Goal: Task Accomplishment & Management: Manage account settings

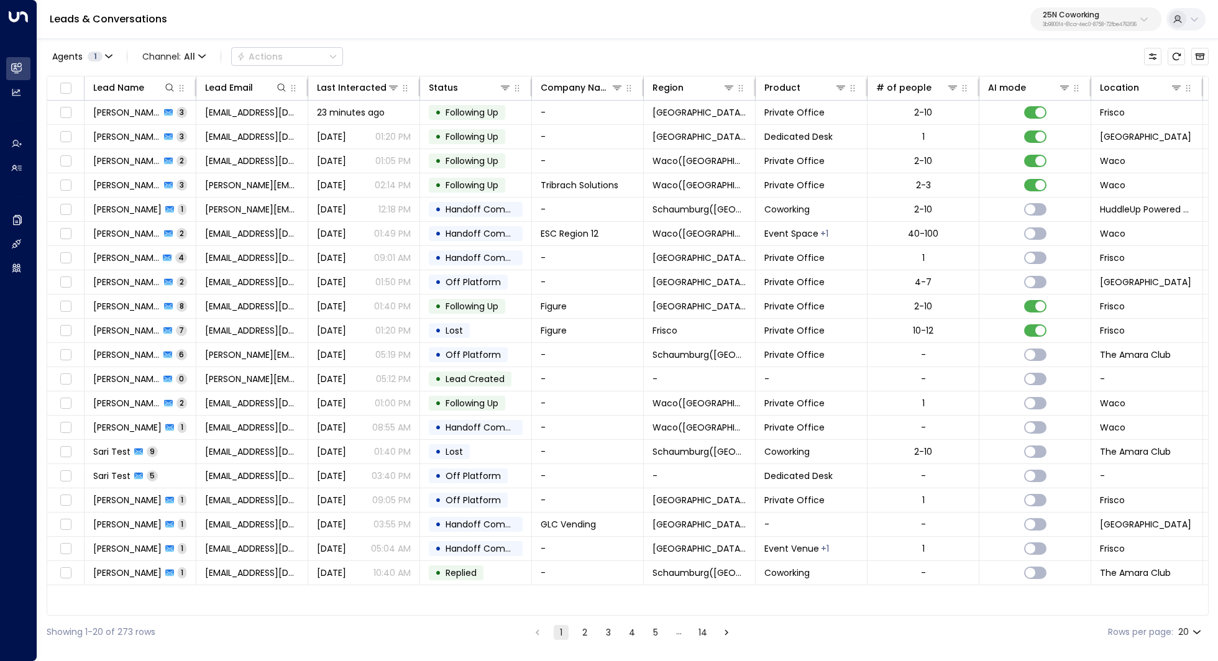
click at [1112, 17] on p "25N Coworking" at bounding box center [1090, 14] width 94 height 7
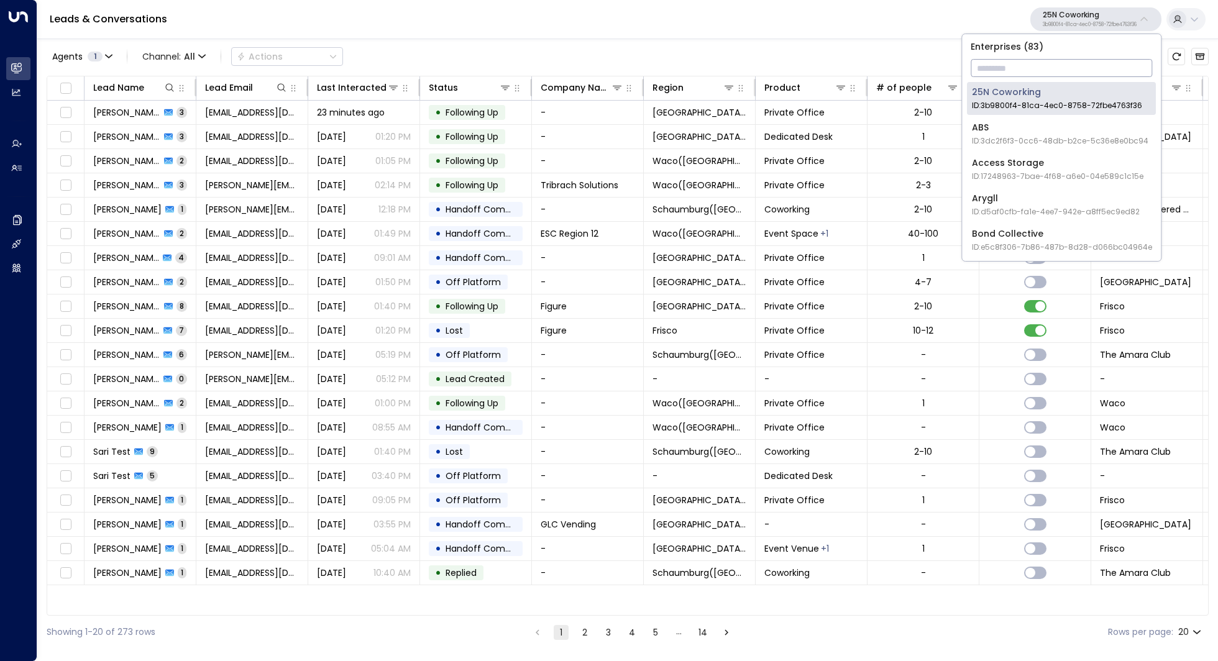
click at [1050, 71] on input "text" at bounding box center [1062, 68] width 182 height 23
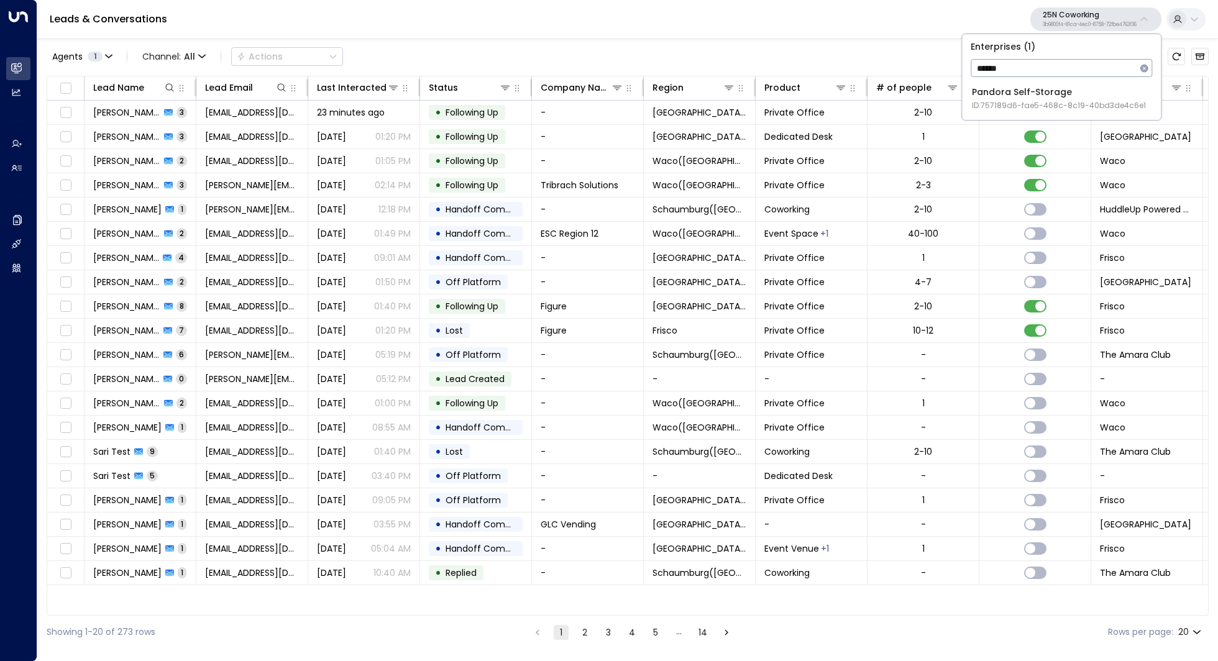
type input "******"
click at [1056, 103] on span "ID: 757189d6-fae5-468c-8c19-40bd3de4c6e1" at bounding box center [1059, 105] width 174 height 11
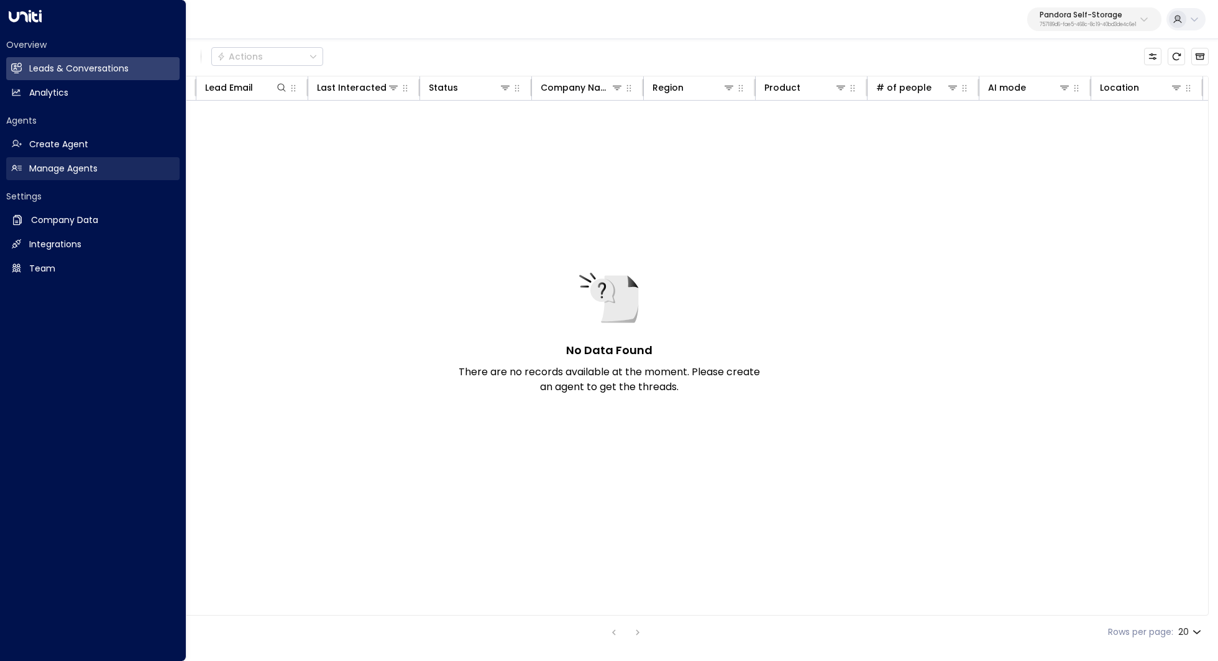
click at [81, 159] on link "Manage Agents Manage Agents" at bounding box center [92, 168] width 173 height 23
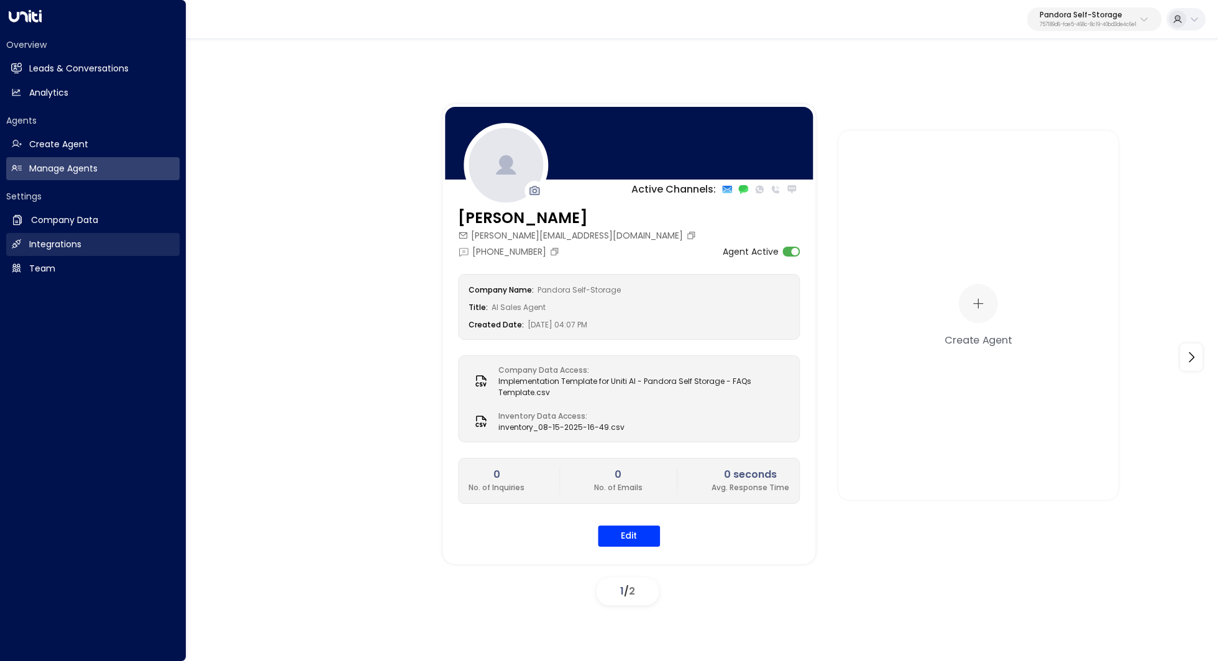
click at [48, 242] on h2 "Integrations" at bounding box center [55, 244] width 52 height 13
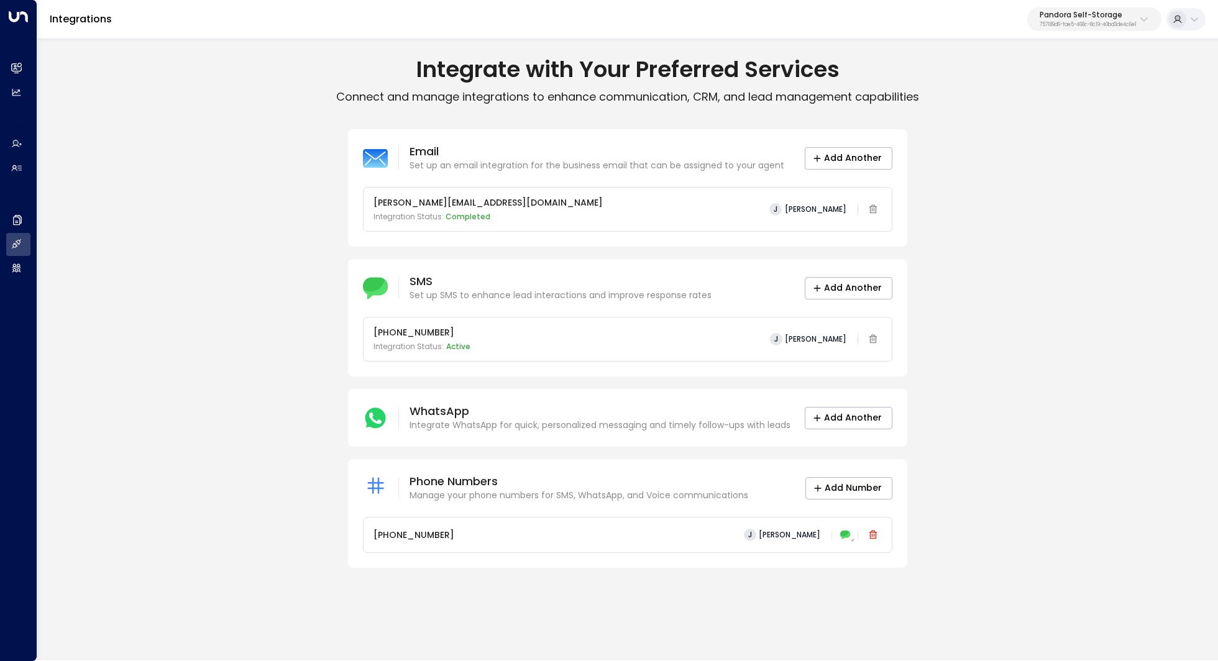
click at [790, 533] on span "[PERSON_NAME]" at bounding box center [790, 535] width 62 height 9
click at [849, 535] on div at bounding box center [609, 330] width 1218 height 661
click at [419, 535] on p "[PHONE_NUMBER]" at bounding box center [414, 535] width 81 height 13
click at [474, 479] on p "Phone Numbers" at bounding box center [579, 481] width 339 height 15
click at [481, 490] on p "Manage your phone numbers for SMS, WhatsApp, and Voice communications" at bounding box center [579, 495] width 339 height 13
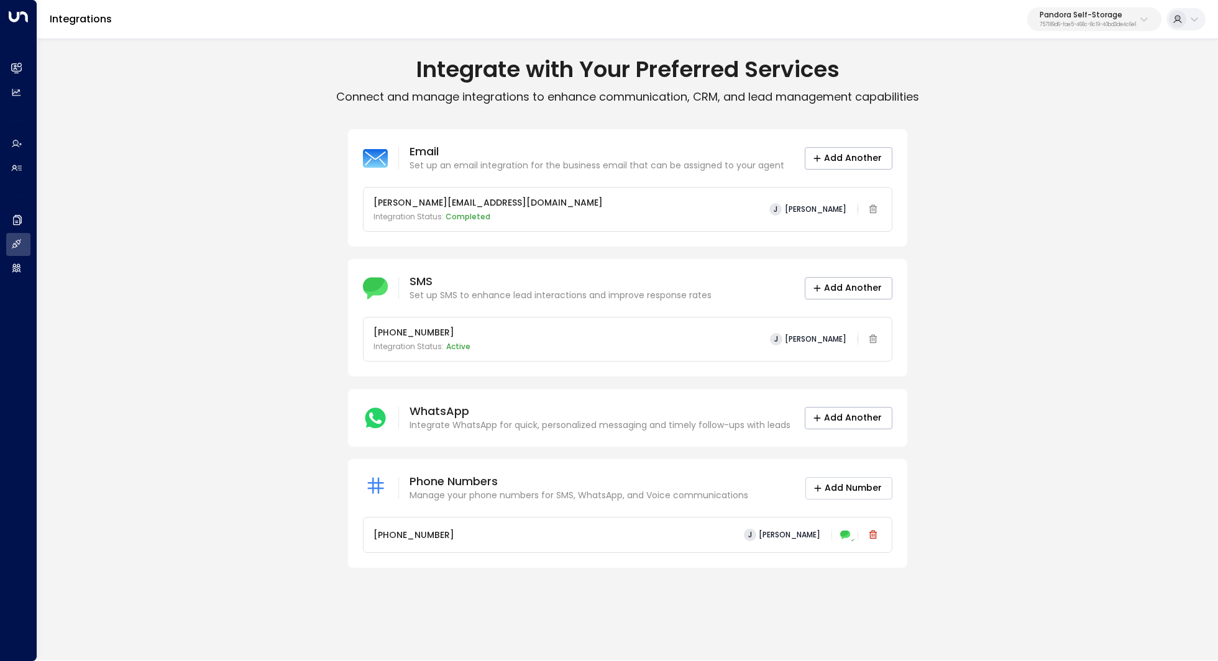
click at [831, 490] on button "Add Number" at bounding box center [849, 488] width 87 height 22
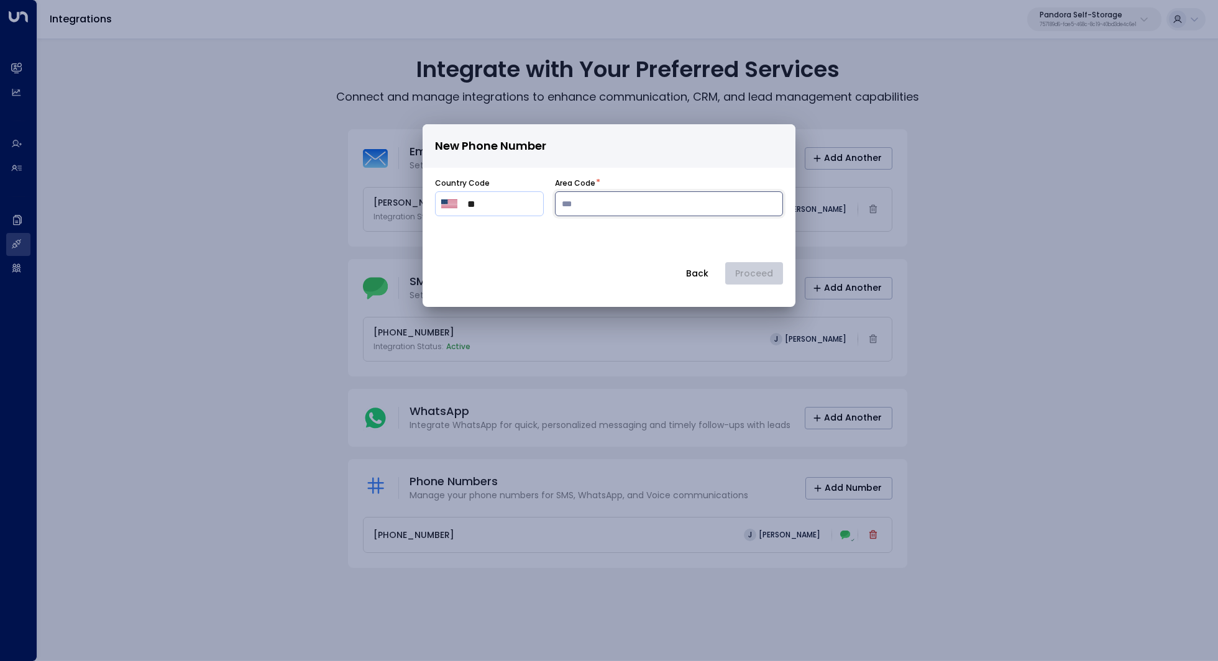
click at [630, 208] on input "number" at bounding box center [669, 203] width 228 height 25
click at [688, 272] on button "Back" at bounding box center [698, 273] width 44 height 22
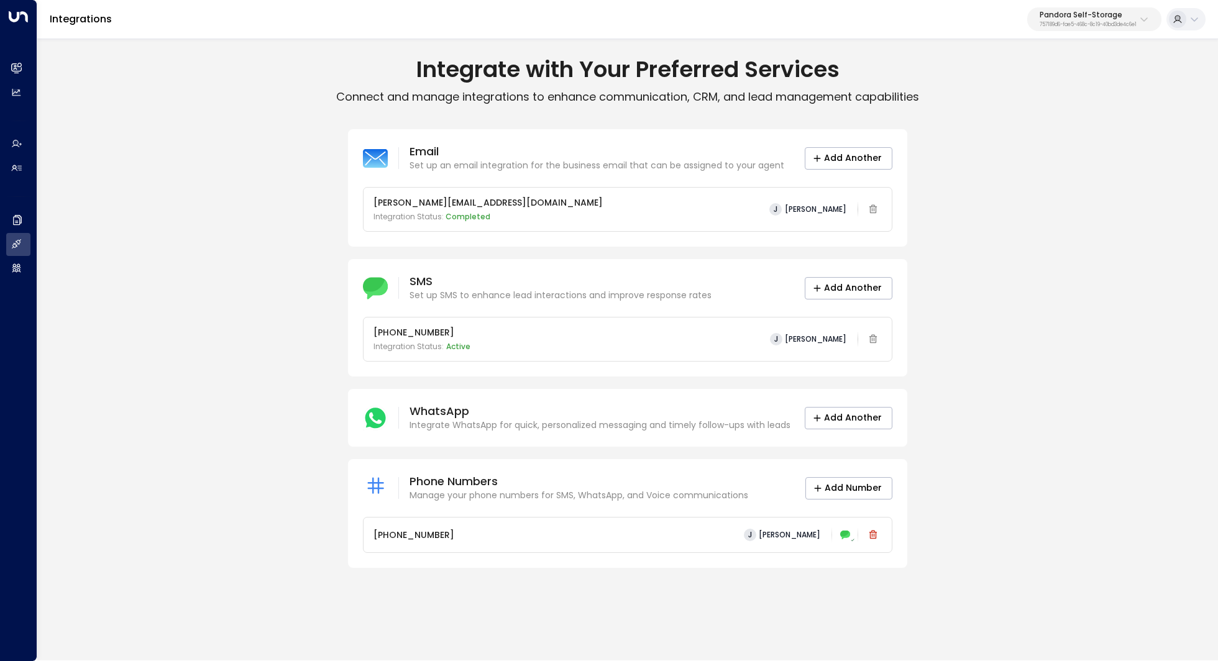
click at [357, 491] on div "Phone Numbers Manage your phone numbers for SMS, WhatsApp, and Voice communicat…" at bounding box center [627, 513] width 559 height 109
click at [374, 486] on icon at bounding box center [375, 488] width 25 height 25
drag, startPoint x: 502, startPoint y: 495, endPoint x: 533, endPoint y: 495, distance: 30.5
click at [528, 495] on p "Manage your phone numbers for SMS, WhatsApp, and Voice communications" at bounding box center [579, 495] width 339 height 13
click at [533, 495] on p "Manage your phone numbers for SMS, WhatsApp, and Voice communications" at bounding box center [579, 495] width 339 height 13
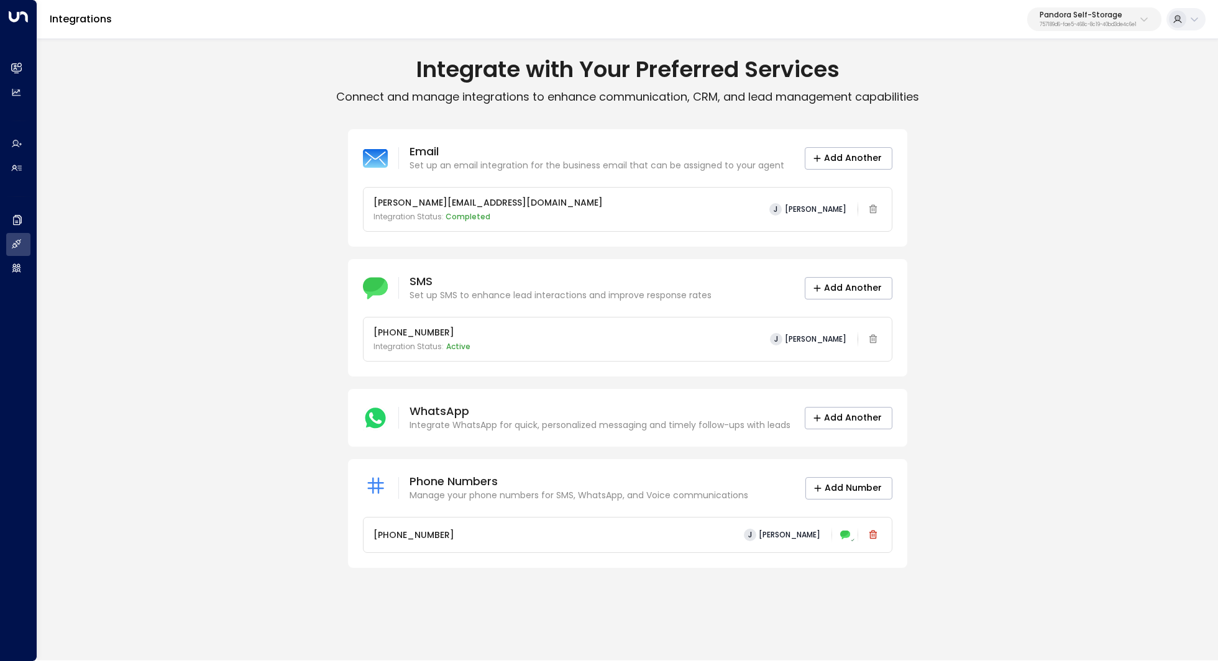
click at [558, 529] on div "+15146000297 J Julien Tremblay" at bounding box center [628, 535] width 509 height 17
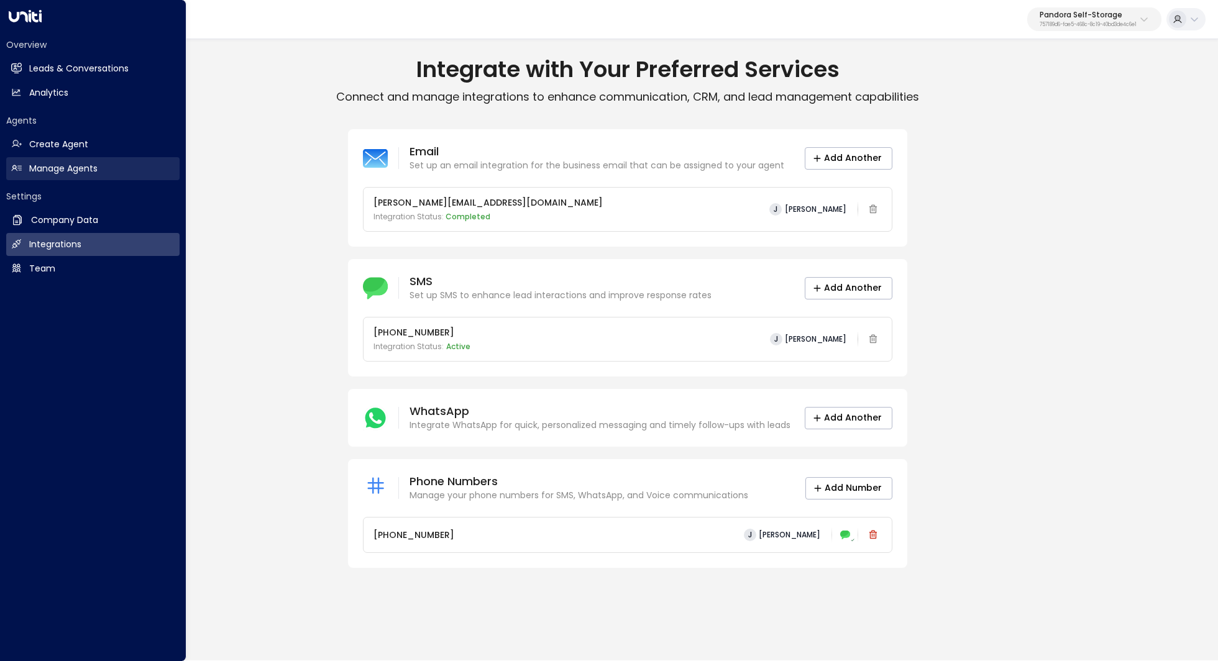
click at [75, 162] on h2 "Manage Agents" at bounding box center [63, 168] width 68 height 13
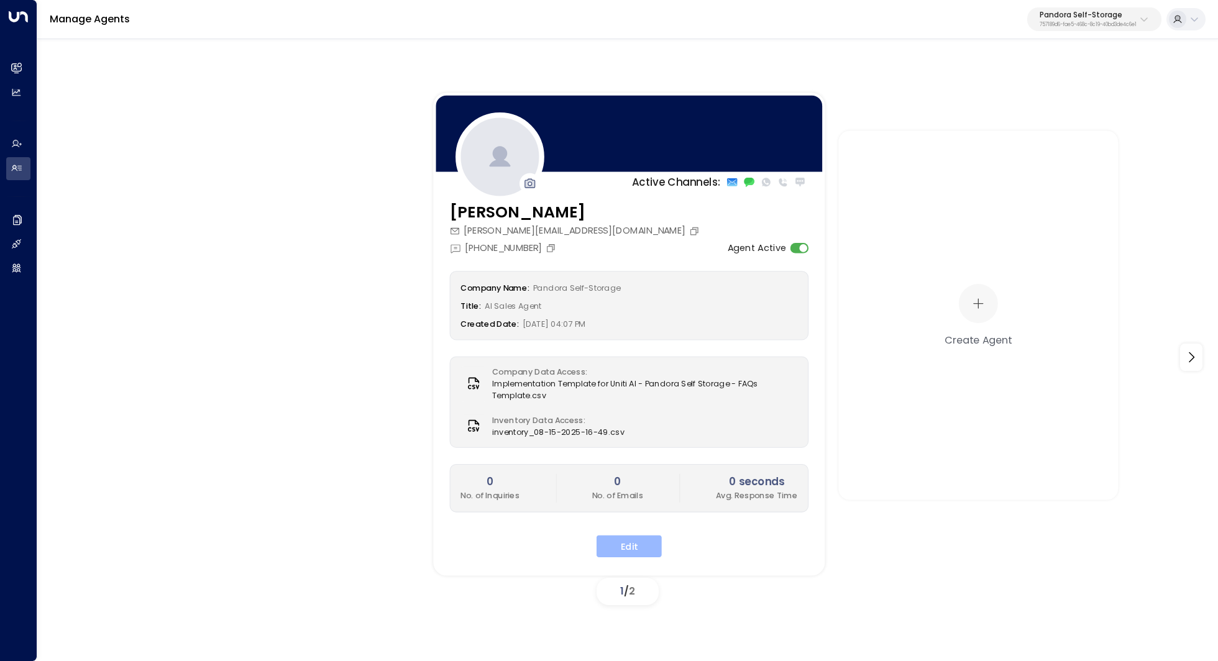
click at [638, 551] on button "Edit" at bounding box center [629, 546] width 65 height 22
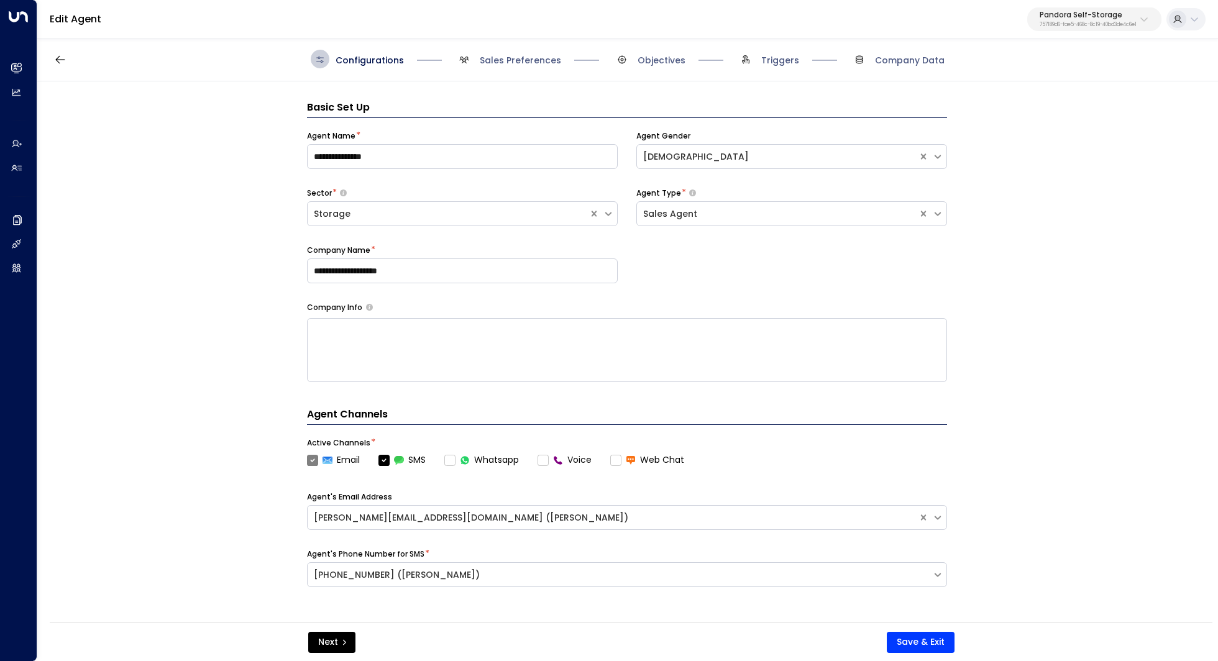
scroll to position [19, 0]
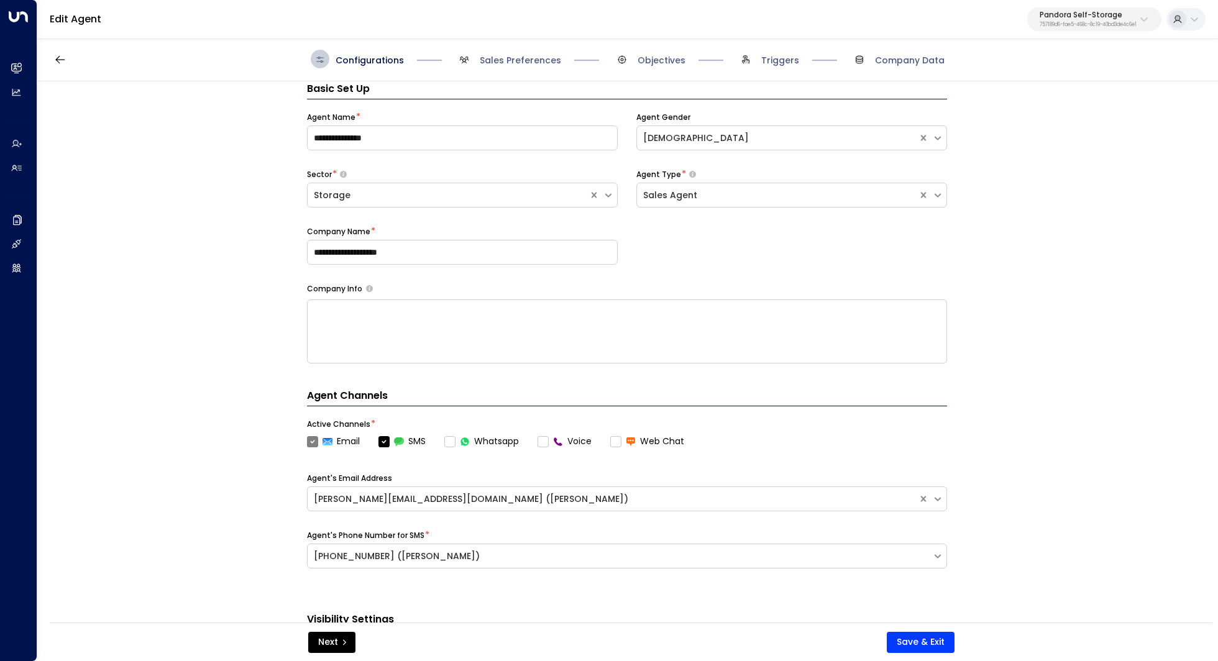
click at [545, 444] on label "Voice" at bounding box center [565, 441] width 54 height 13
click at [546, 440] on label "Voice" at bounding box center [565, 441] width 54 height 13
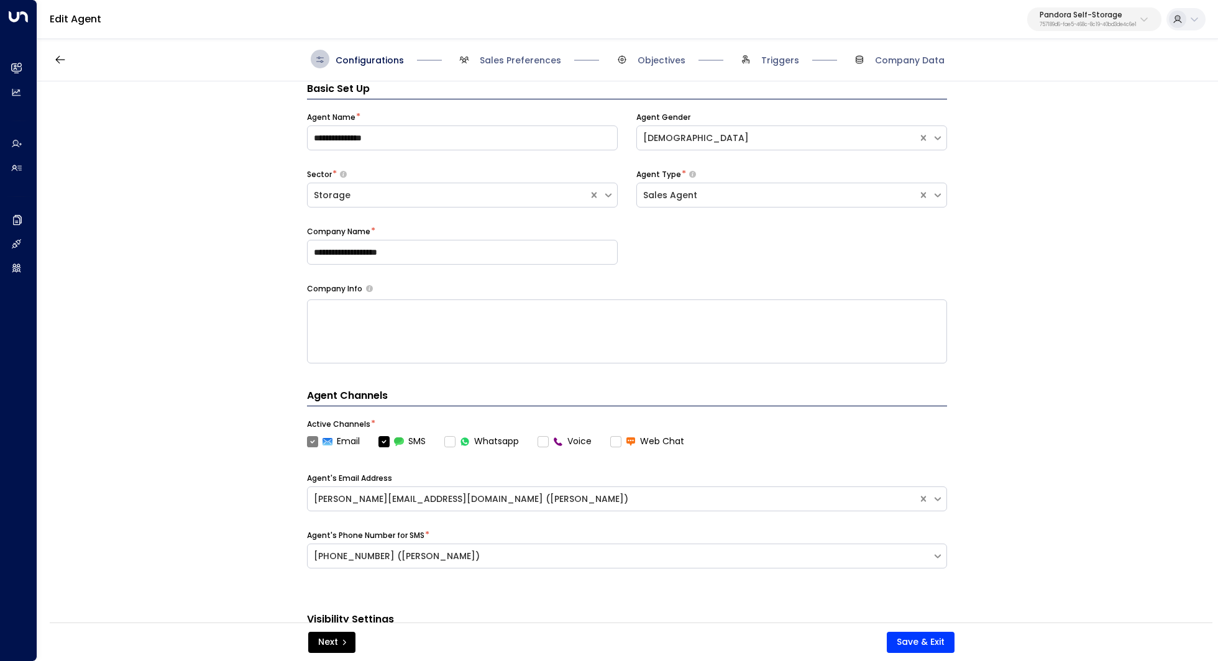
click at [546, 440] on label "Voice" at bounding box center [565, 441] width 54 height 13
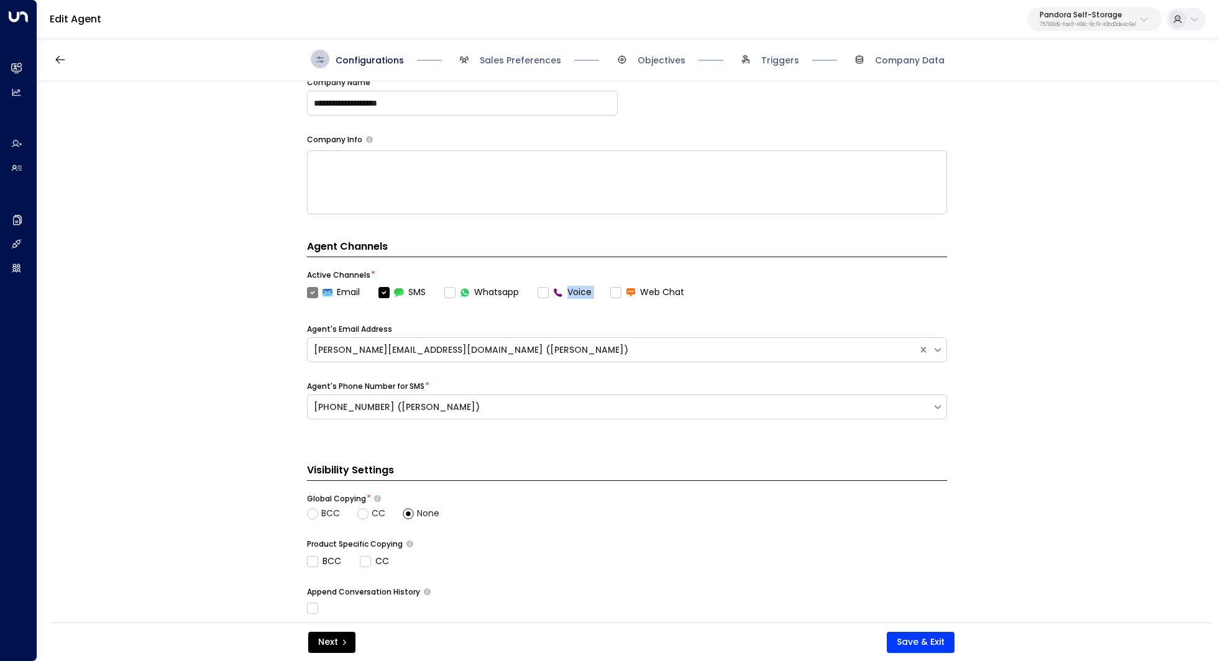
scroll to position [169, 0]
click at [545, 288] on label "Voice" at bounding box center [565, 291] width 54 height 13
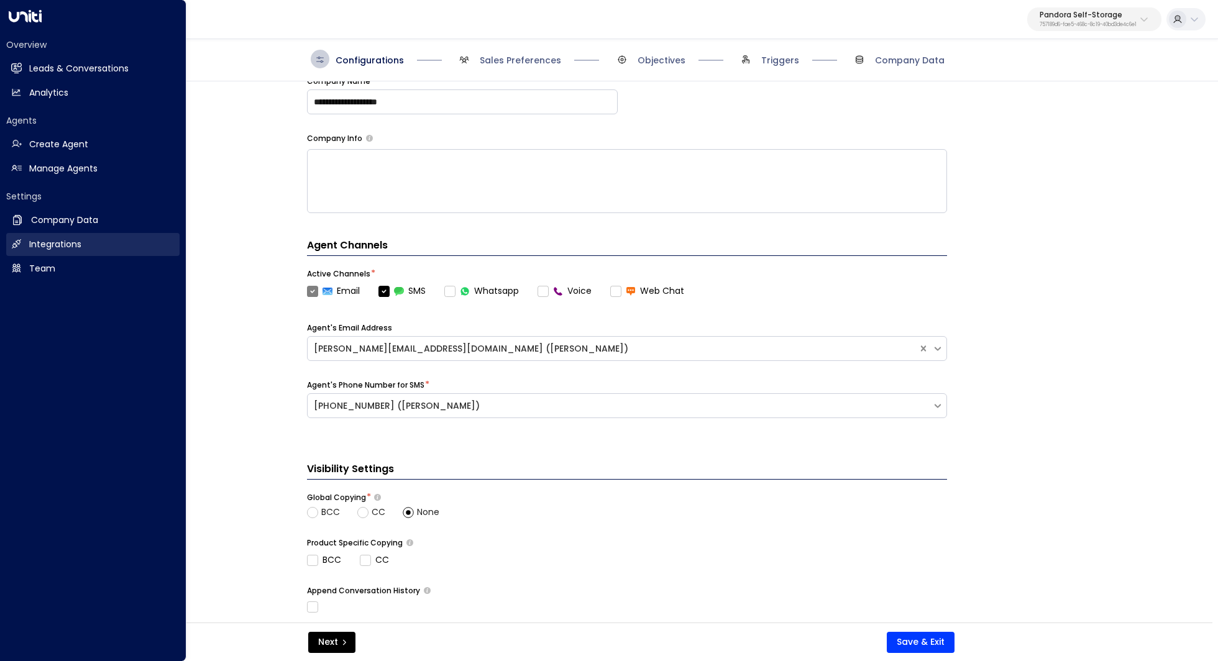
click at [75, 245] on h2 "Integrations" at bounding box center [55, 244] width 52 height 13
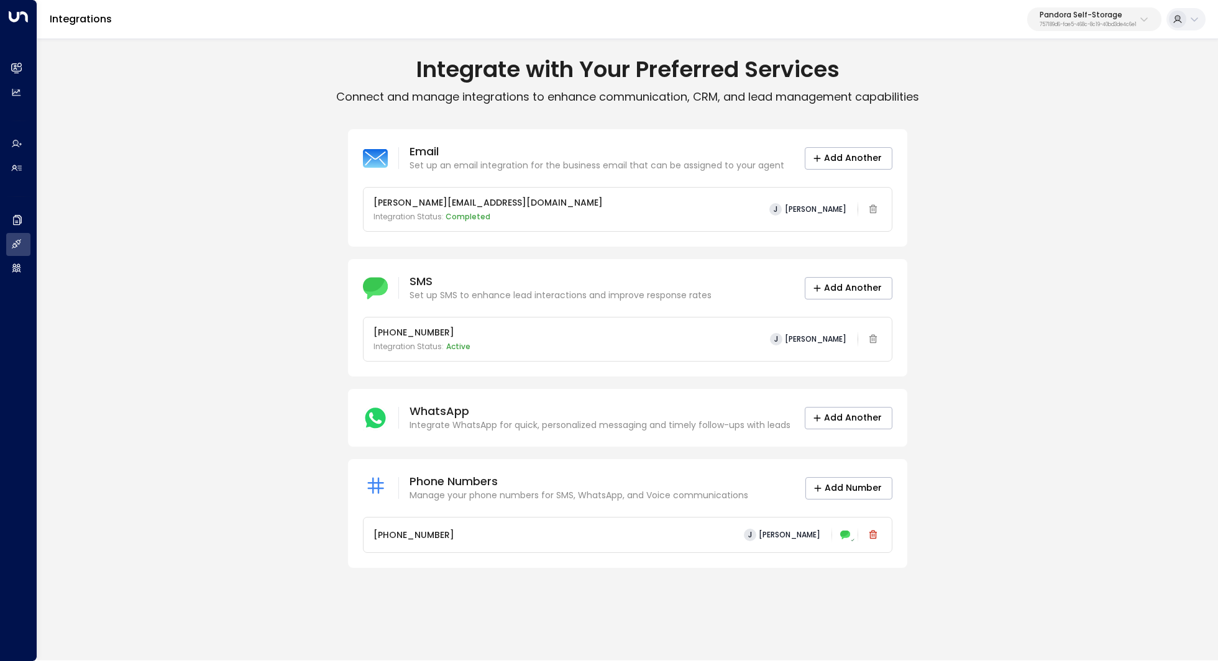
click at [676, 529] on div "[PHONE_NUMBER] J [PERSON_NAME]" at bounding box center [628, 535] width 509 height 17
click at [770, 535] on span "[PERSON_NAME]" at bounding box center [790, 535] width 62 height 9
click at [792, 548] on ul at bounding box center [784, 550] width 87 height 10
click at [844, 532] on icon at bounding box center [845, 535] width 10 height 9
click at [859, 492] on button "Add Number" at bounding box center [849, 488] width 87 height 22
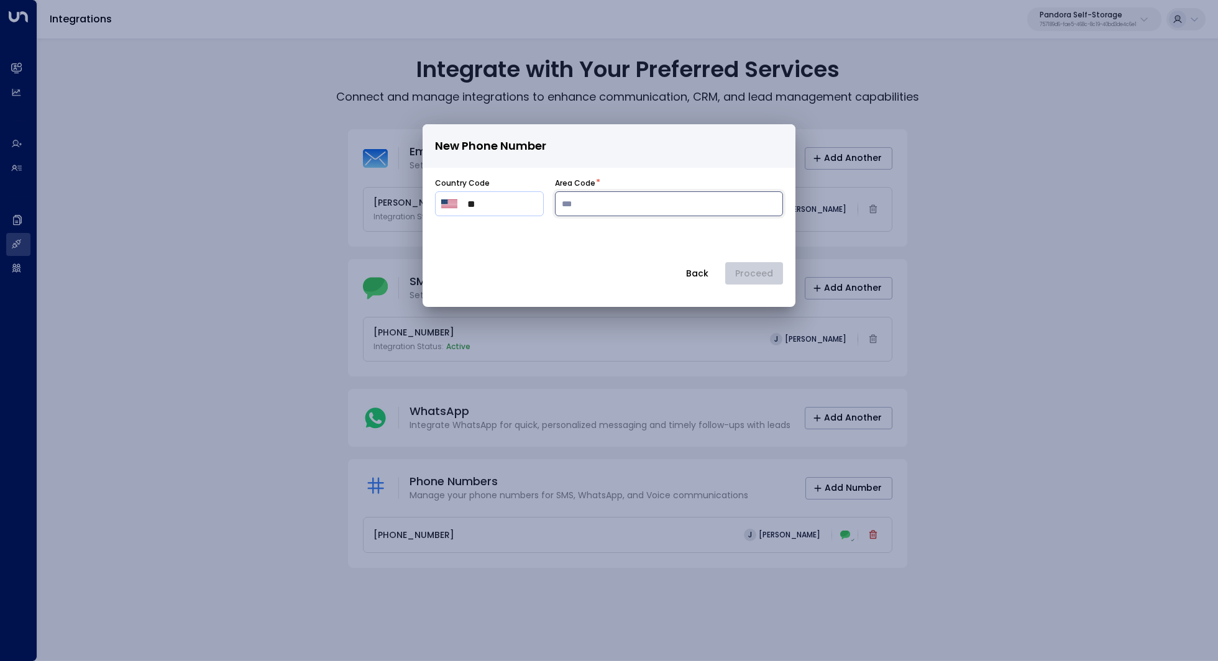
click at [633, 208] on input "number" at bounding box center [669, 203] width 228 height 25
click at [517, 209] on input "**" at bounding box center [502, 203] width 70 height 15
click at [460, 206] on button "Select country" at bounding box center [451, 203] width 21 height 21
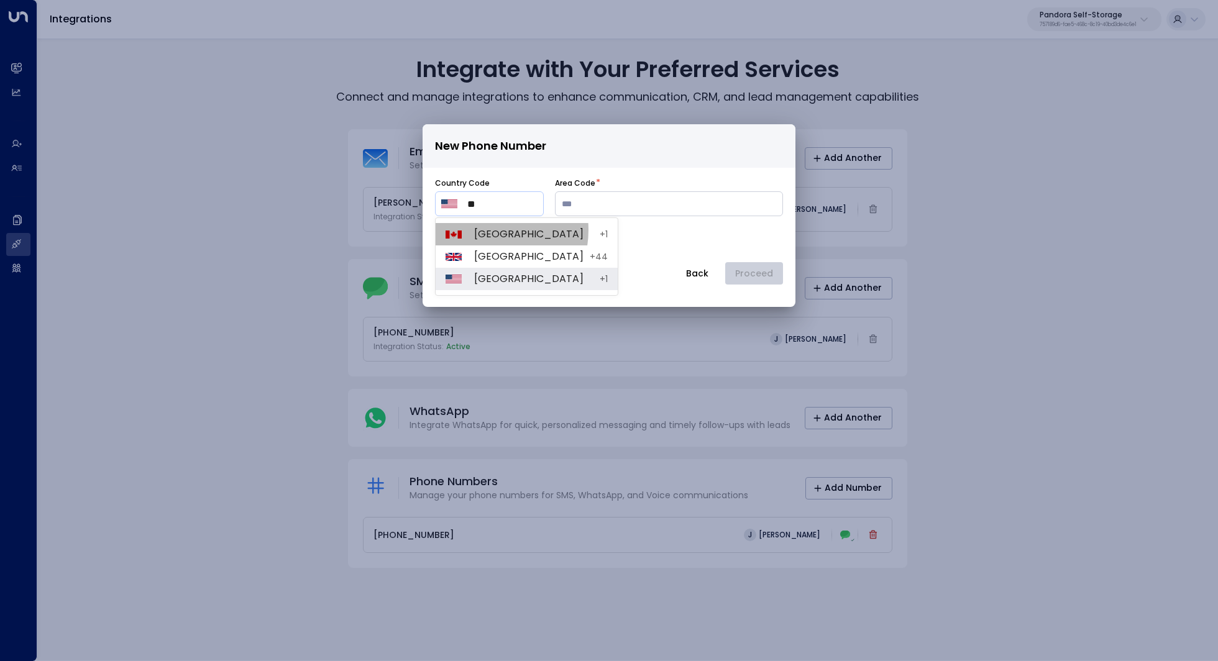
click at [483, 230] on span "Canada" at bounding box center [533, 234] width 119 height 15
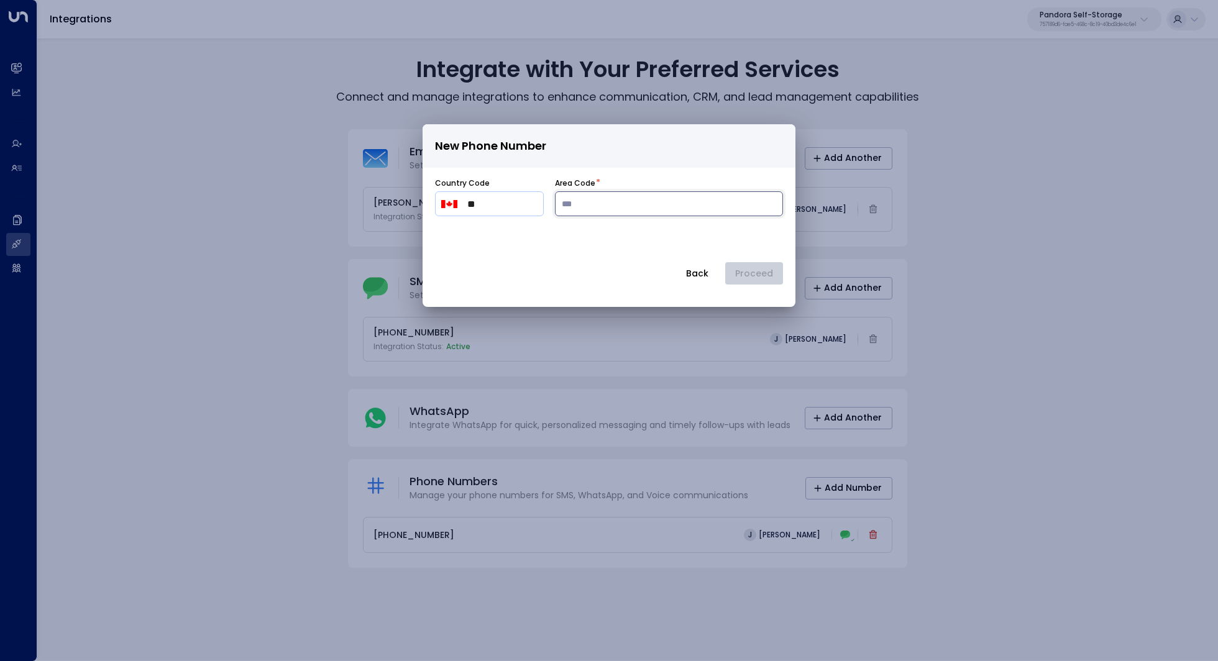
click at [608, 211] on input "number" at bounding box center [669, 203] width 228 height 25
click at [701, 267] on button "Back" at bounding box center [698, 273] width 44 height 22
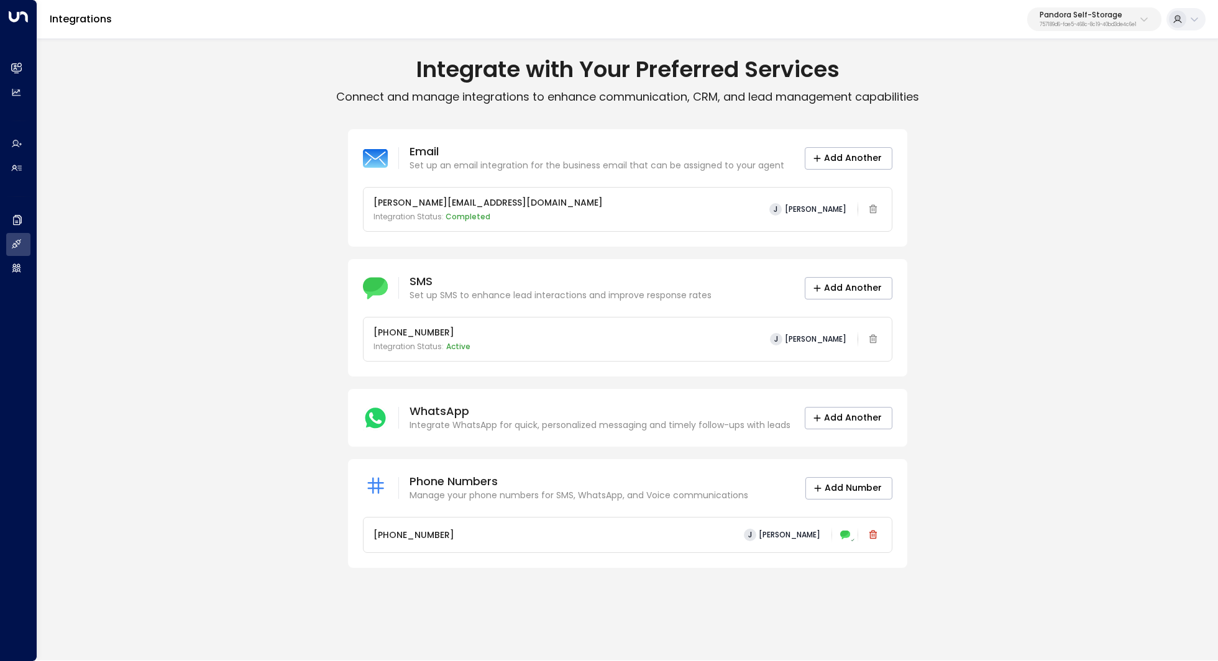
click at [596, 493] on p "Manage your phone numbers for SMS, WhatsApp, and Voice communications" at bounding box center [579, 495] width 339 height 13
click at [800, 538] on span "[PERSON_NAME]" at bounding box center [790, 535] width 62 height 9
click at [783, 523] on div at bounding box center [609, 330] width 1218 height 661
click at [402, 531] on p "[PHONE_NUMBER]" at bounding box center [414, 535] width 81 height 13
click at [785, 533] on span "[PERSON_NAME]" at bounding box center [790, 535] width 62 height 9
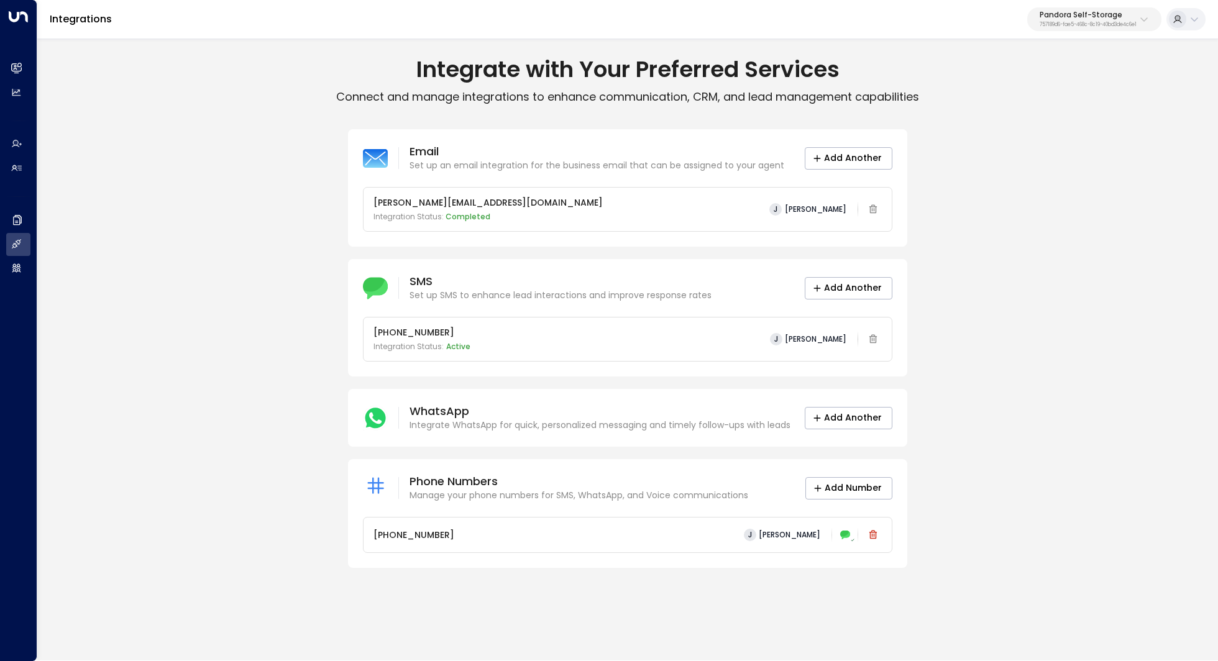
click at [420, 535] on div at bounding box center [609, 330] width 1218 height 661
drag, startPoint x: 531, startPoint y: 492, endPoint x: 579, endPoint y: 492, distance: 47.9
click at [577, 492] on p "Manage your phone numbers for SMS, WhatsApp, and Voice communications" at bounding box center [579, 495] width 339 height 13
click at [579, 492] on p "Manage your phone numbers for SMS, WhatsApp, and Voice communications" at bounding box center [579, 495] width 339 height 13
drag, startPoint x: 489, startPoint y: 483, endPoint x: 520, endPoint y: 483, distance: 30.5
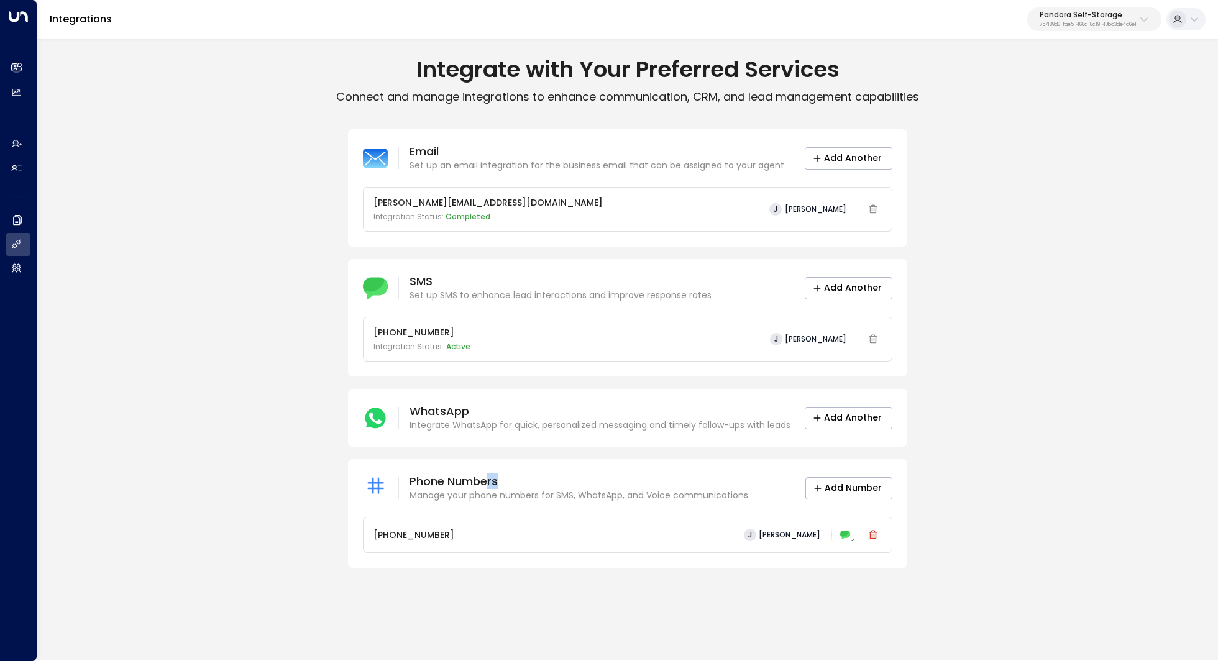
click at [519, 483] on p "Phone Numbers" at bounding box center [579, 481] width 339 height 15
click at [520, 483] on p "Phone Numbers" at bounding box center [579, 481] width 339 height 15
click at [852, 487] on button "Add Number" at bounding box center [849, 488] width 87 height 22
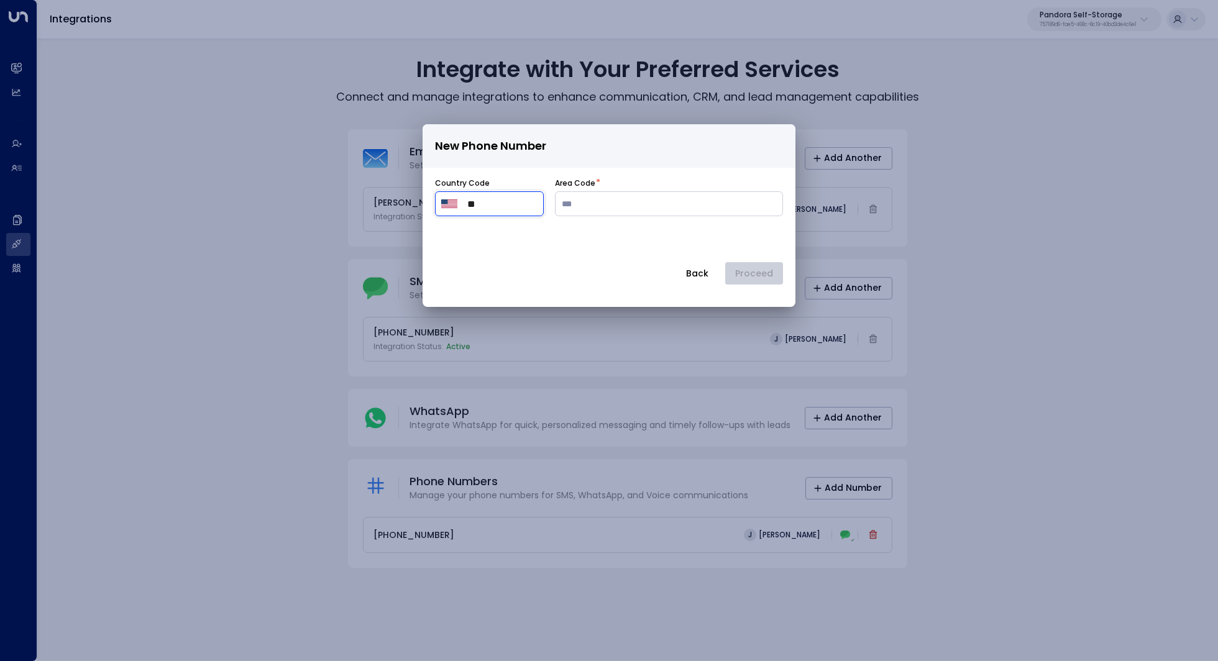
click at [480, 206] on input "**" at bounding box center [502, 203] width 70 height 15
click at [444, 206] on img "Select country" at bounding box center [449, 204] width 16 height 9
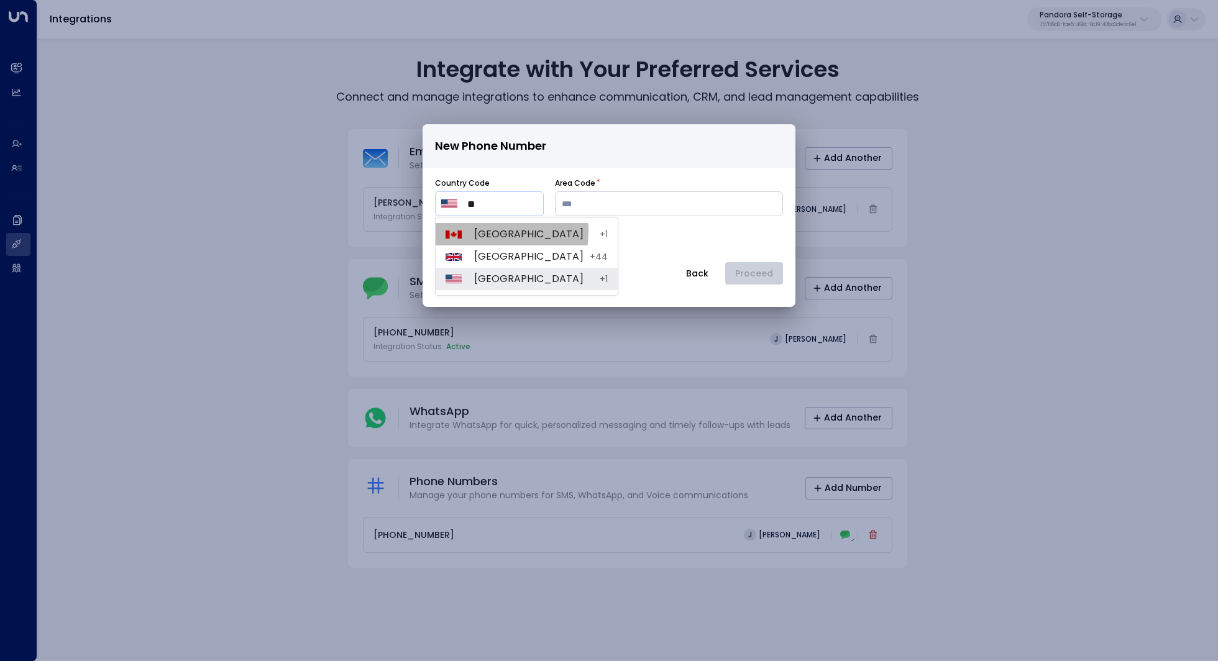
click at [469, 231] on li "Canada + 1" at bounding box center [527, 234] width 182 height 22
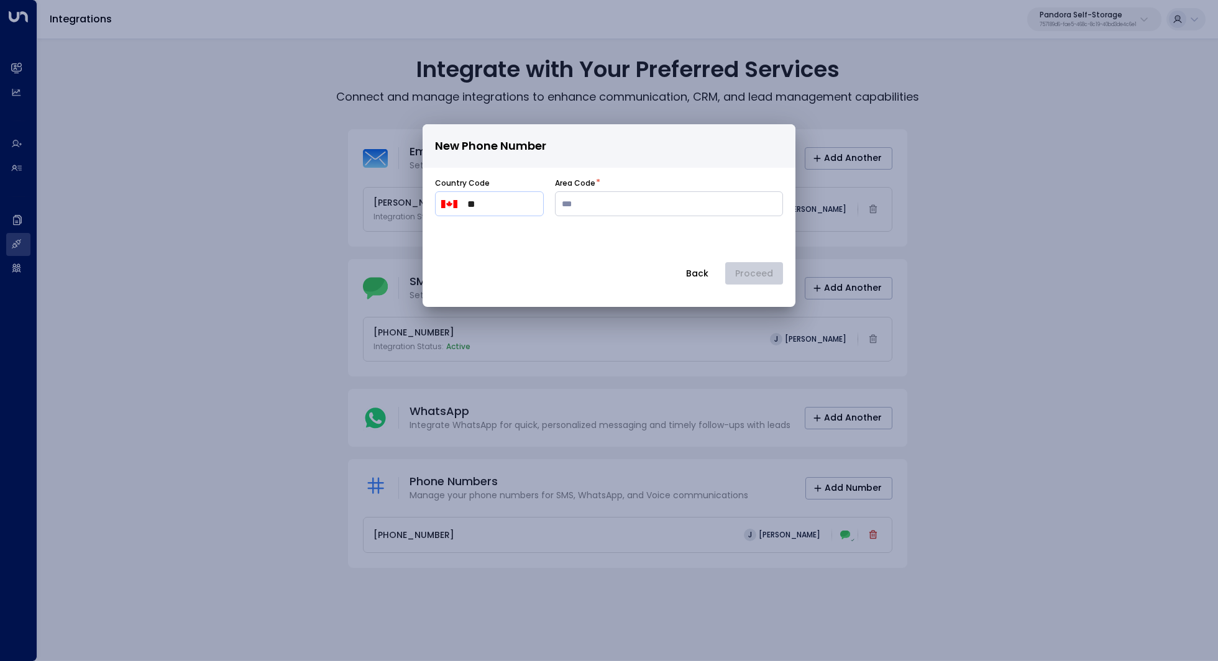
click at [578, 218] on form "Country Code ​ ** ​ Area Code * Back Proceed" at bounding box center [609, 234] width 348 height 113
click at [576, 211] on input "number" at bounding box center [669, 203] width 228 height 25
type input "*"
click at [704, 270] on button "Back" at bounding box center [698, 273] width 44 height 22
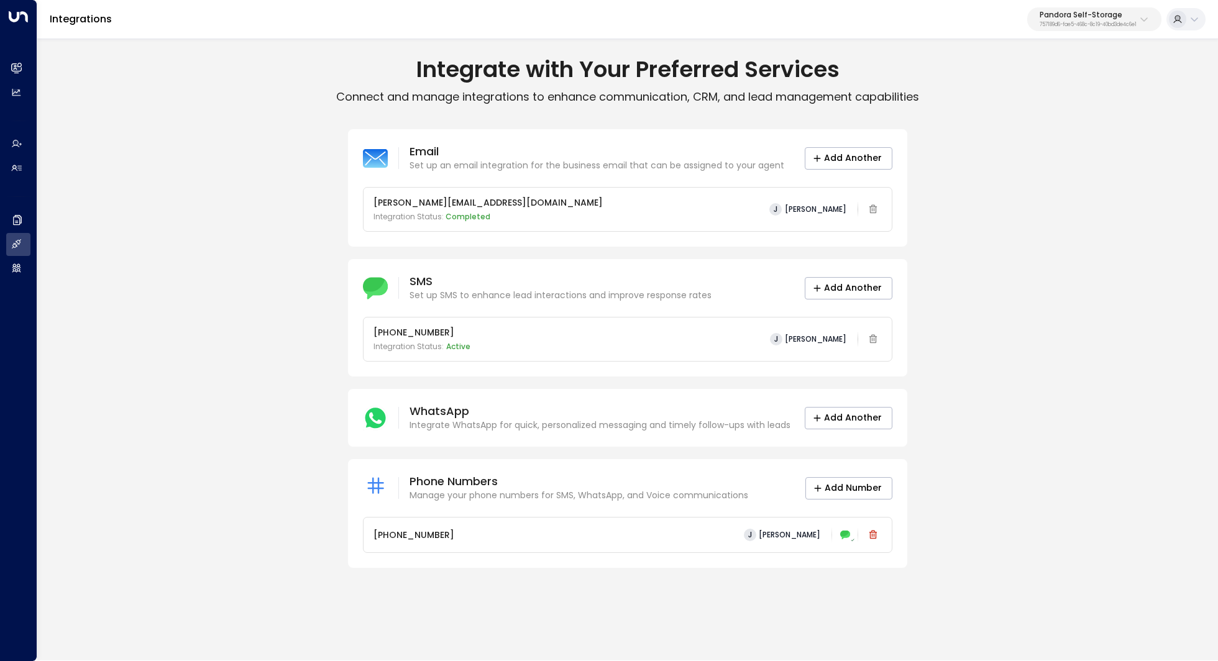
click at [936, 331] on div "Email Set up an email integration for the business email that can be assigned t…" at bounding box center [627, 348] width 1181 height 439
click at [405, 540] on p "+15146000297" at bounding box center [414, 535] width 81 height 13
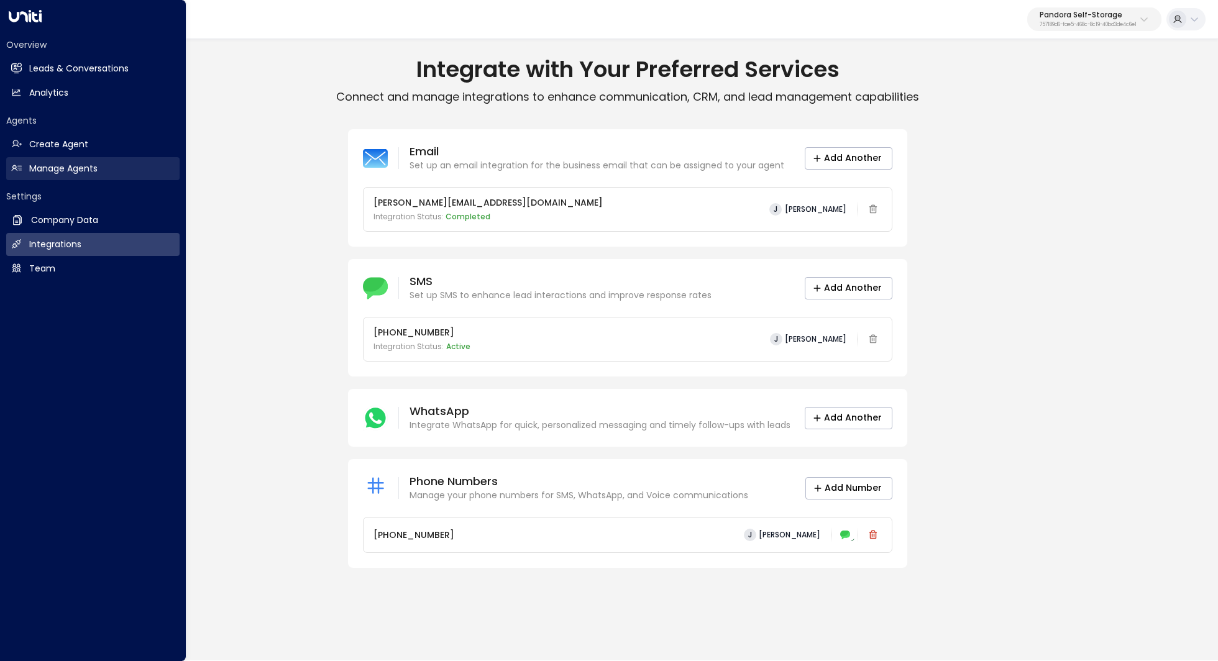
click at [70, 167] on h2 "Manage Agents" at bounding box center [63, 168] width 68 height 13
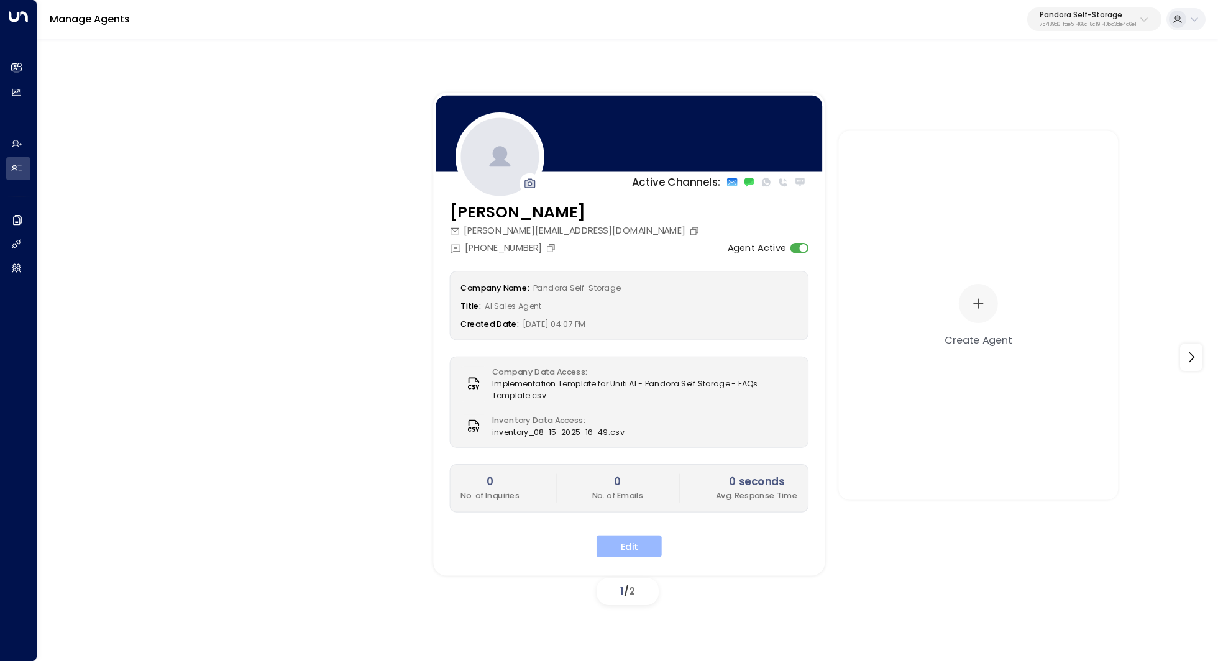
click at [626, 545] on button "Edit" at bounding box center [629, 546] width 65 height 22
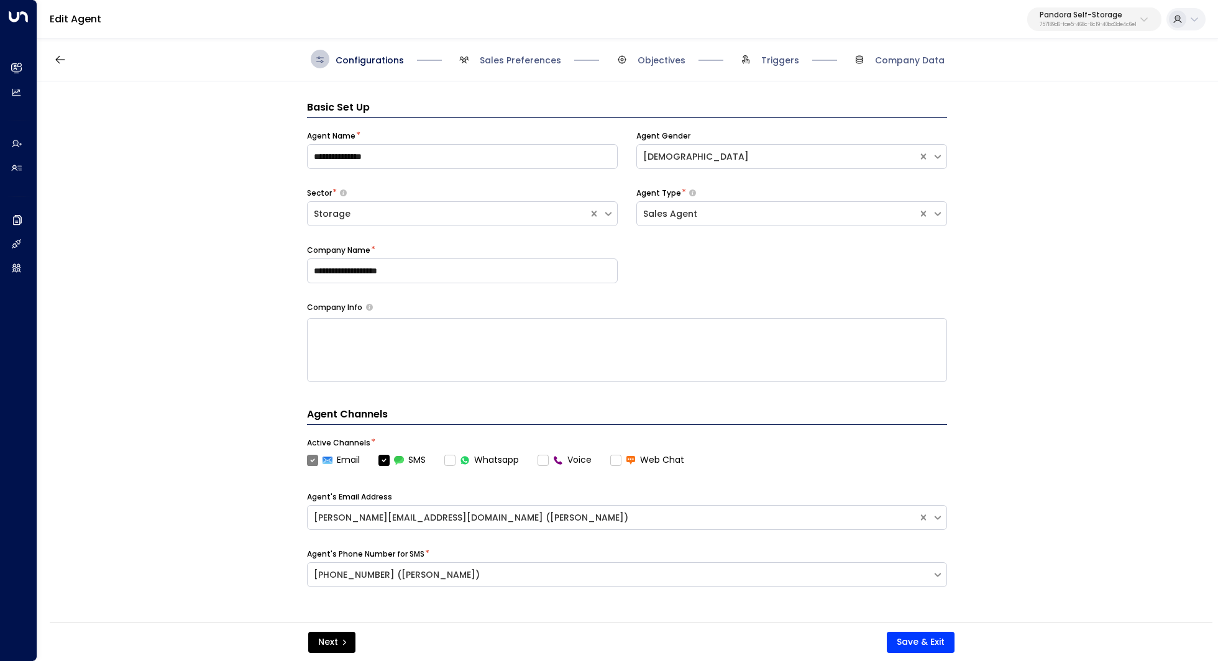
scroll to position [19, 0]
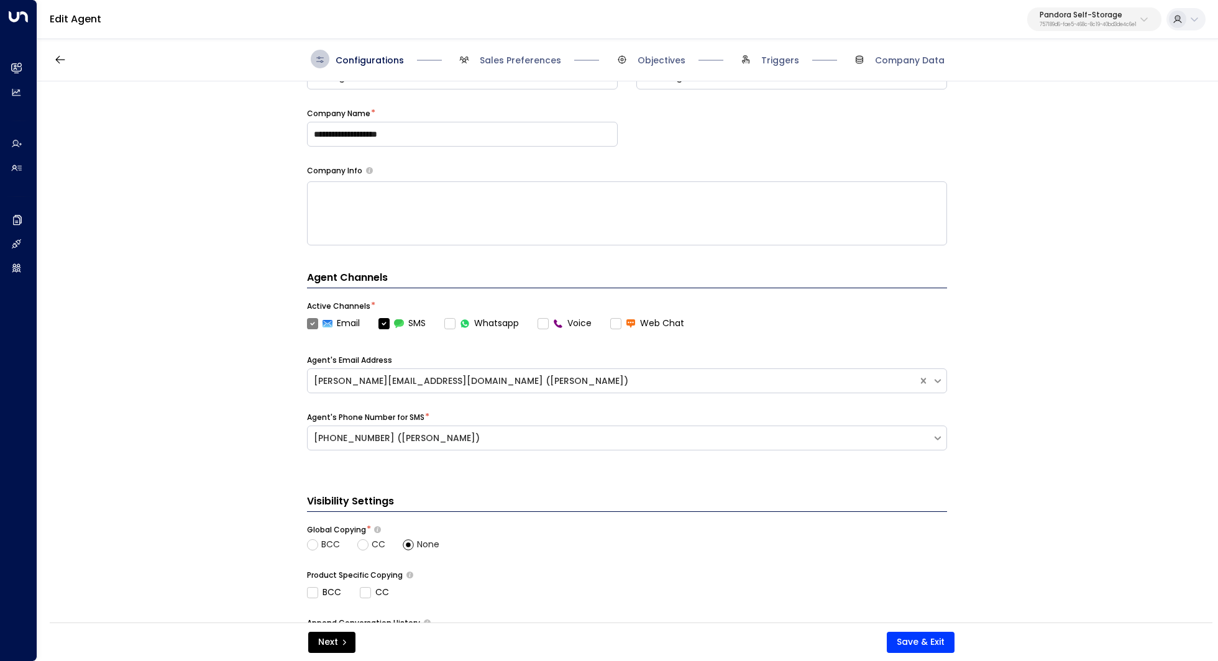
scroll to position [143, 0]
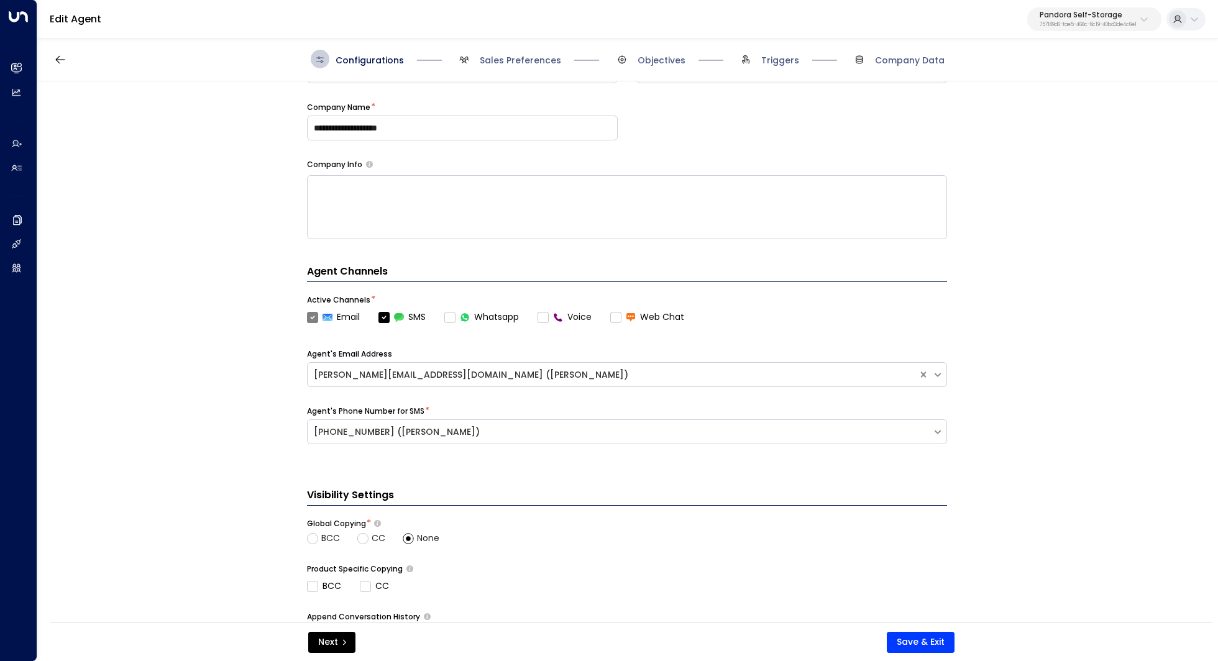
click at [545, 318] on label "Voice" at bounding box center [565, 317] width 54 height 13
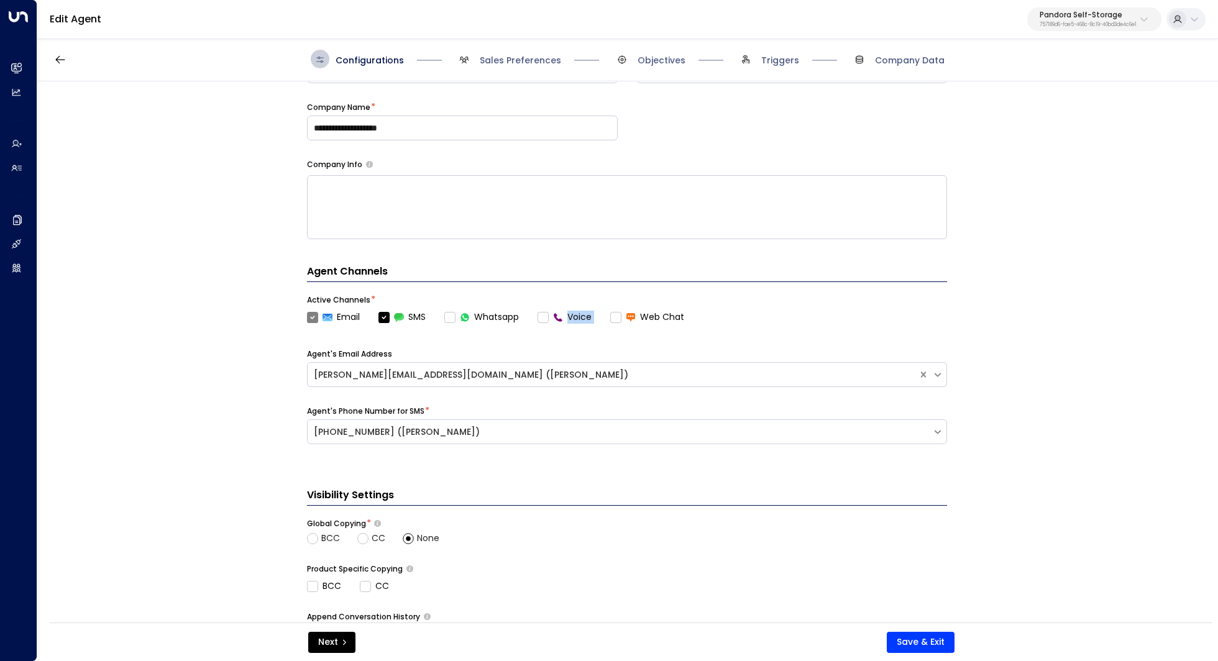
click at [545, 318] on label "Voice" at bounding box center [565, 317] width 54 height 13
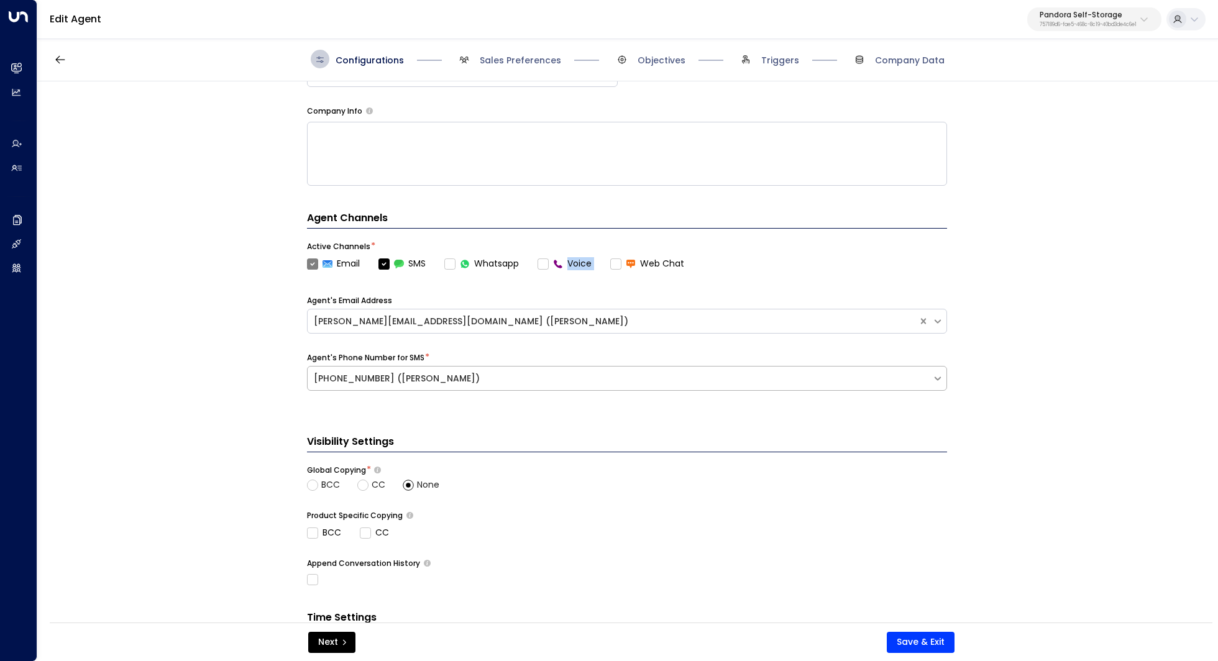
scroll to position [193, 0]
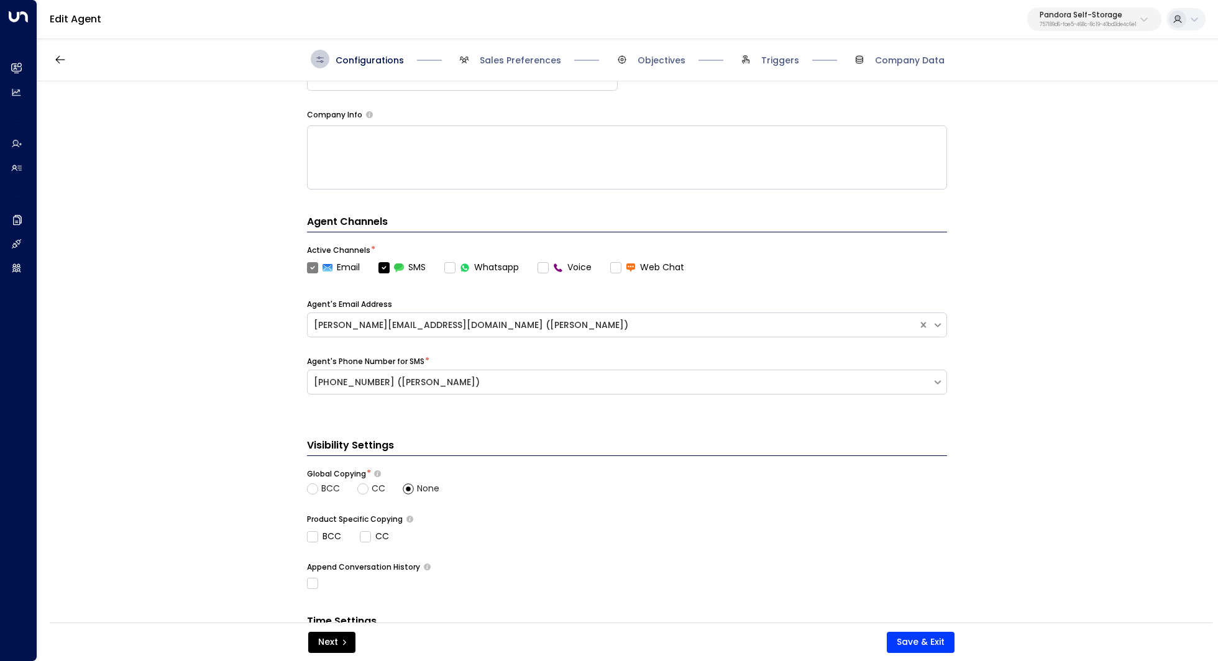
click at [545, 264] on label "Voice" at bounding box center [565, 267] width 54 height 13
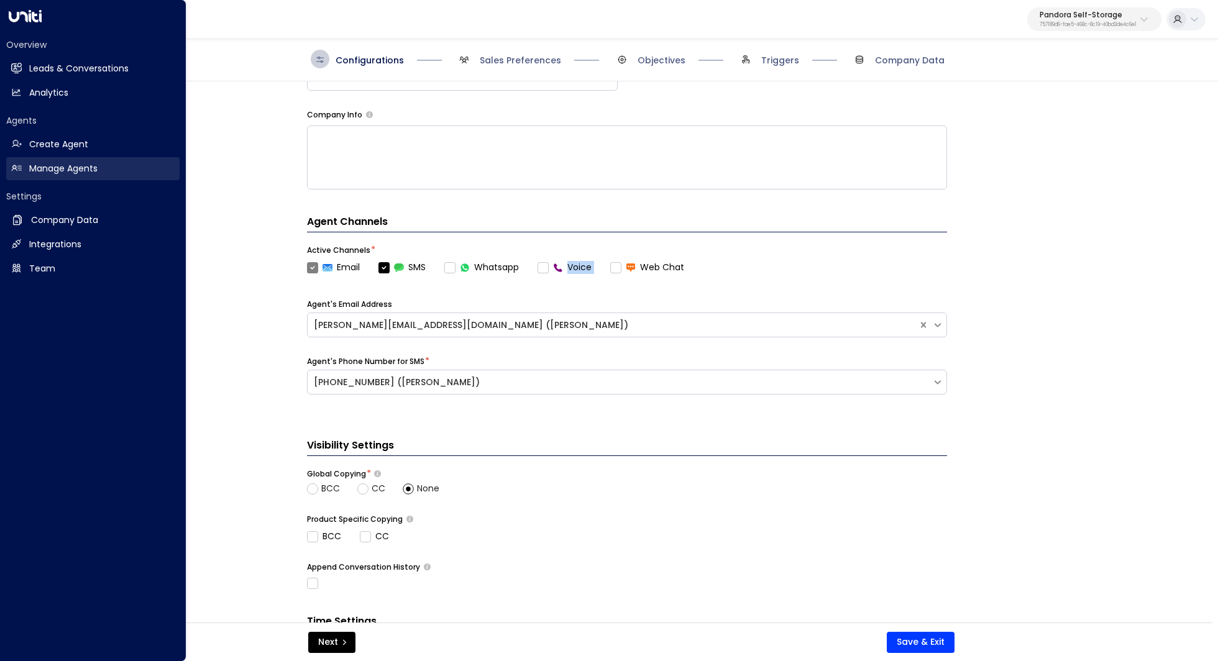
click at [78, 168] on h2 "Manage Agents" at bounding box center [63, 168] width 68 height 13
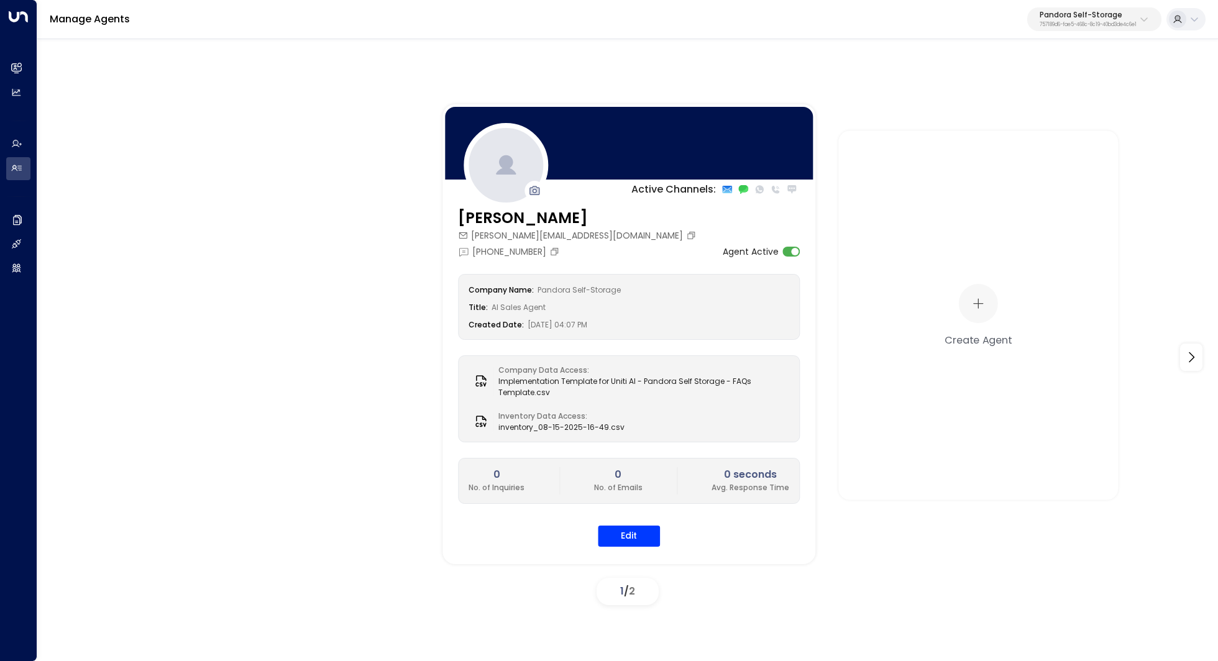
click at [1064, 15] on p "Pandora Self-Storage" at bounding box center [1088, 14] width 97 height 7
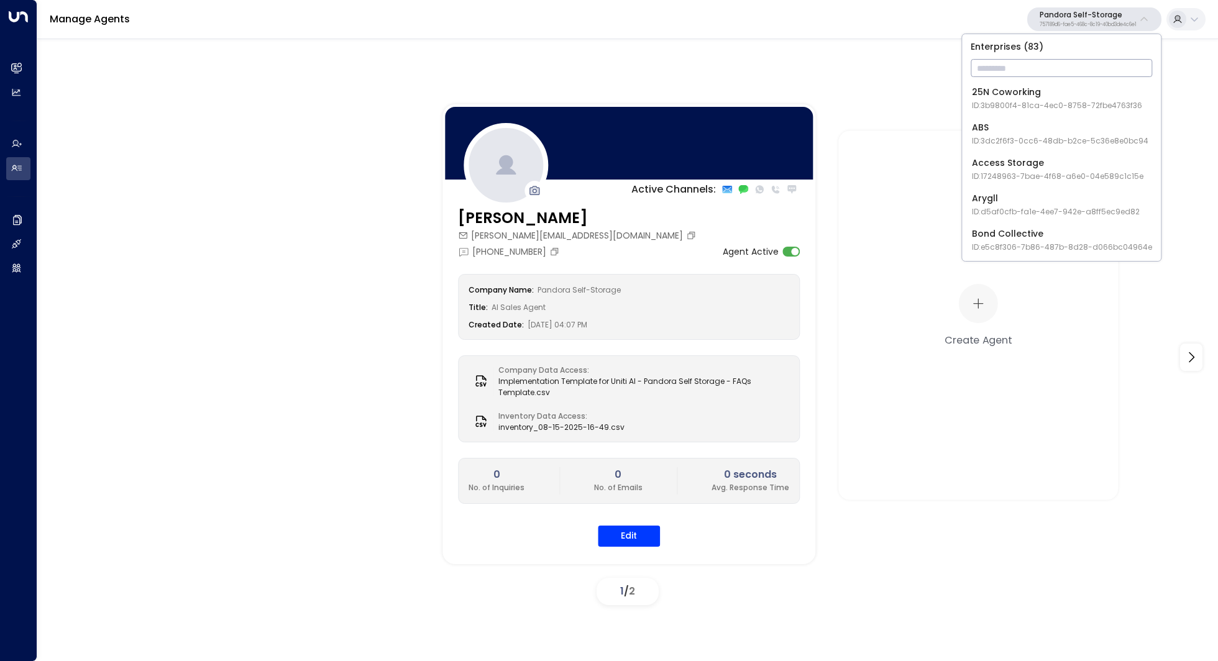
click at [1028, 64] on input "text" at bounding box center [1062, 68] width 182 height 23
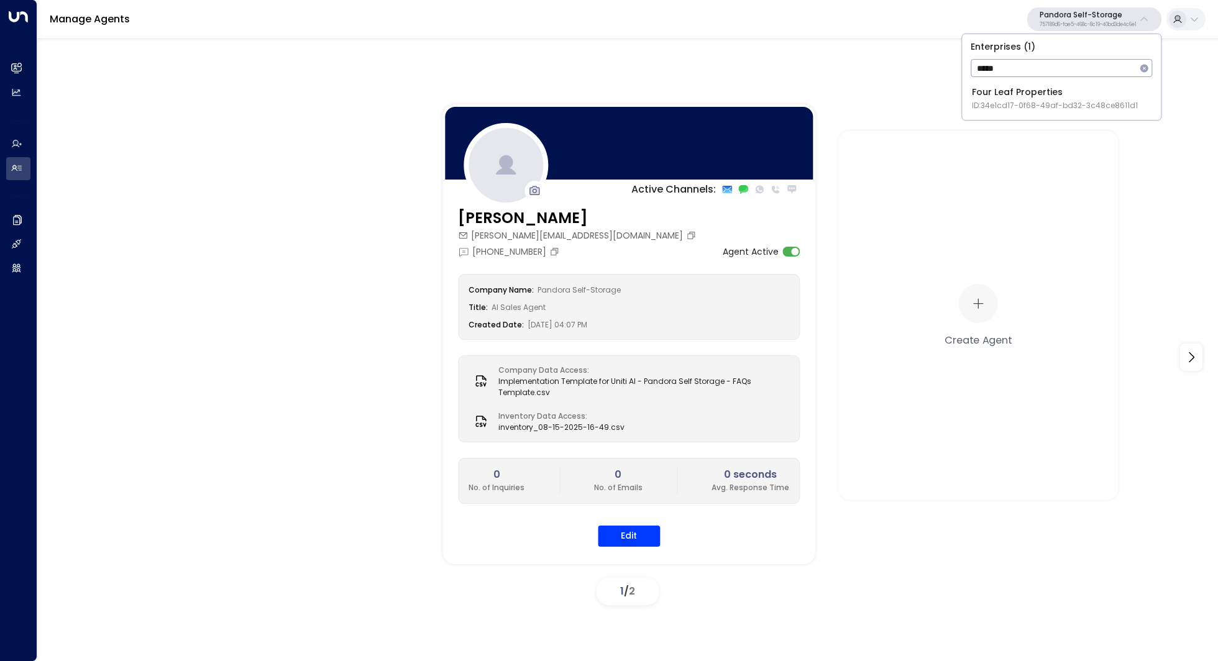
type input "****"
click at [1033, 100] on span "ID: 34e1cd17-0f68-49af-bd32-3c48ce8611d1" at bounding box center [1055, 105] width 166 height 11
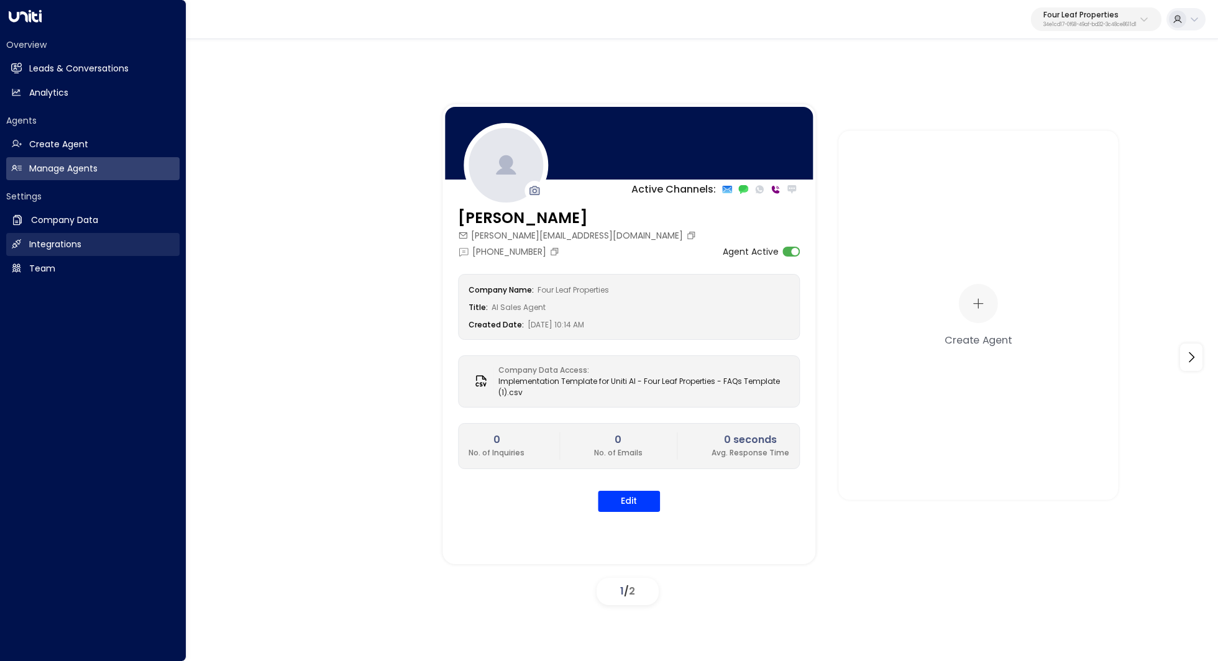
click at [83, 236] on link "Integrations Integrations" at bounding box center [92, 244] width 173 height 23
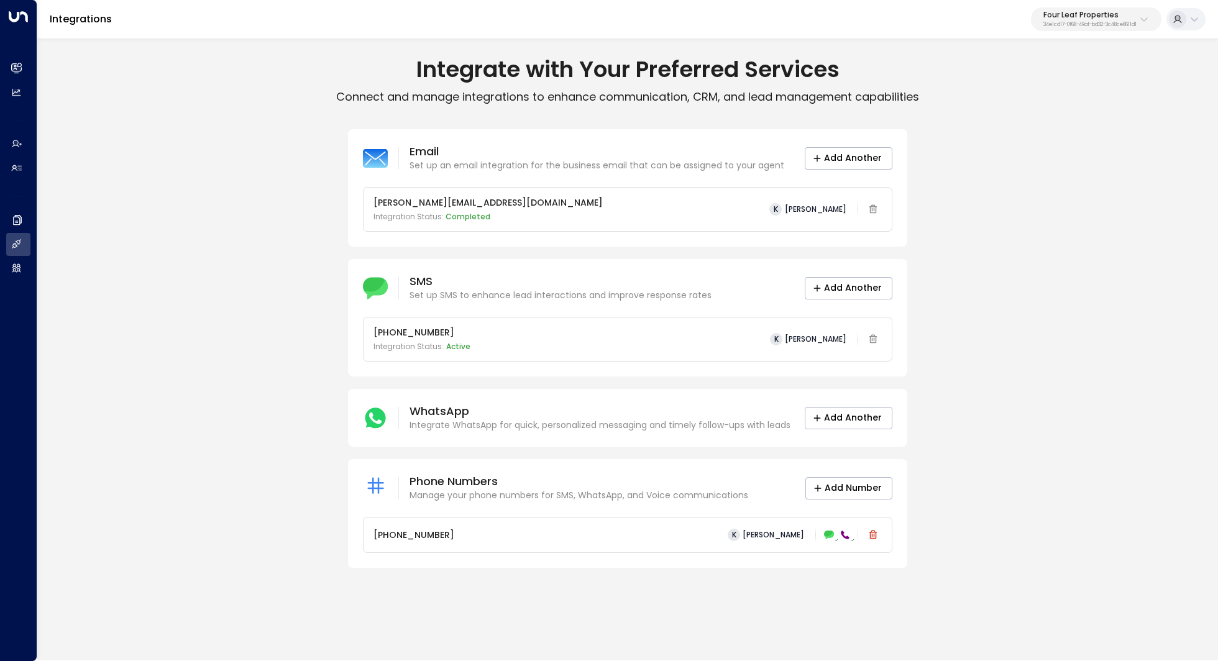
click at [842, 536] on icon at bounding box center [845, 535] width 10 height 10
click at [1100, 9] on button "Four Leaf Properties 34e1cd17-0f68-49af-bd32-3c48ce8611d1" at bounding box center [1096, 19] width 131 height 24
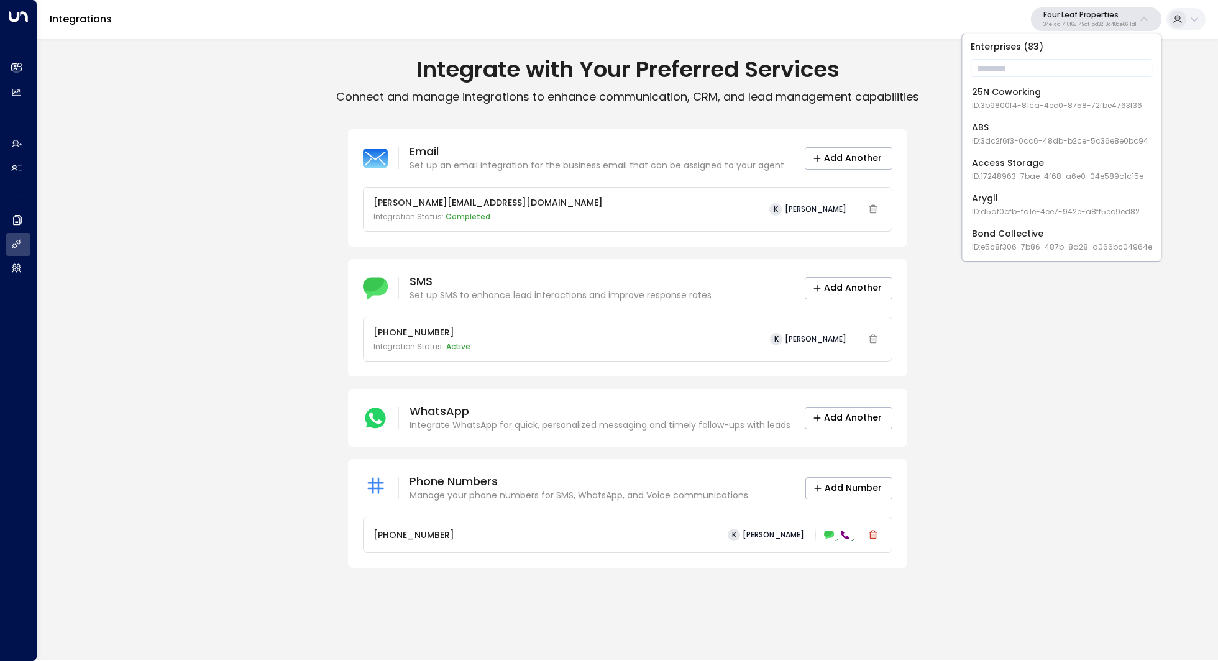
click at [1022, 53] on p "Enterprises ( 83 )" at bounding box center [1061, 46] width 189 height 15
click at [1021, 59] on input "text" at bounding box center [1062, 68] width 182 height 23
type input "***"
click at [1013, 136] on span "ID: 757189d6-fae5-468c-8c19-40bd3de4c6e1" at bounding box center [1059, 141] width 174 height 11
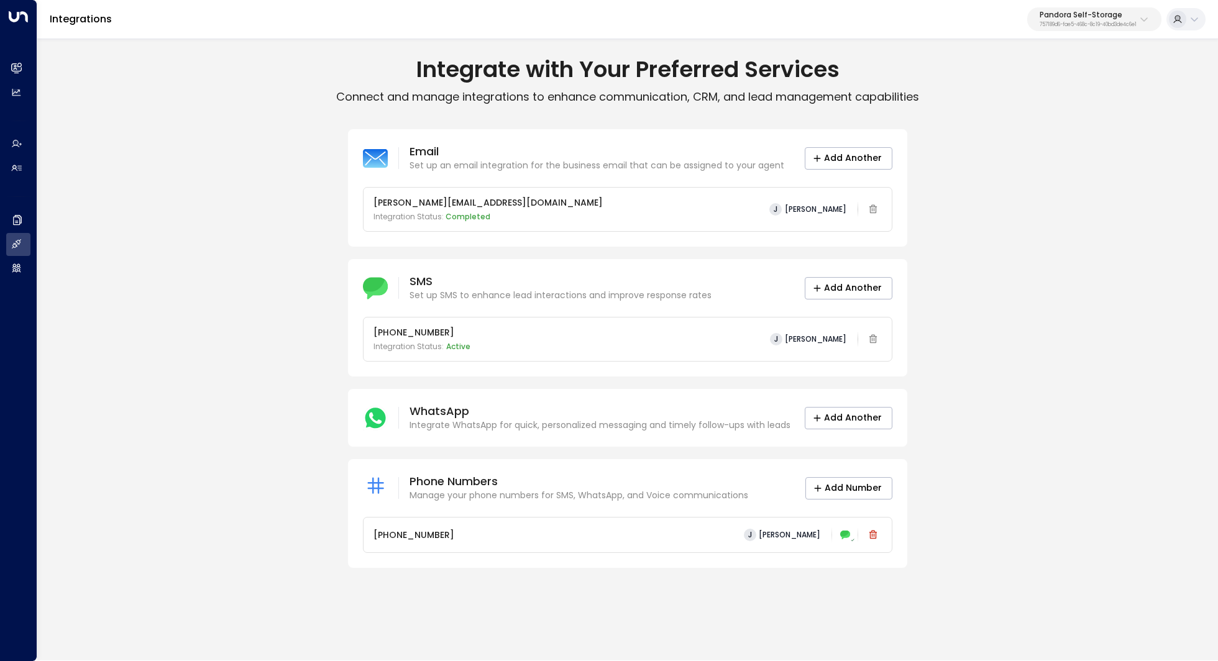
click at [631, 532] on div "+15146000297 J Julien Tremblay" at bounding box center [628, 535] width 509 height 17
click at [754, 536] on span "J" at bounding box center [750, 535] width 12 height 12
click at [803, 535] on div at bounding box center [609, 330] width 1218 height 661
click at [847, 533] on icon at bounding box center [845, 535] width 10 height 9
click at [811, 533] on span "[PERSON_NAME]" at bounding box center [790, 535] width 62 height 9
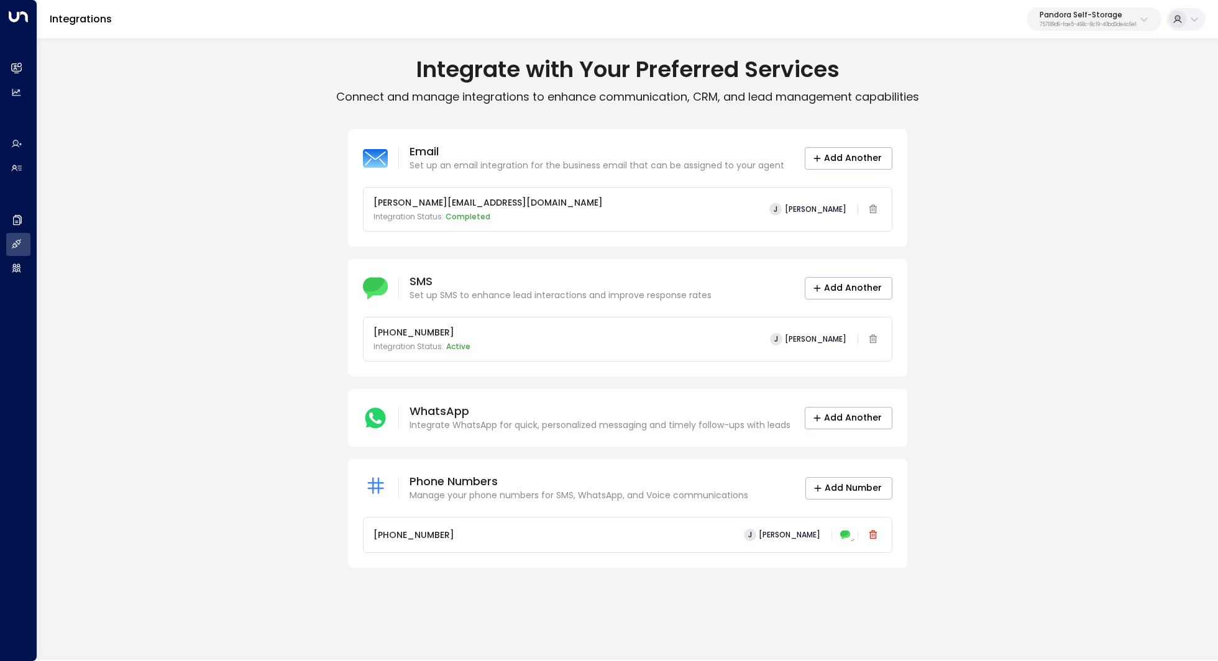
click at [788, 549] on ul at bounding box center [773, 548] width 65 height 6
click at [788, 549] on div "+15146000297 J Julien Tremblay" at bounding box center [628, 535] width 528 height 35
click at [619, 410] on p "WhatsApp" at bounding box center [600, 411] width 381 height 15
click at [765, 336] on div "+1 (514) 600-0297 Integration Status: Active J Julien Tremblay" at bounding box center [628, 339] width 509 height 26
click at [658, 334] on div "+1 (514) 600-0297 Integration Status: Active J Julien Tremblay" at bounding box center [628, 339] width 509 height 26
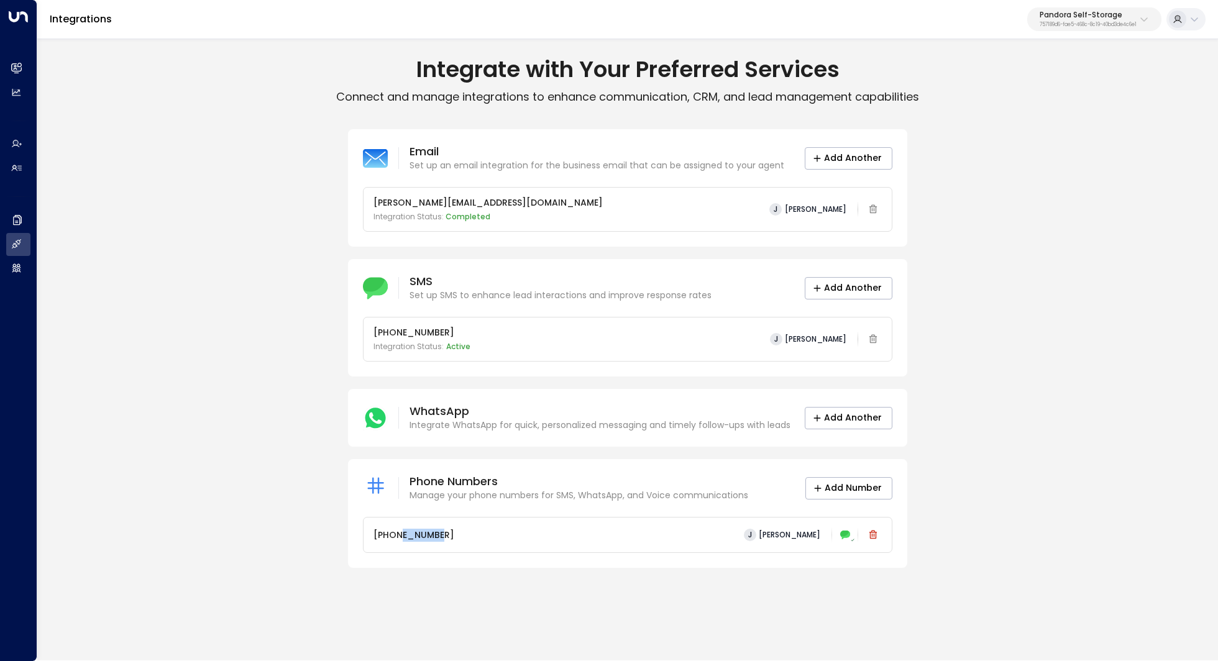
drag, startPoint x: 397, startPoint y: 533, endPoint x: 447, endPoint y: 532, distance: 49.7
click at [447, 532] on div "+15146000297 J Julien Tremblay" at bounding box center [628, 535] width 509 height 17
click at [375, 486] on icon at bounding box center [375, 488] width 25 height 25
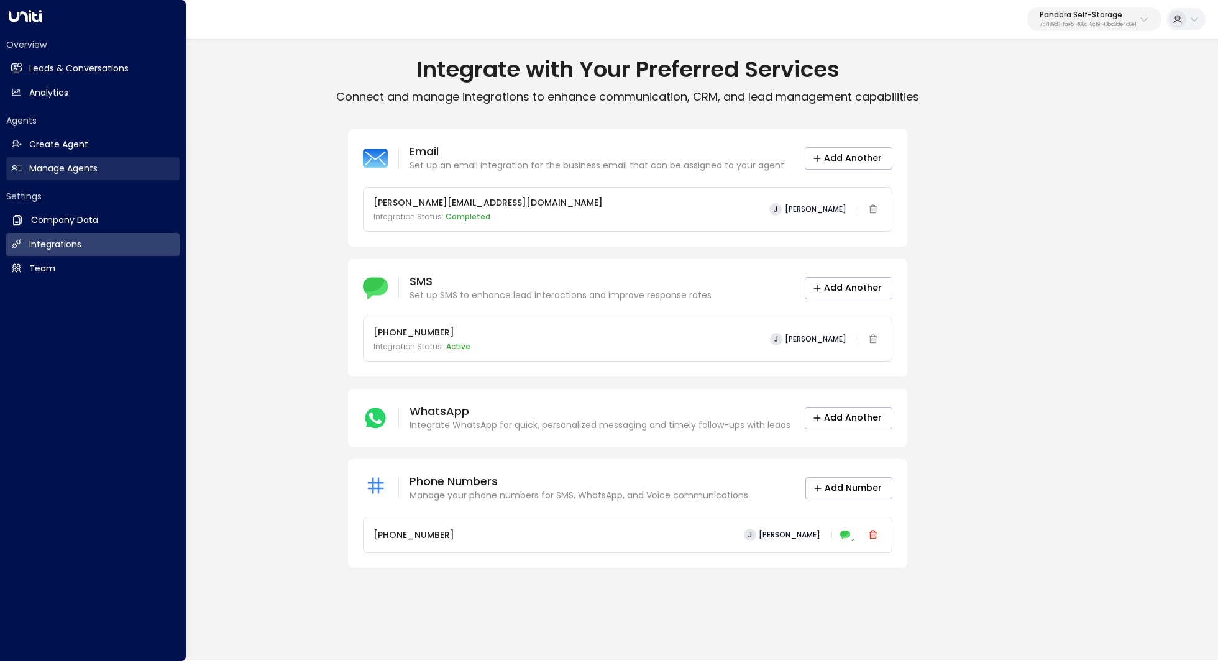
click at [71, 173] on h2 "Manage Agents" at bounding box center [63, 168] width 68 height 13
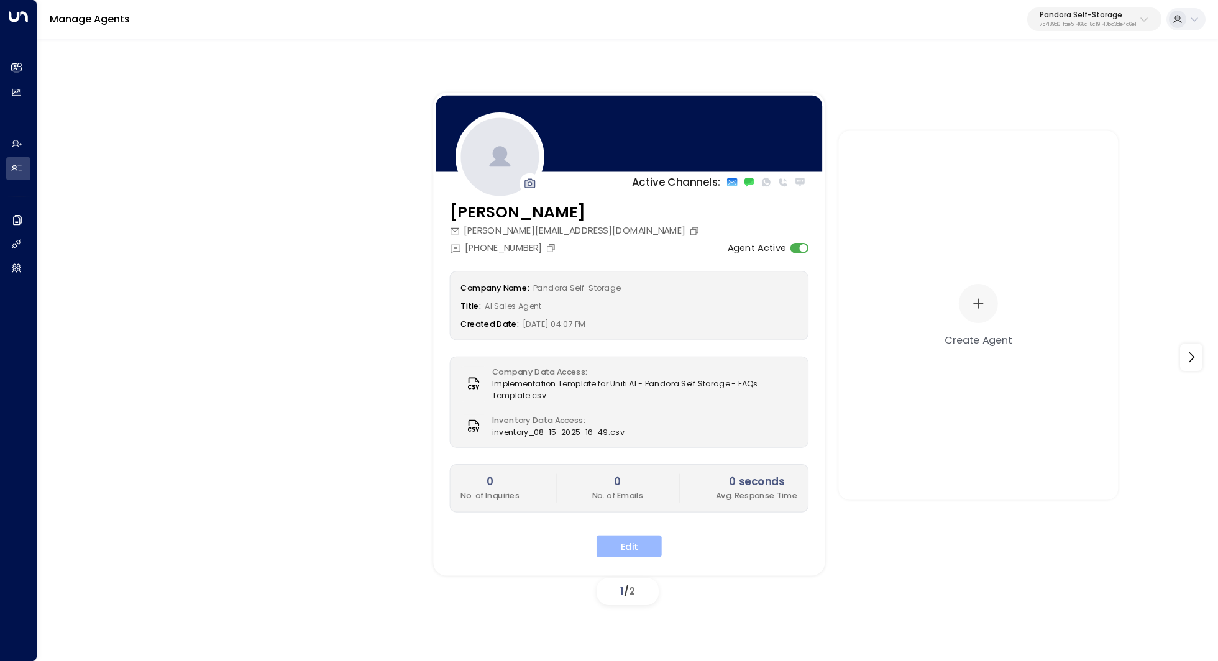
click at [642, 541] on button "Edit" at bounding box center [629, 546] width 65 height 22
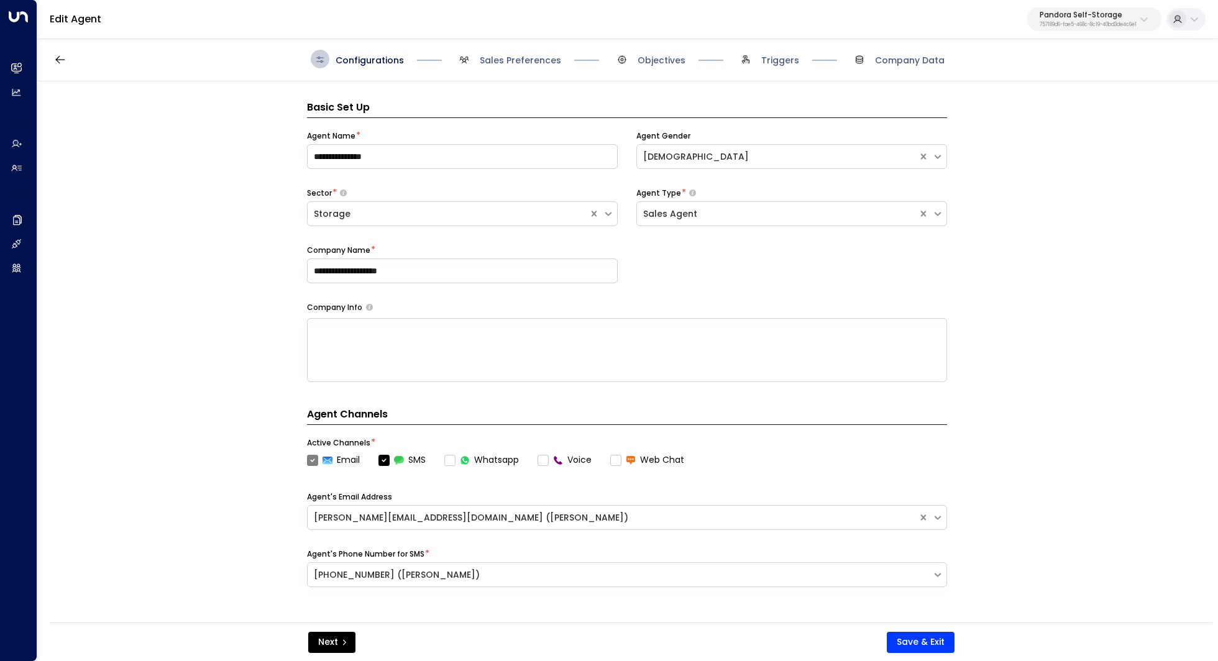
scroll to position [19, 0]
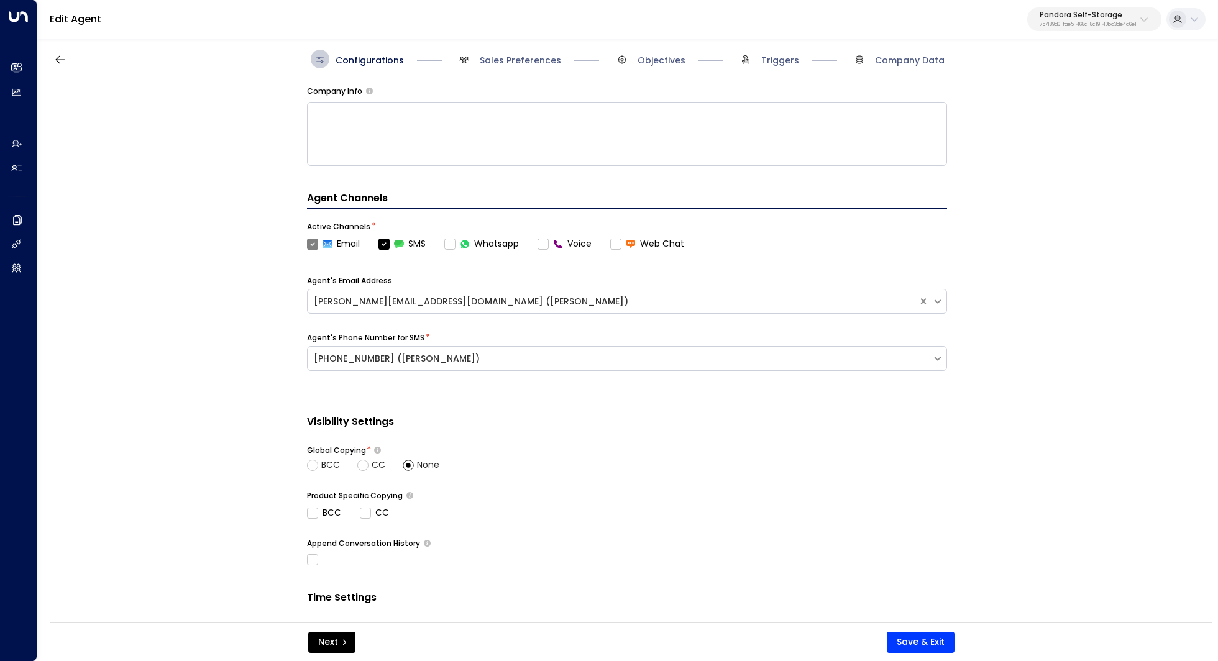
scroll to position [264, 0]
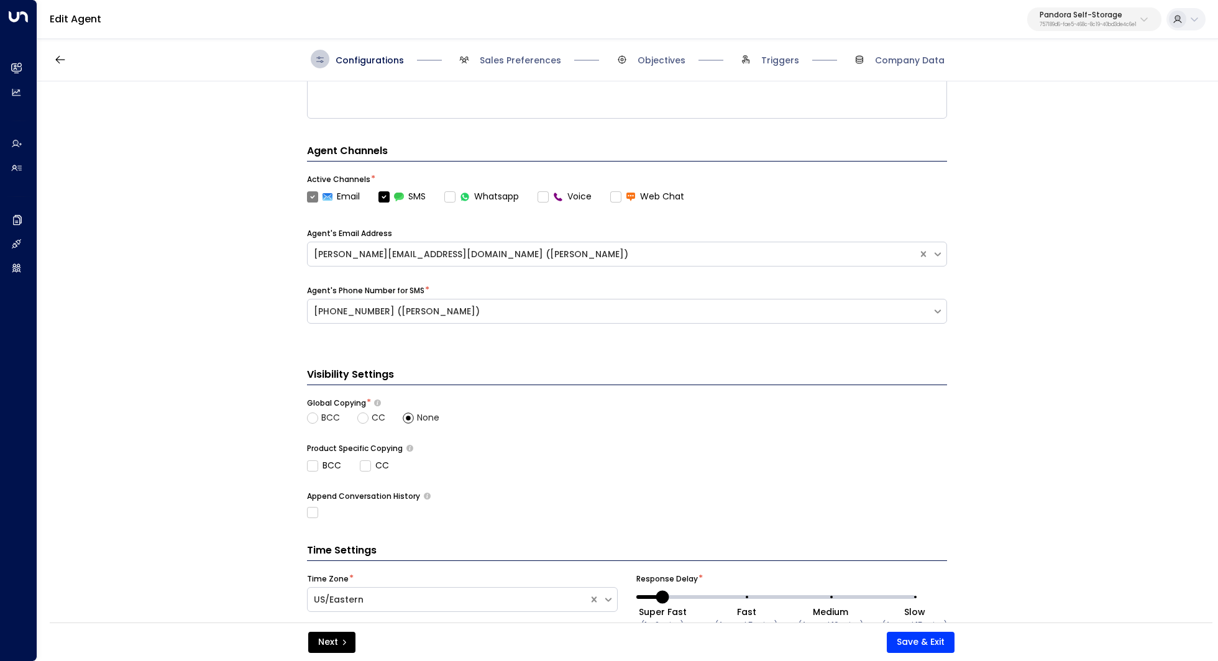
click at [544, 195] on label "Voice" at bounding box center [565, 196] width 54 height 13
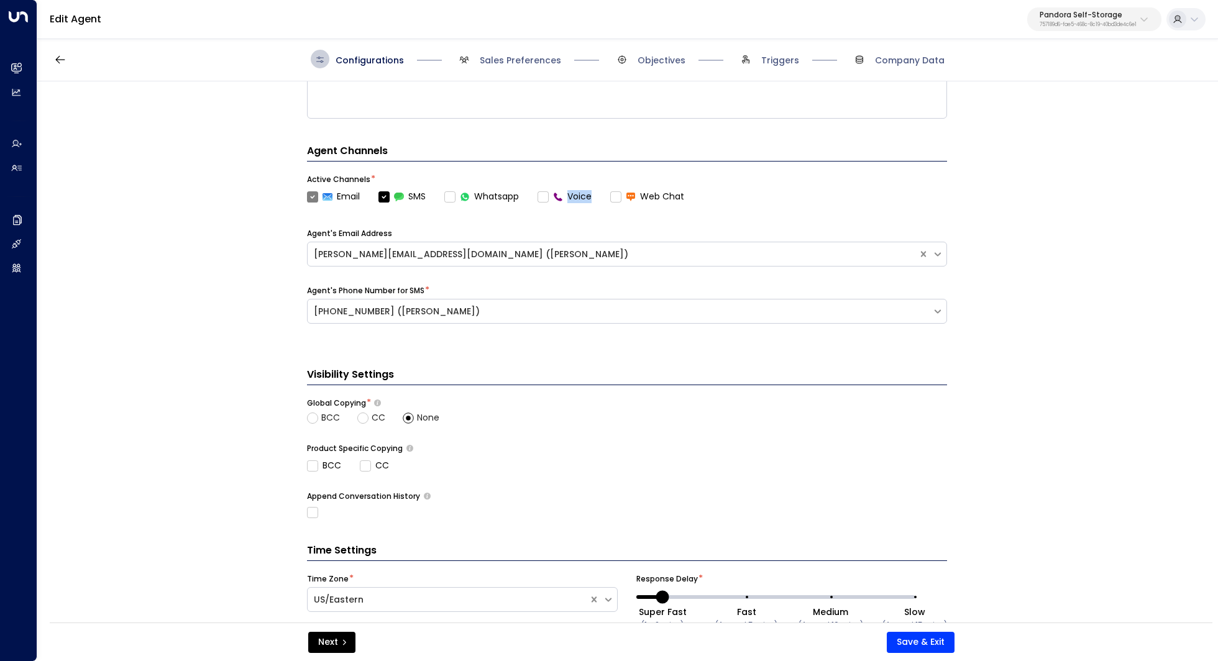
click at [544, 195] on label "Voice" at bounding box center [565, 196] width 54 height 13
click at [549, 196] on label "Voice" at bounding box center [565, 196] width 54 height 13
click at [548, 196] on label "Voice" at bounding box center [565, 196] width 54 height 13
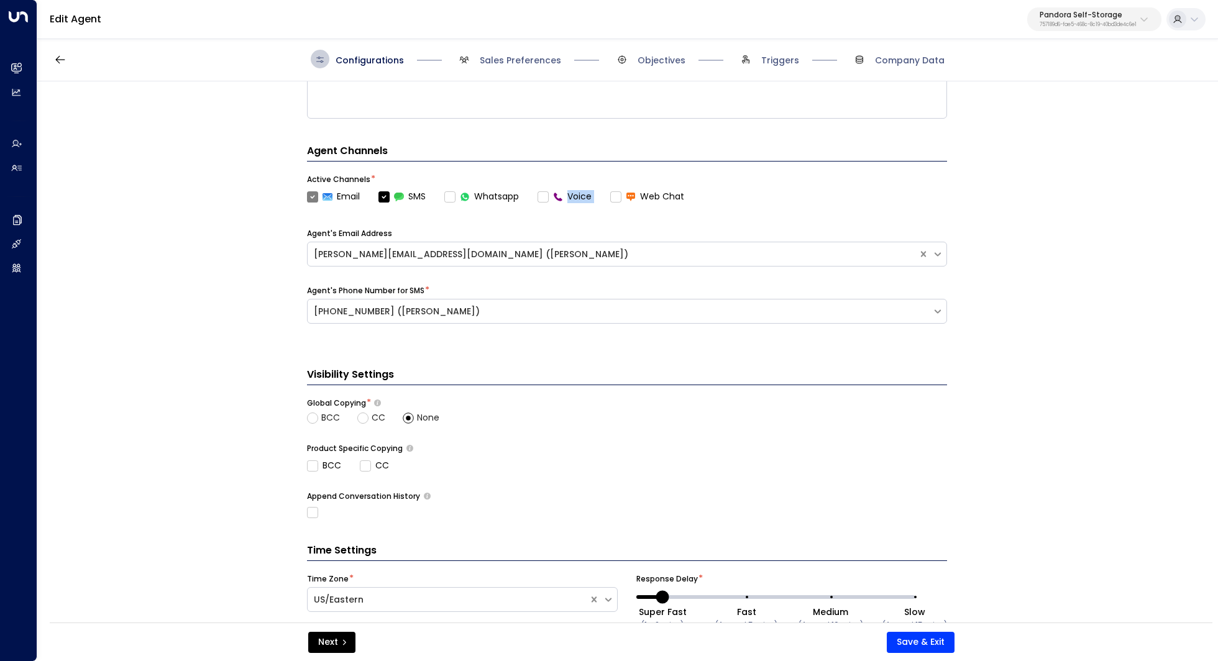
click at [548, 196] on label "Voice" at bounding box center [565, 196] width 54 height 13
click at [537, 60] on span "Sales Preferences" at bounding box center [520, 60] width 81 height 12
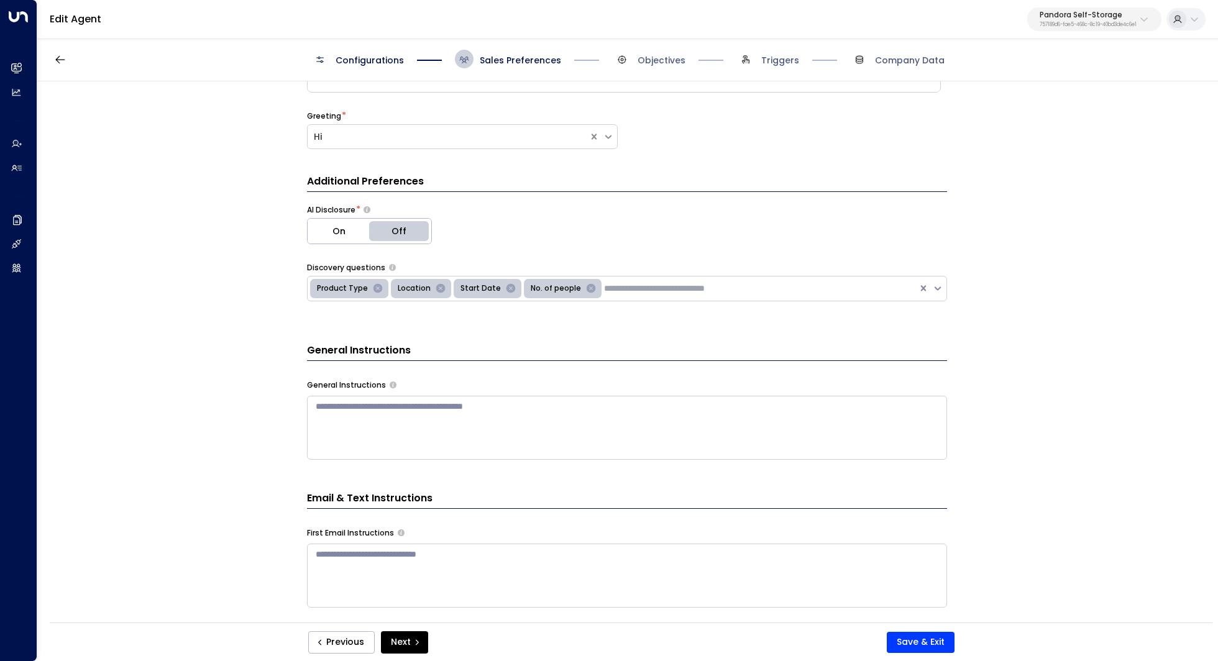
scroll to position [0, 0]
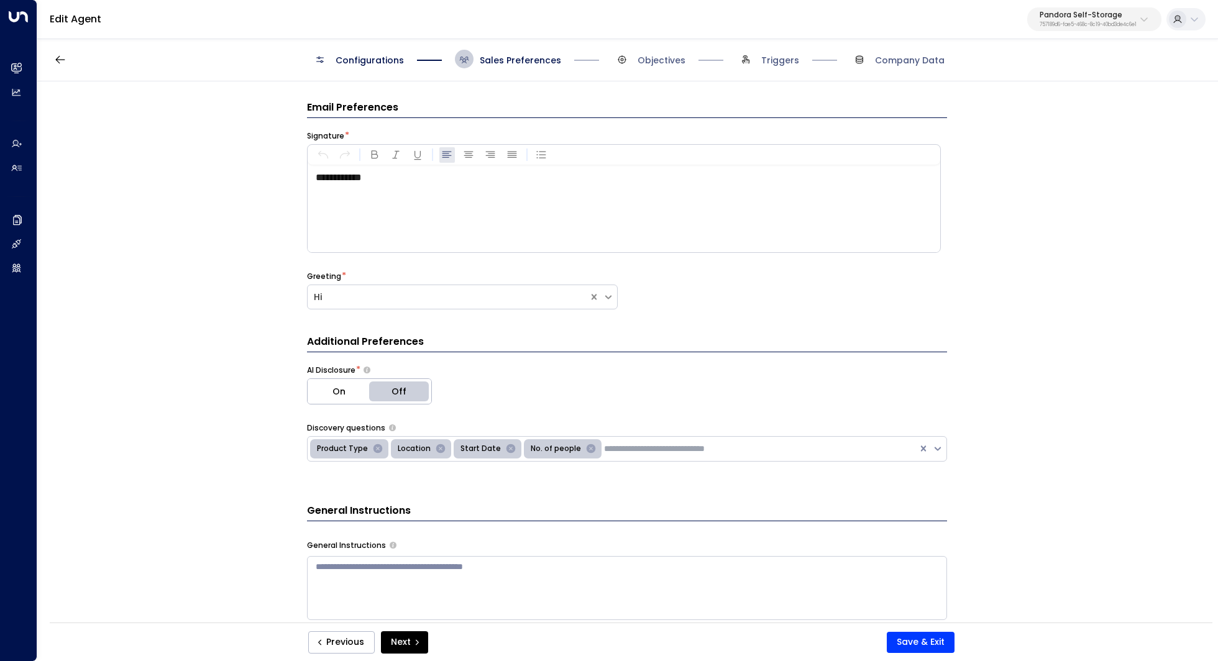
click at [1062, 14] on p "Pandora Self-Storage" at bounding box center [1088, 14] width 97 height 7
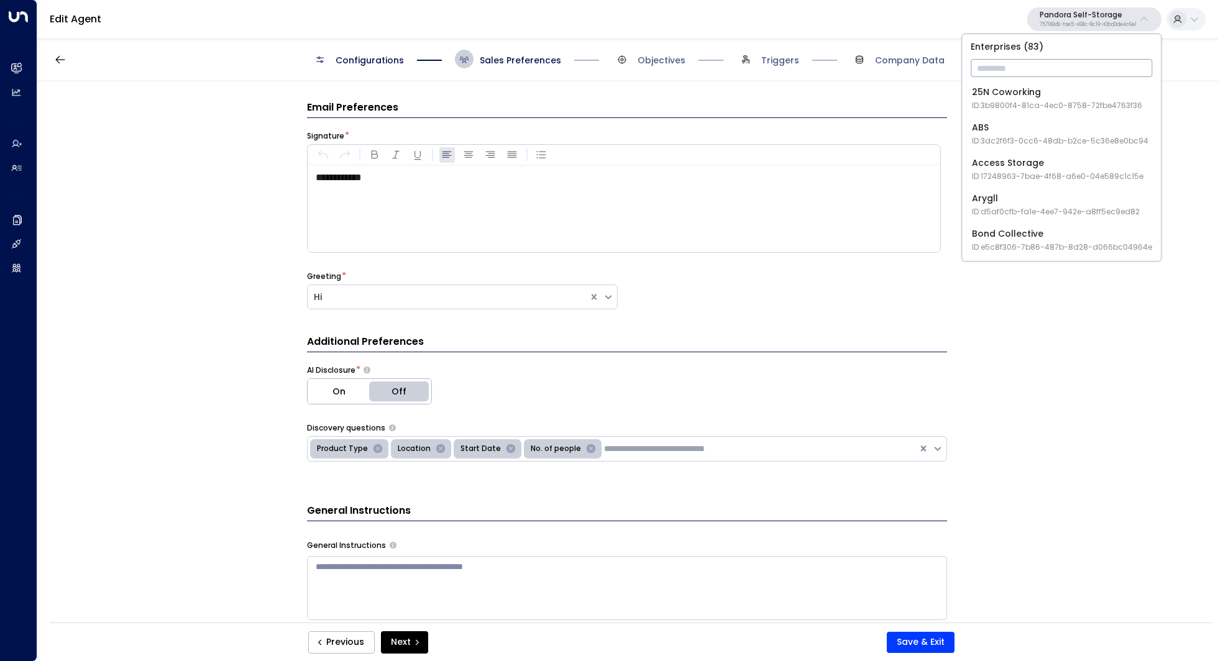
click at [1028, 70] on input "text" at bounding box center [1062, 68] width 182 height 23
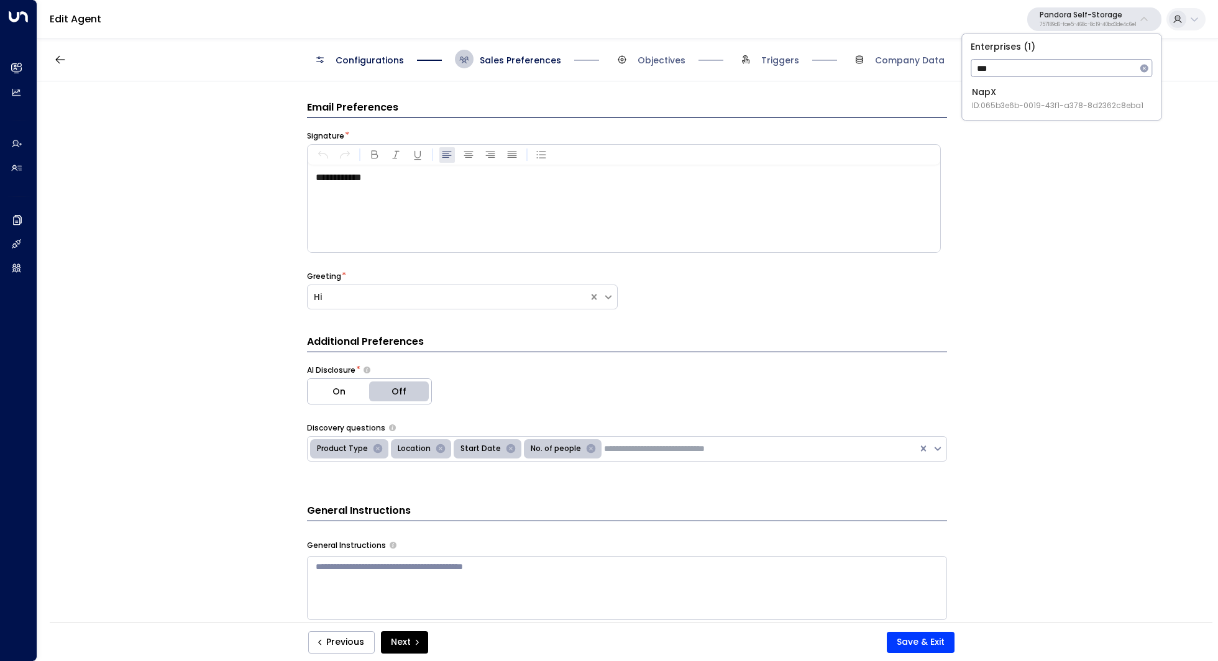
type input "***"
click at [1026, 93] on div "NapX ID: 065b3e6b-0019-43f1-a378-8d2362c8eba1" at bounding box center [1058, 98] width 172 height 25
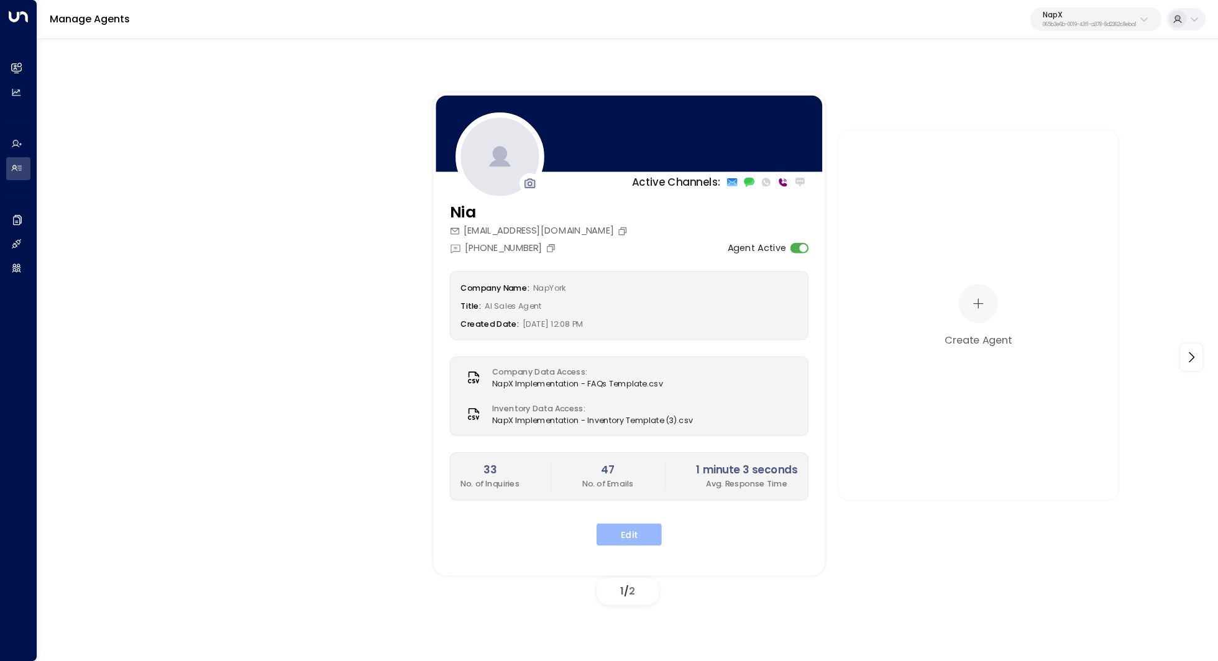
click at [634, 538] on button "Edit" at bounding box center [629, 534] width 65 height 22
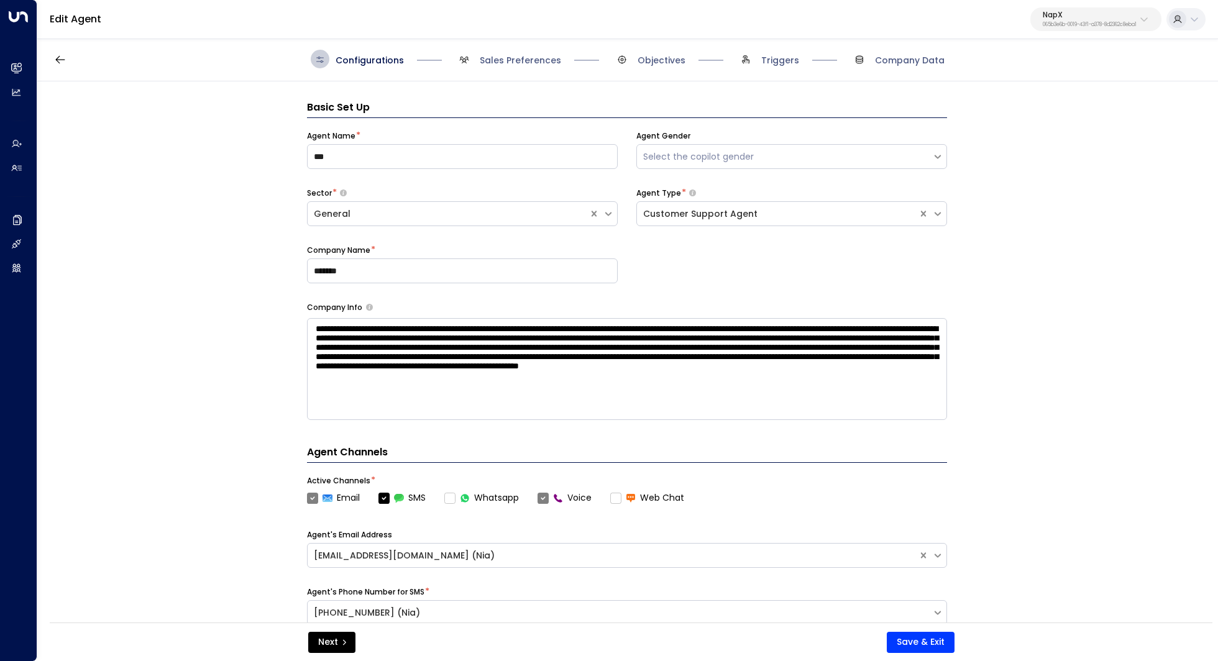
scroll to position [19, 0]
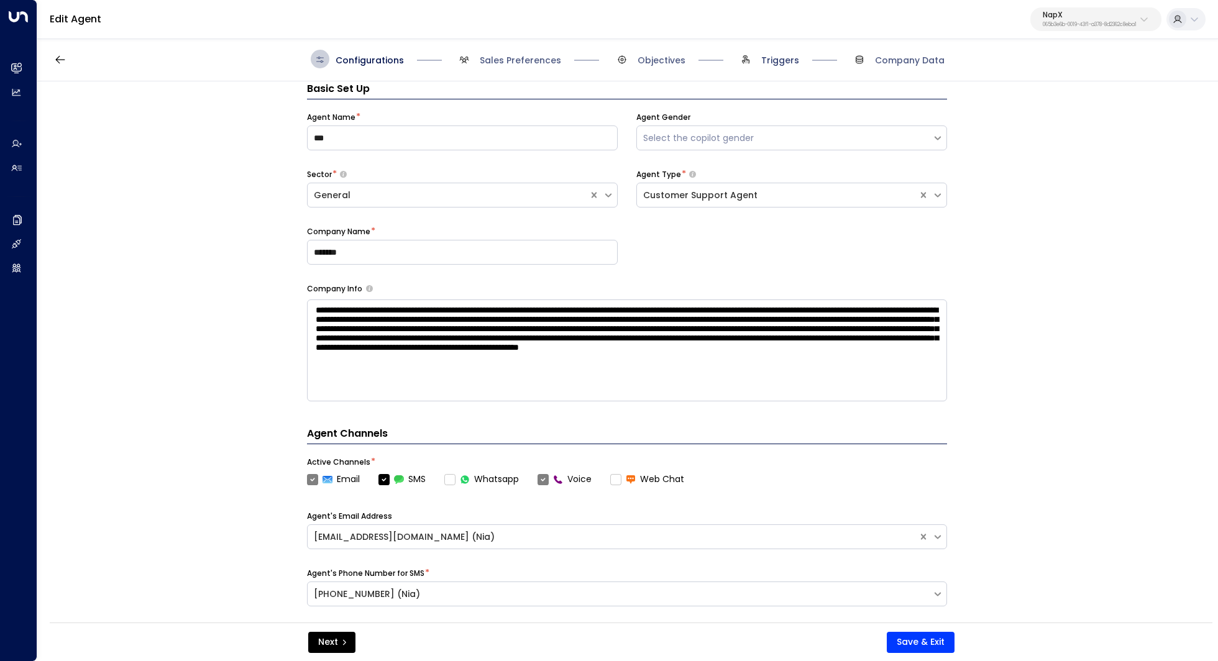
click at [788, 61] on span "Triggers" at bounding box center [781, 60] width 38 height 12
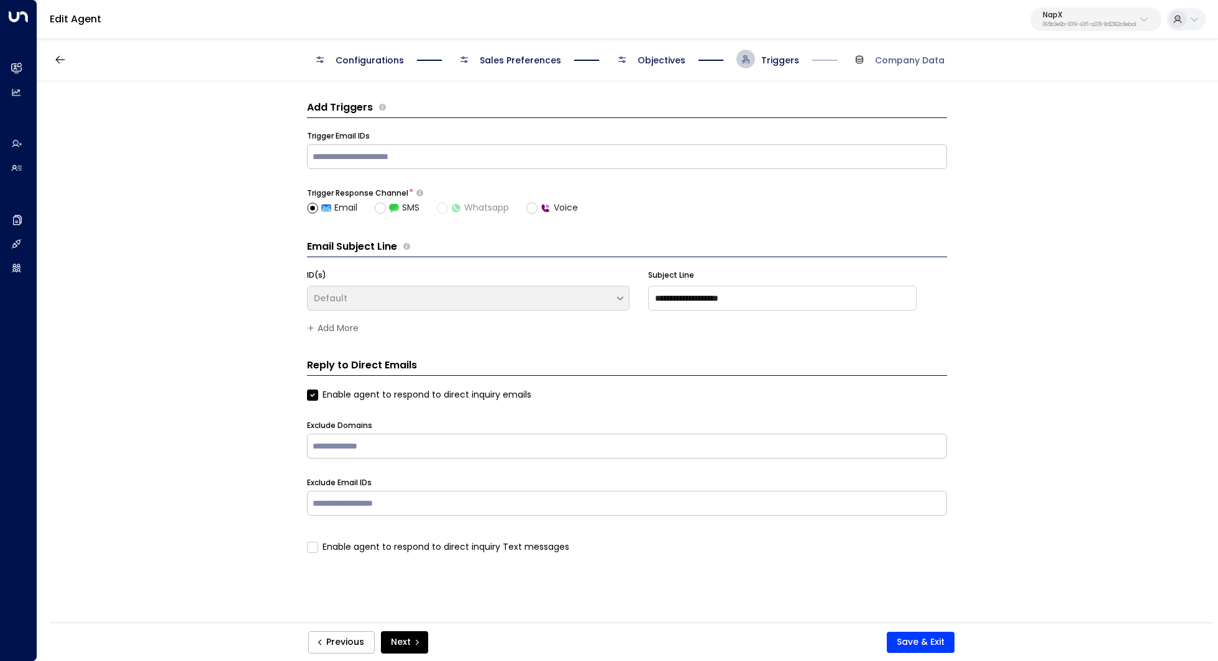
click at [349, 58] on span "Configurations" at bounding box center [370, 60] width 68 height 12
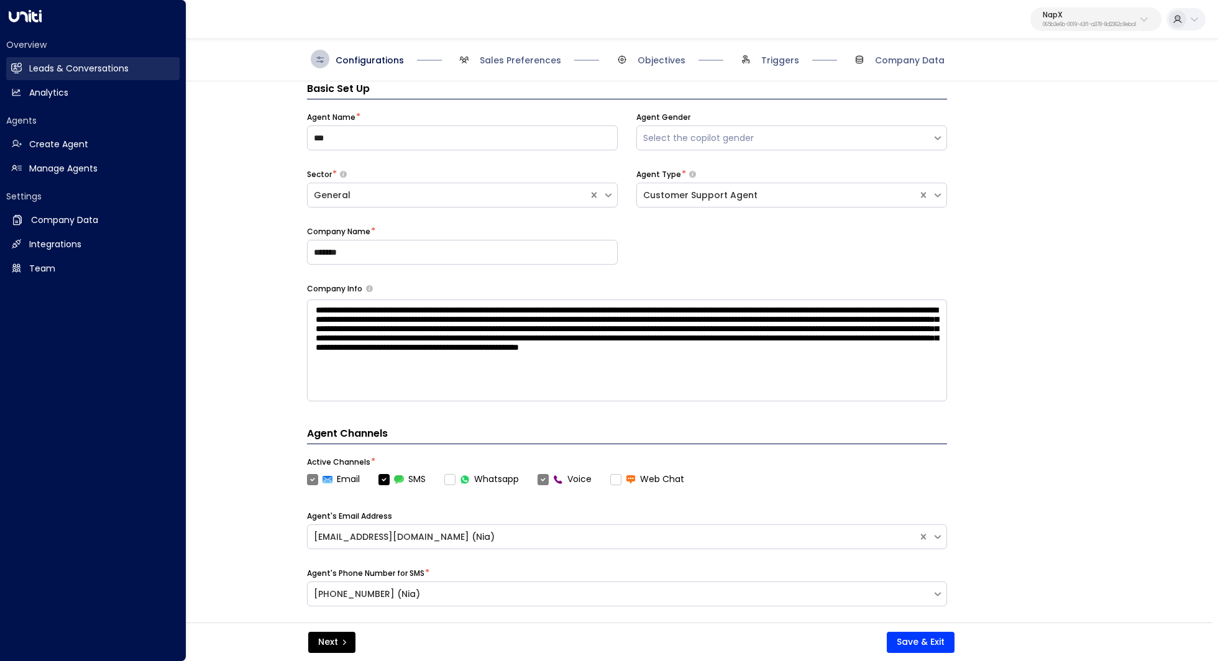
click at [102, 69] on h2 "Leads & Conversations" at bounding box center [78, 68] width 99 height 13
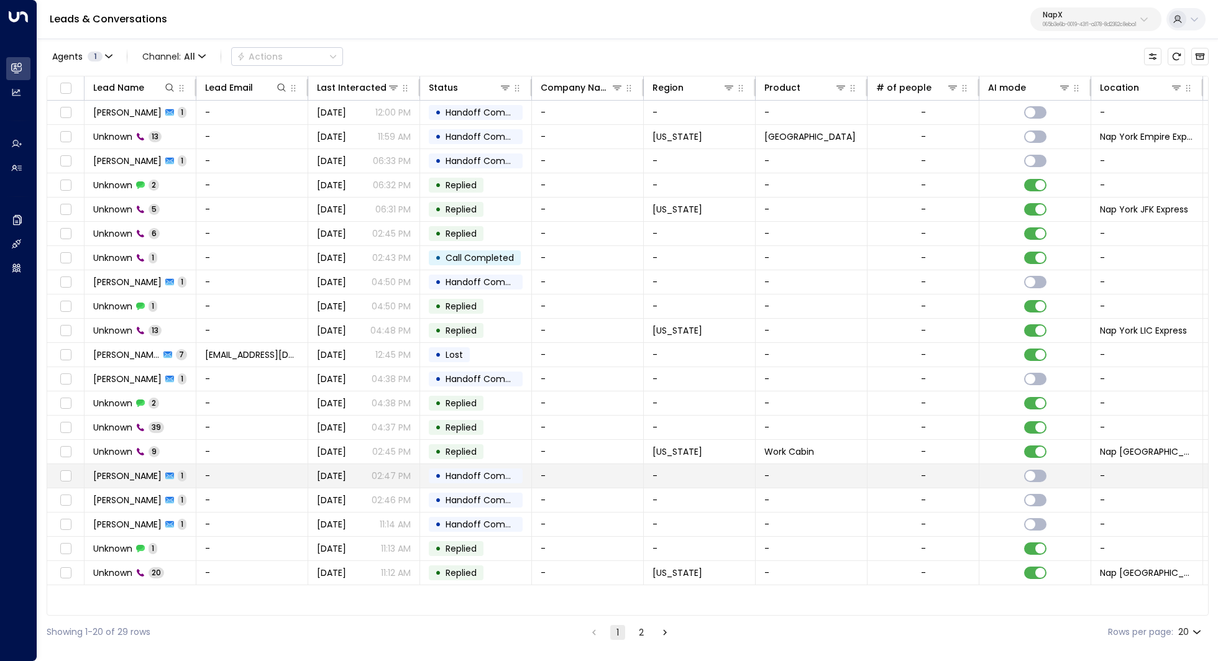
click at [184, 477] on td "John Doe 1" at bounding box center [141, 476] width 112 height 24
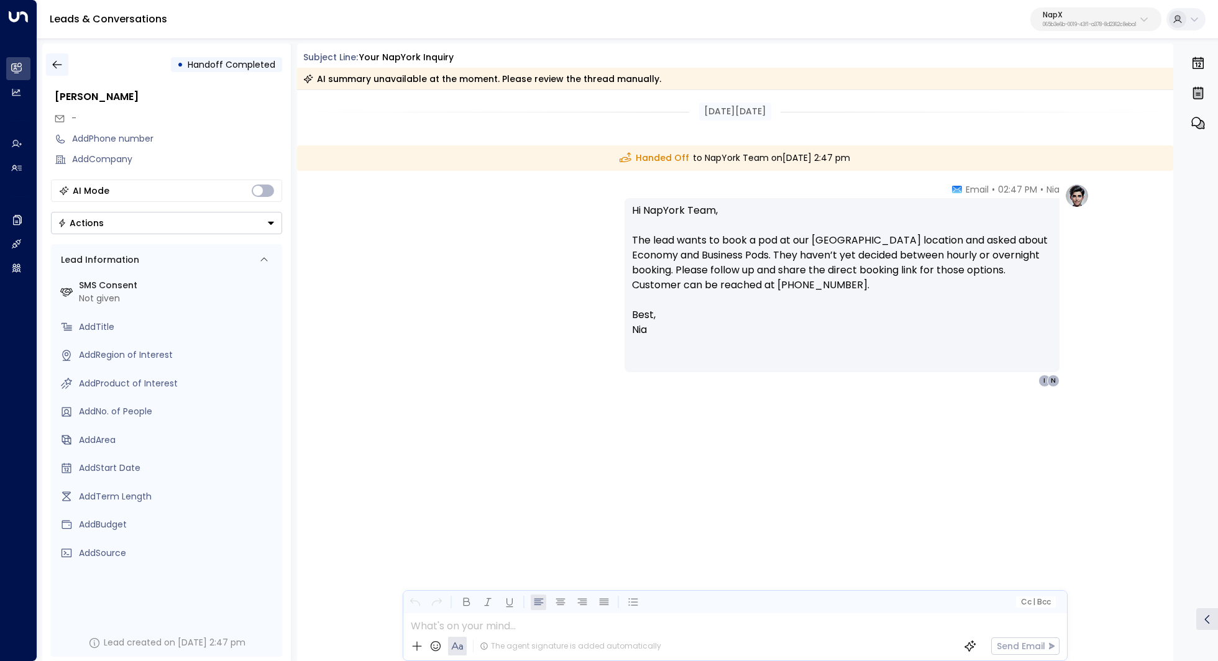
click at [58, 64] on icon "button" at bounding box center [57, 64] width 12 height 12
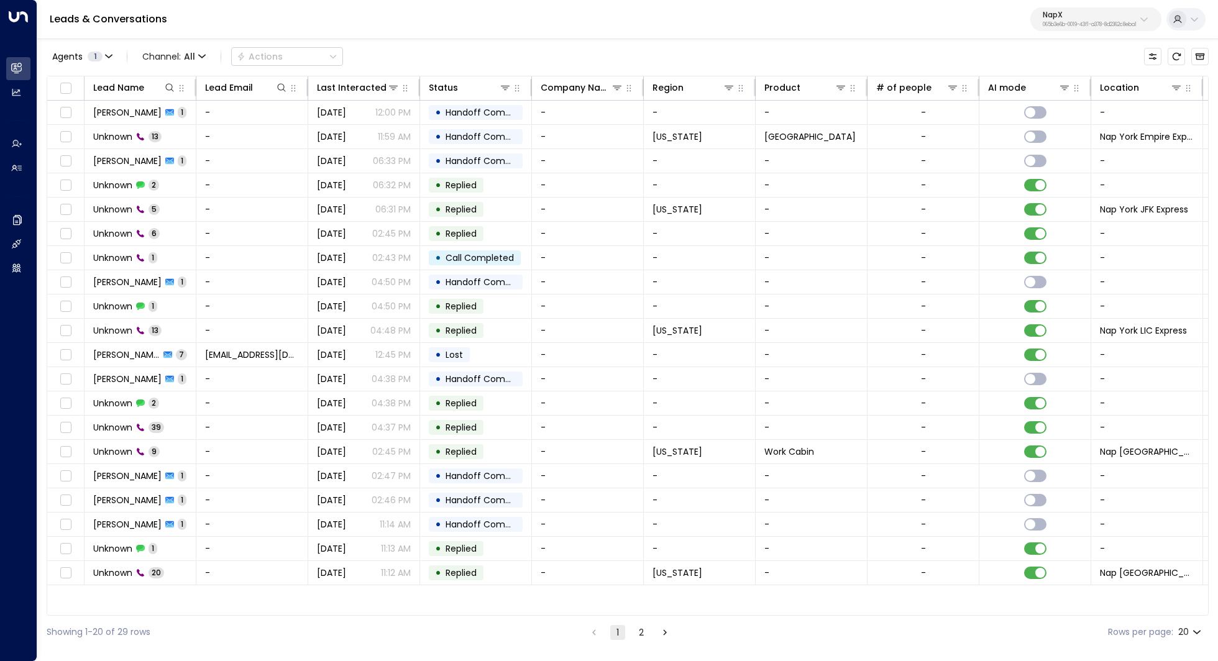
click at [644, 630] on button "2" at bounding box center [641, 632] width 15 height 15
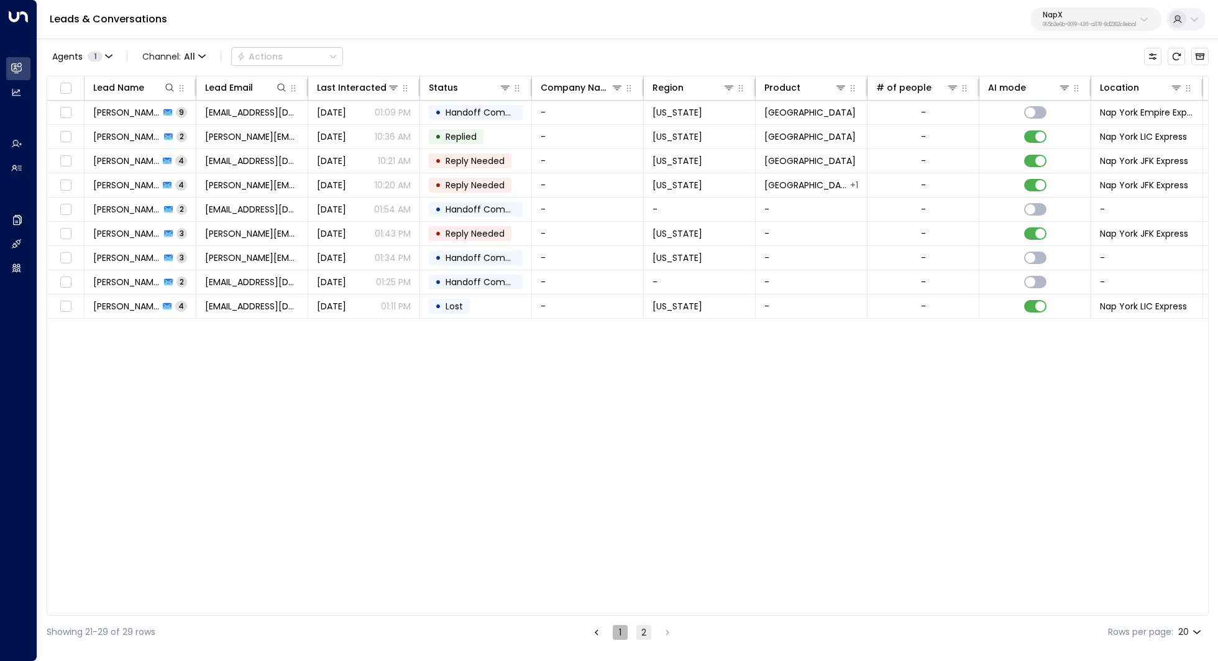
click at [619, 632] on button "1" at bounding box center [620, 632] width 15 height 15
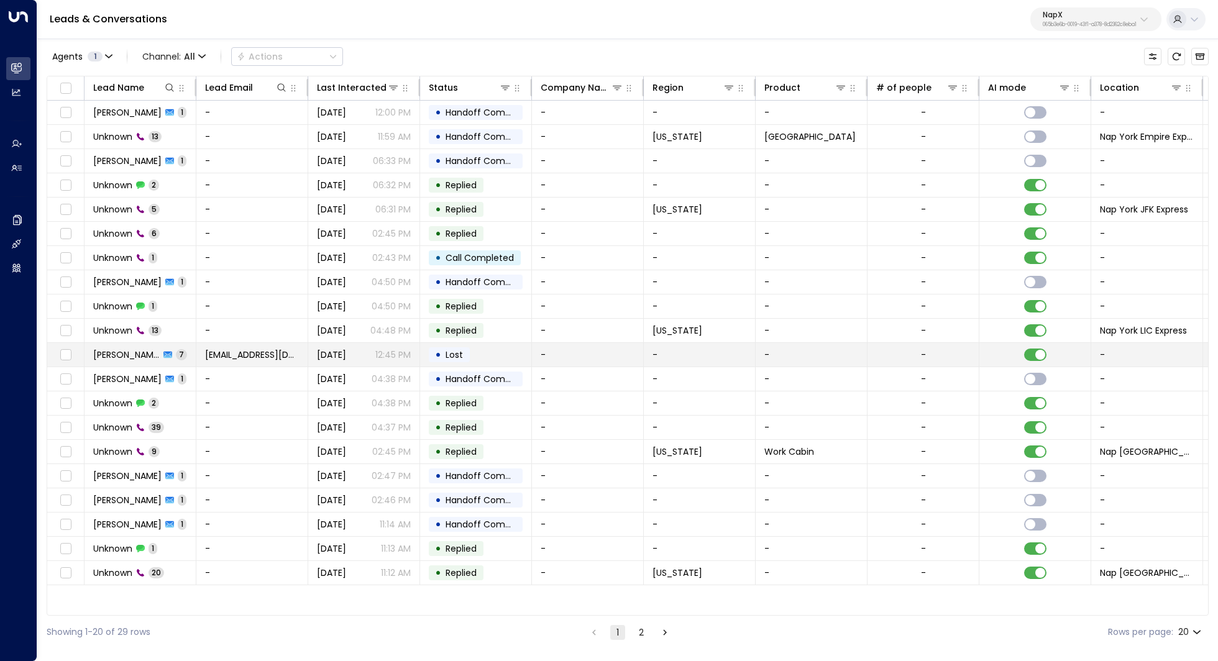
click at [133, 352] on span "Maria Urrutia" at bounding box center [126, 355] width 67 height 12
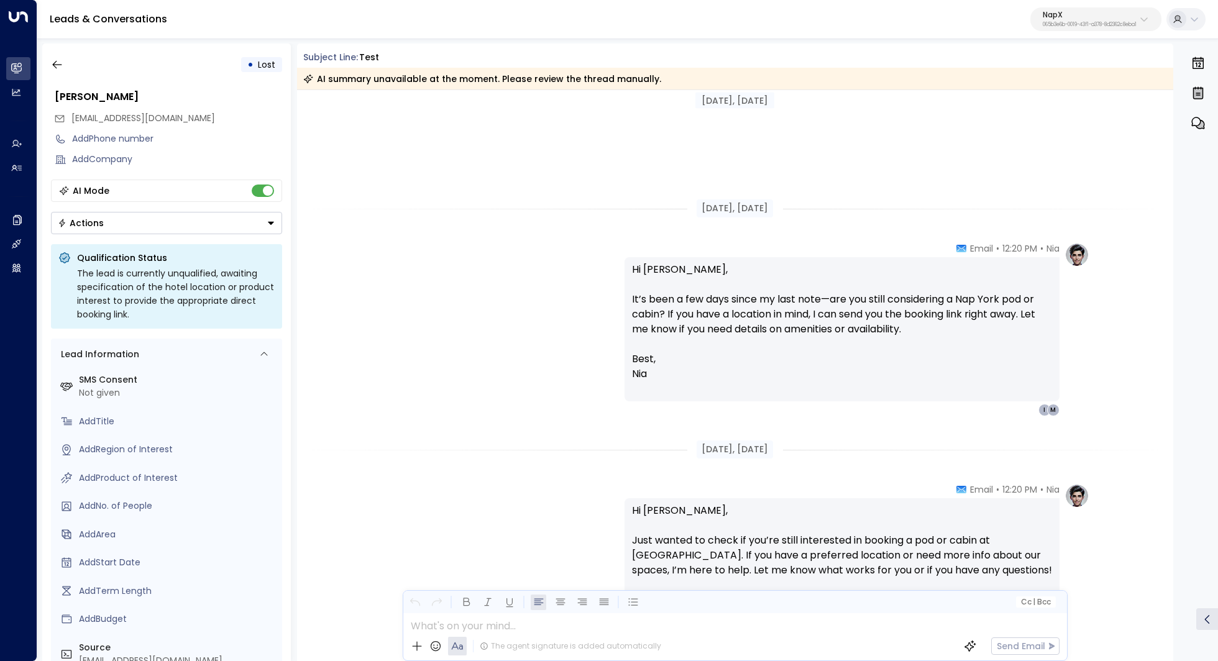
scroll to position [1056, 0]
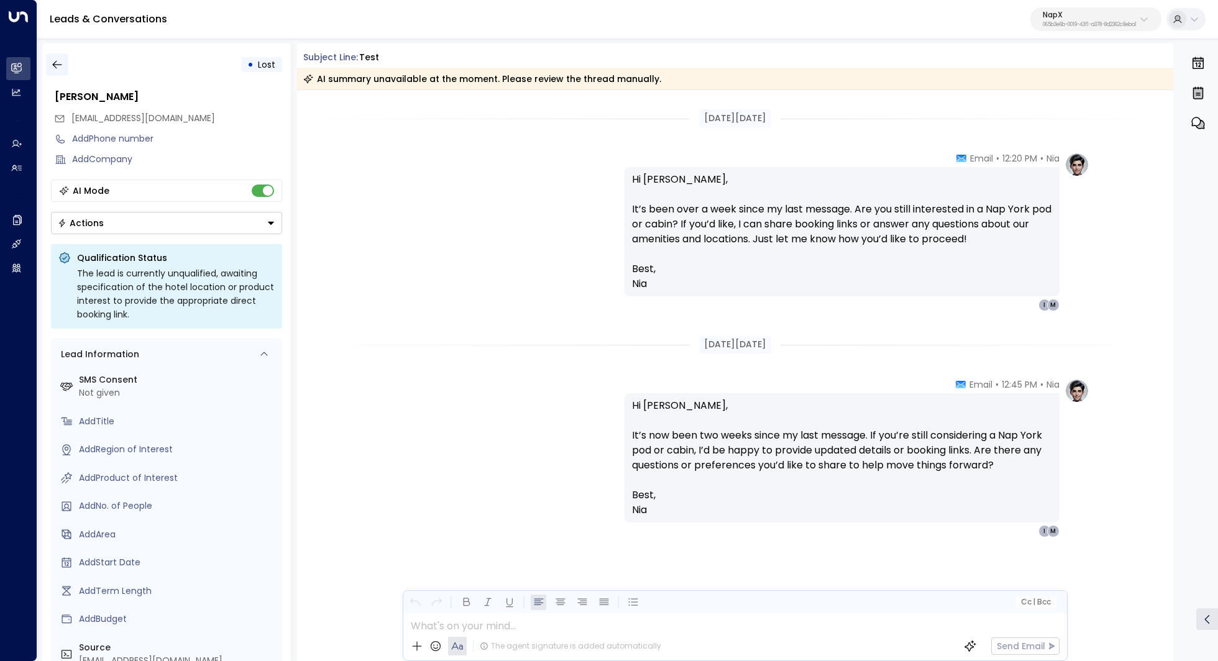
click at [47, 61] on button "button" at bounding box center [57, 64] width 22 height 22
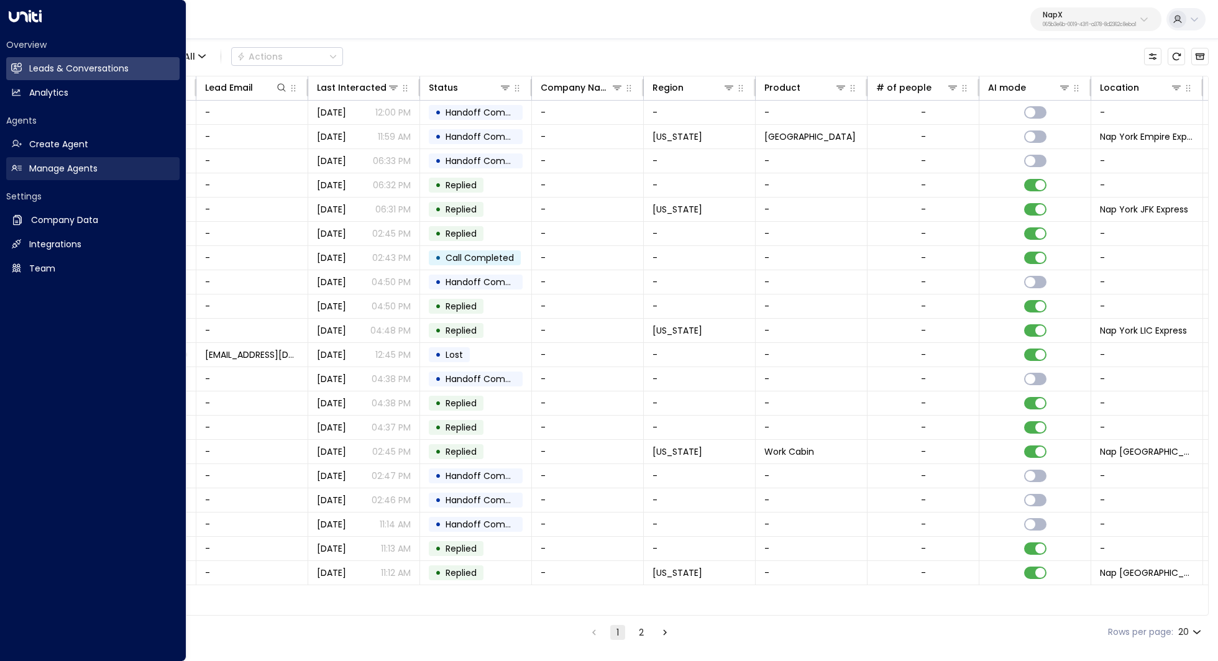
click at [75, 170] on h2 "Manage Agents" at bounding box center [63, 168] width 68 height 13
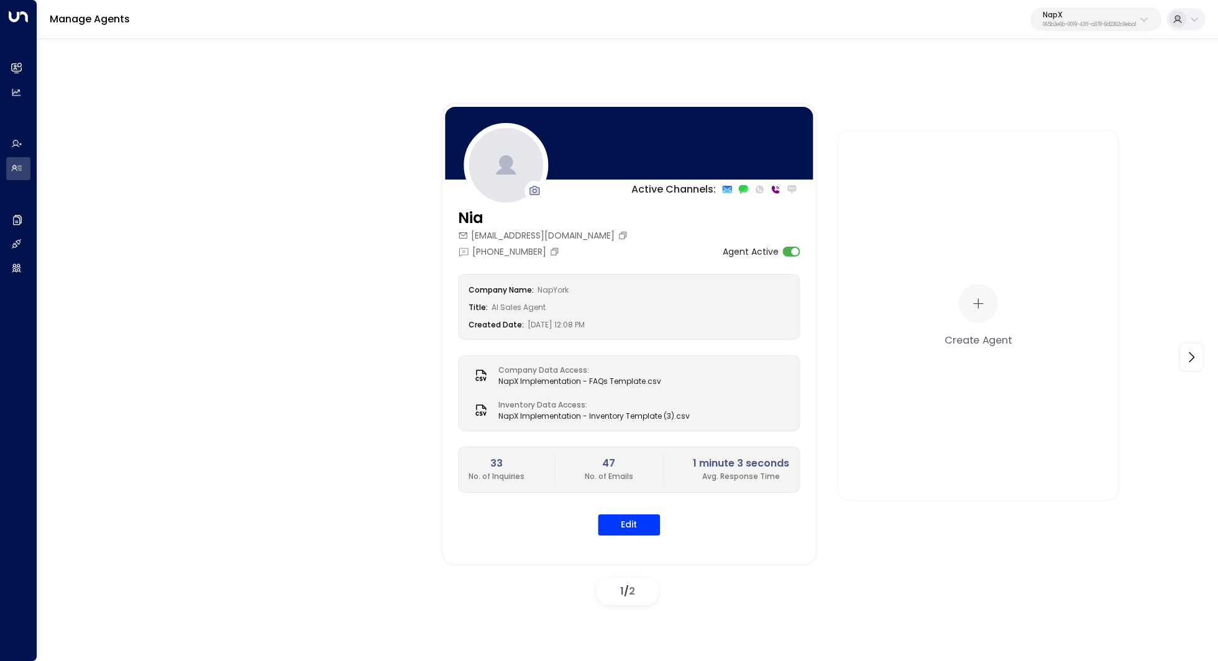
click at [1125, 16] on p "NapX" at bounding box center [1090, 14] width 94 height 7
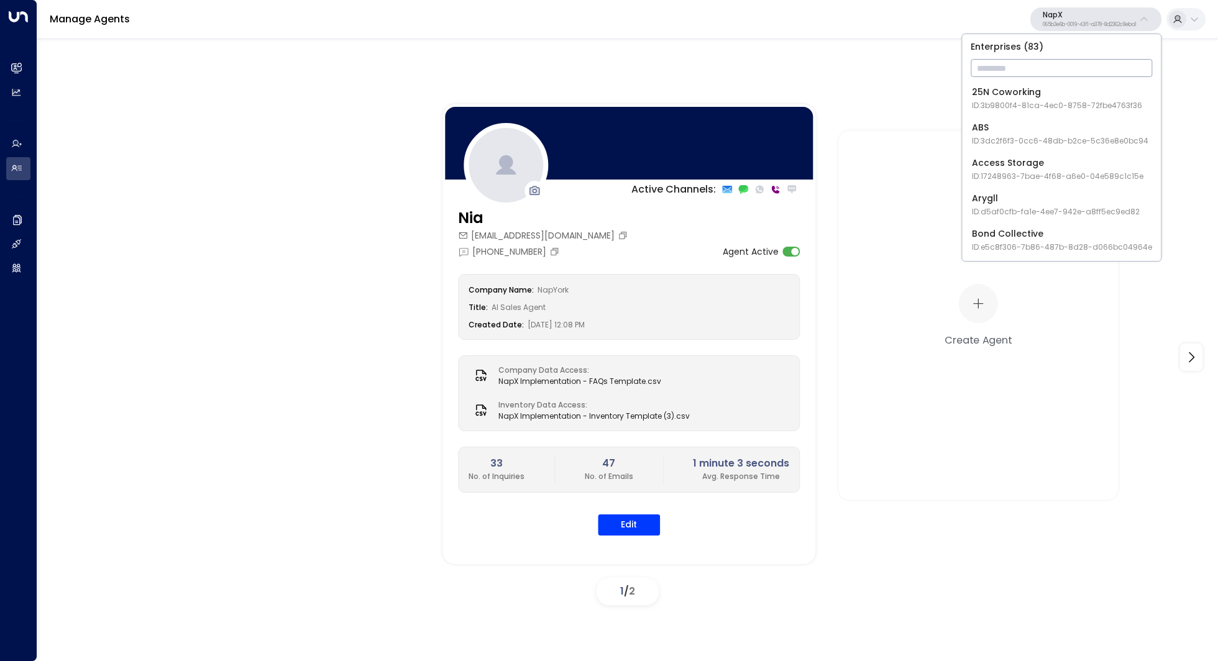
click at [1059, 73] on input "text" at bounding box center [1062, 68] width 182 height 23
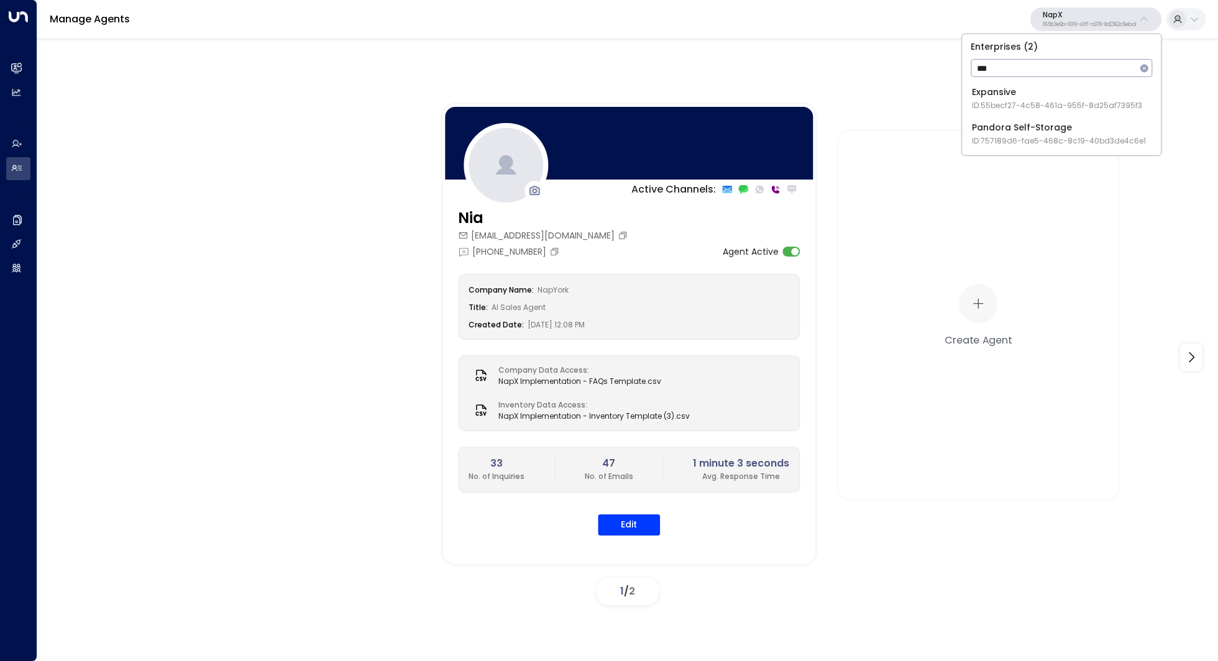
type input "***"
click at [1054, 150] on div "Enterprises ( 2 ) *** ​ Expansive ID: 55becf27-4c58-461a-955f-8d25af7395f3 Pand…" at bounding box center [1061, 94] width 199 height 121
click at [1051, 131] on div "Pandora Self-Storage ID: 757189d6-fae5-468c-8c19-40bd3de4c6e1" at bounding box center [1059, 133] width 174 height 25
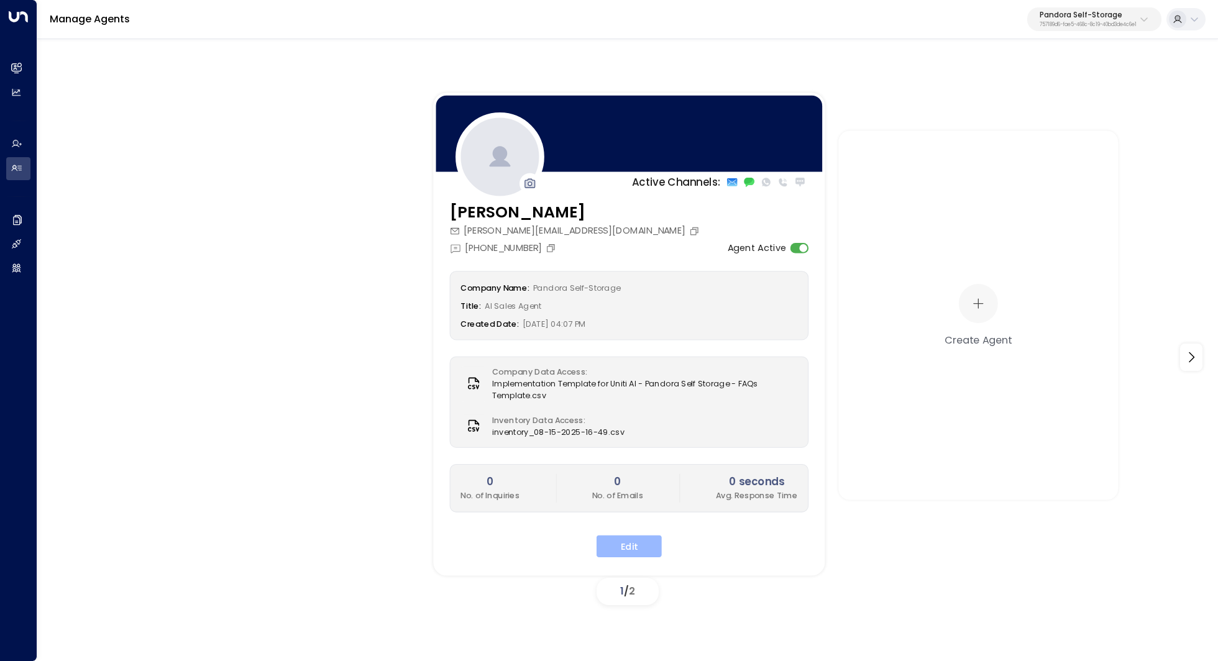
click at [617, 538] on button "Edit" at bounding box center [629, 546] width 65 height 22
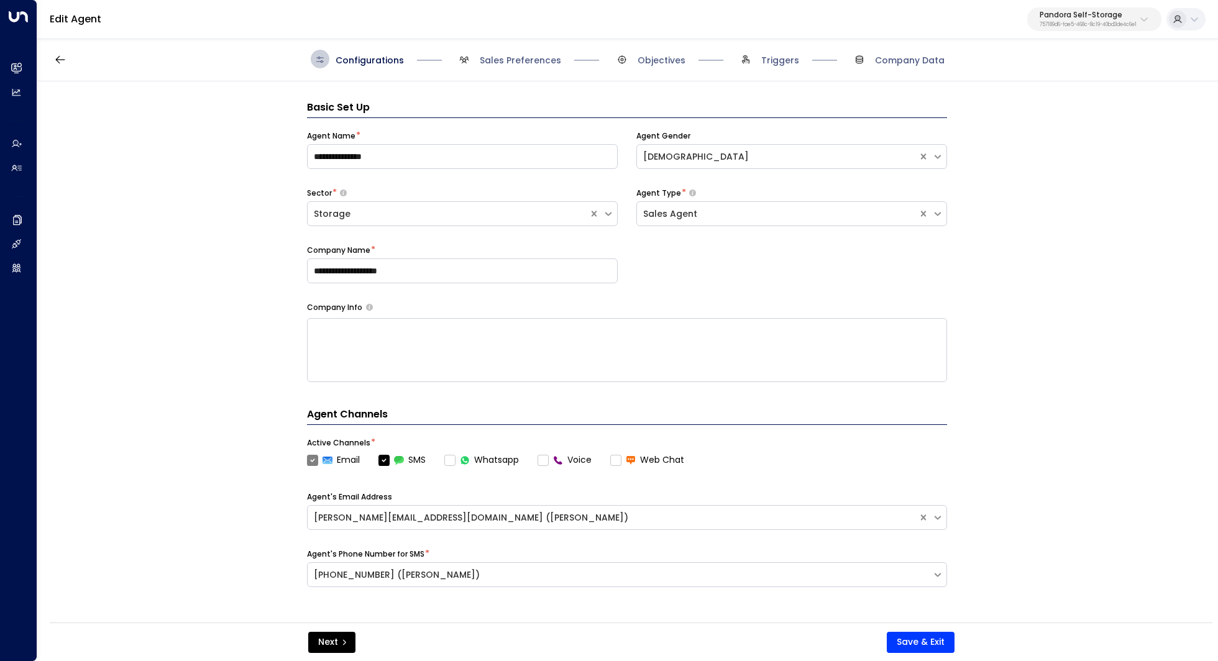
scroll to position [19, 0]
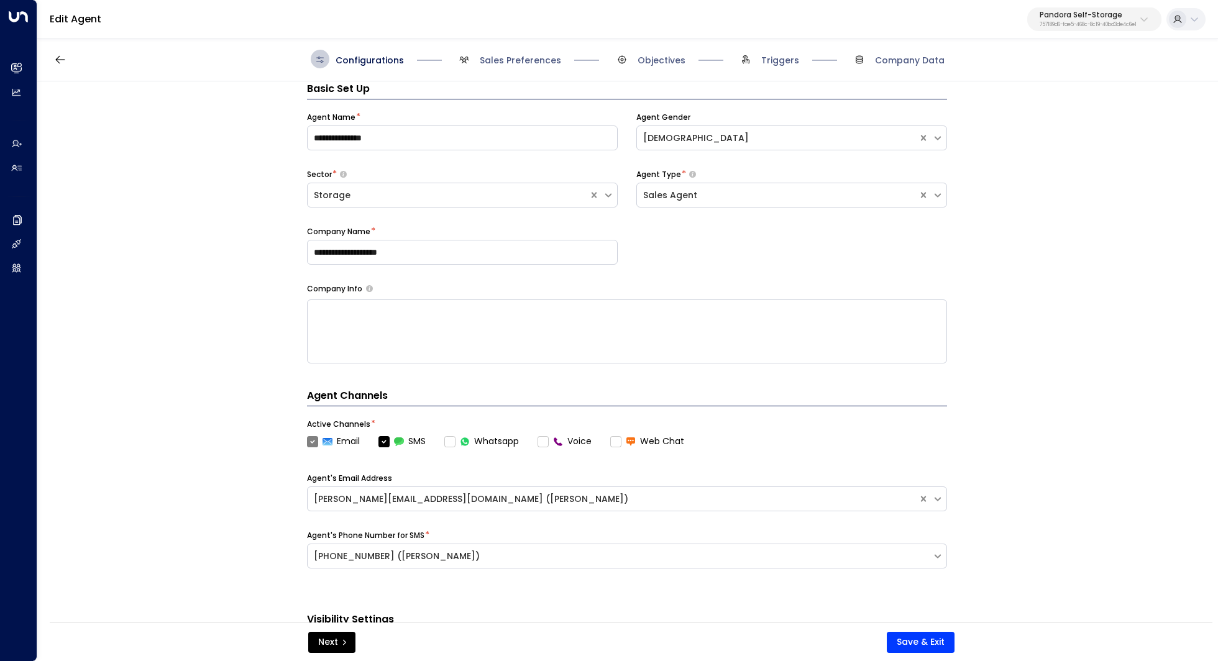
click at [542, 443] on label "Voice" at bounding box center [565, 441] width 54 height 13
click at [543, 443] on label "Voice" at bounding box center [565, 441] width 54 height 13
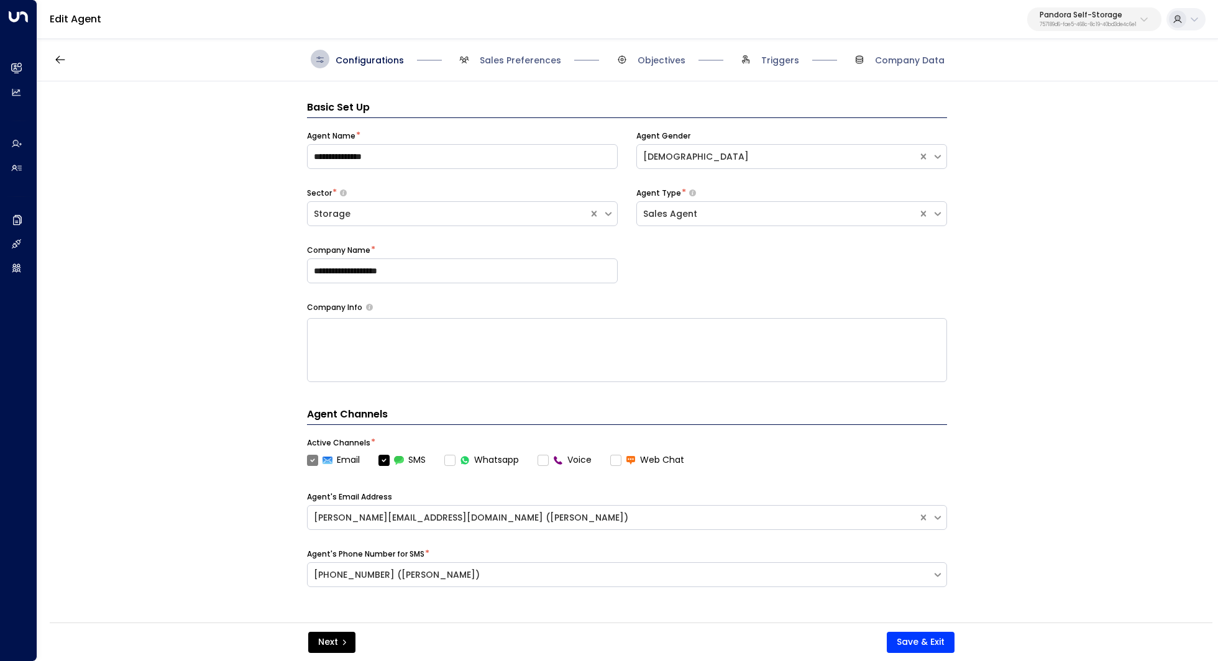
scroll to position [19, 0]
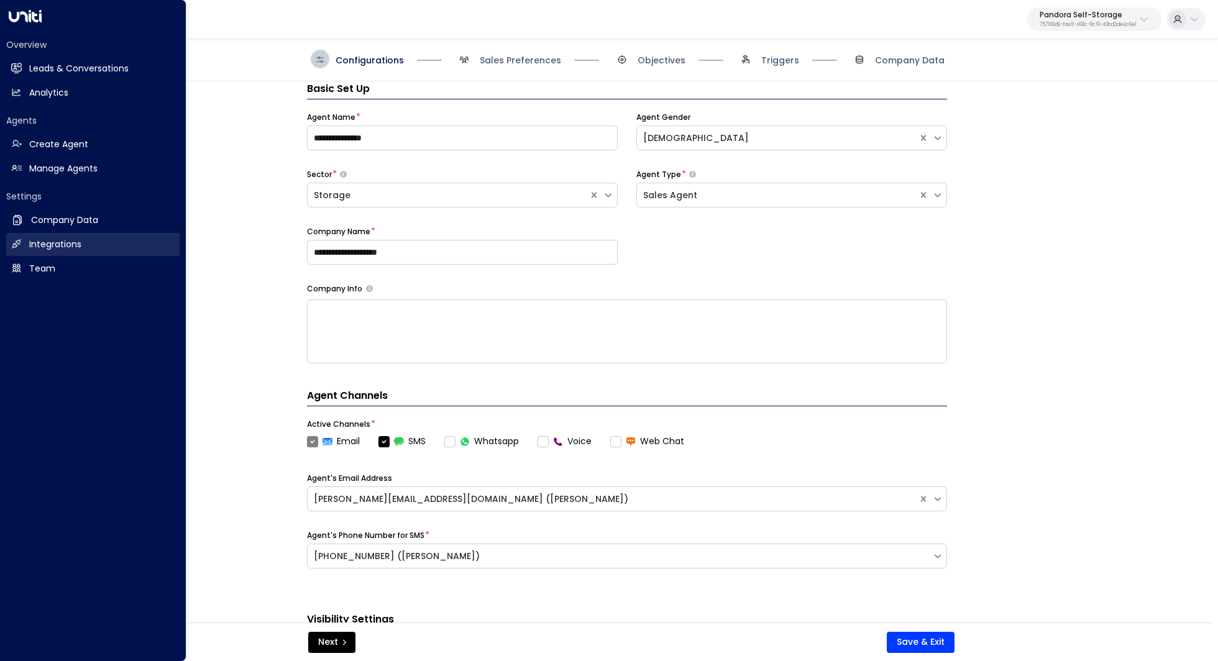
click at [55, 246] on h2 "Integrations" at bounding box center [55, 244] width 52 height 13
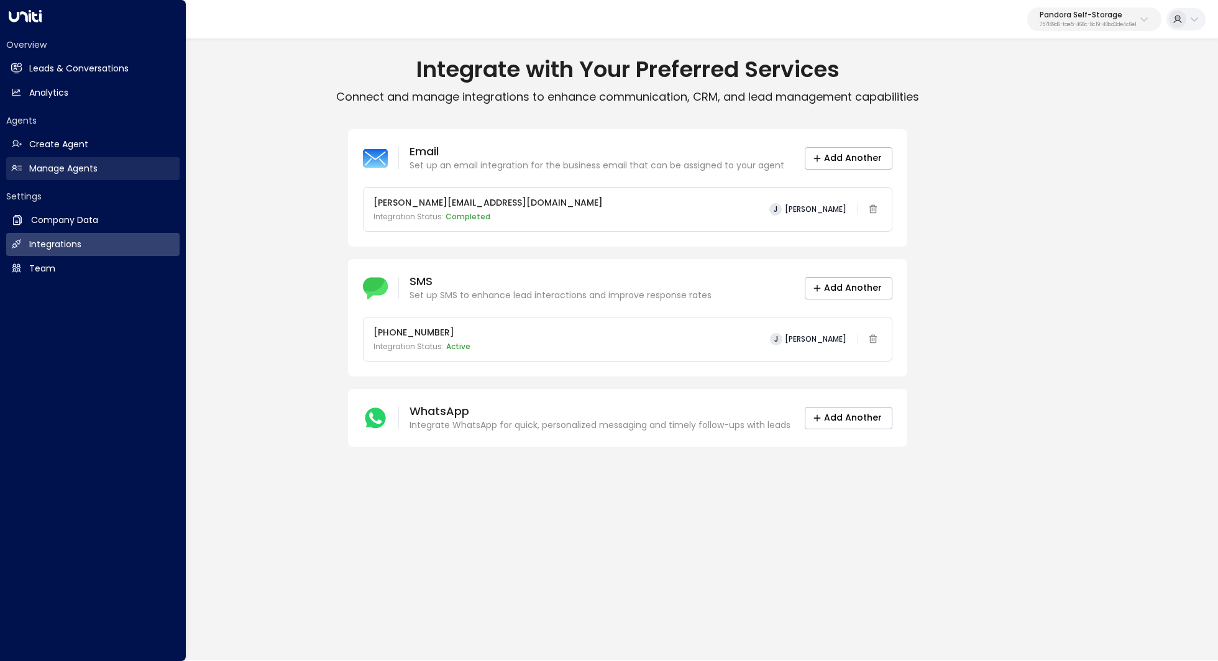
click at [50, 163] on h2 "Manage Agents" at bounding box center [63, 168] width 68 height 13
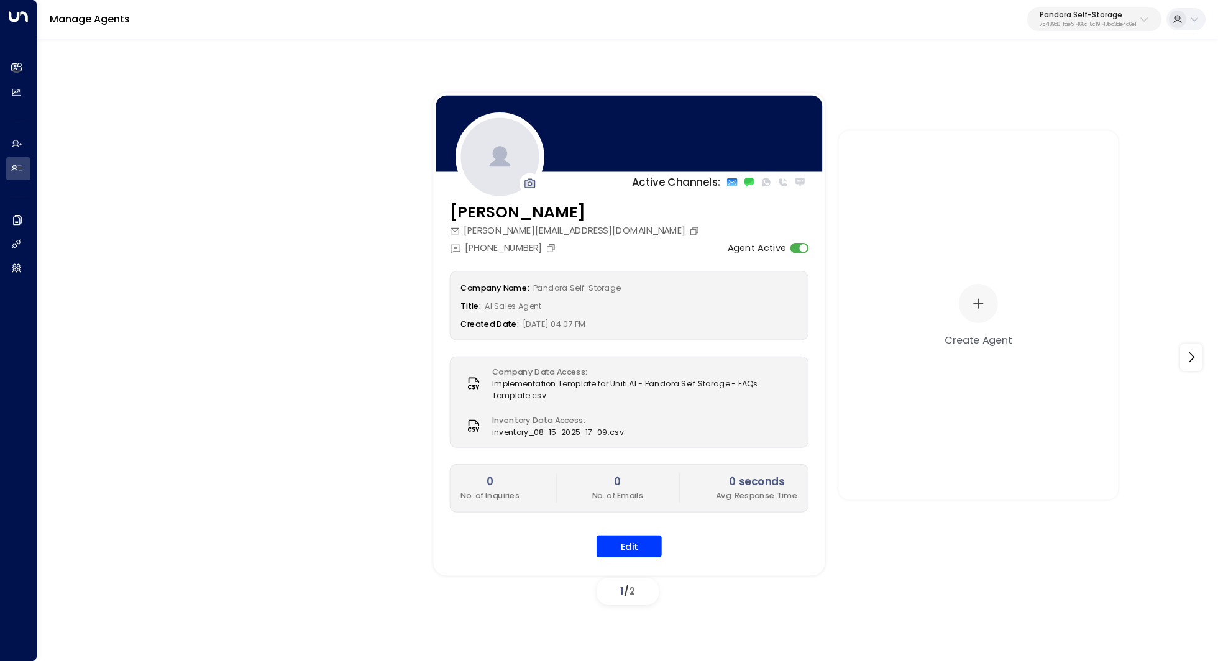
click at [771, 180] on icon at bounding box center [766, 182] width 11 height 11
click at [618, 535] on button "Edit" at bounding box center [629, 546] width 65 height 22
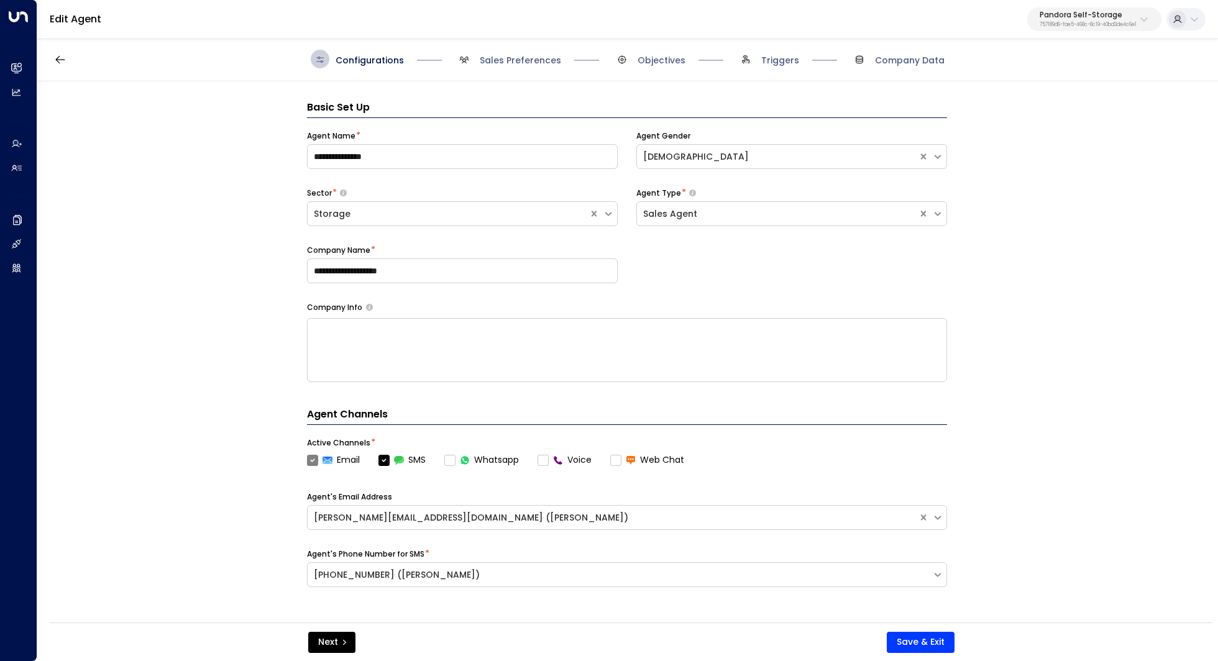
scroll to position [19, 0]
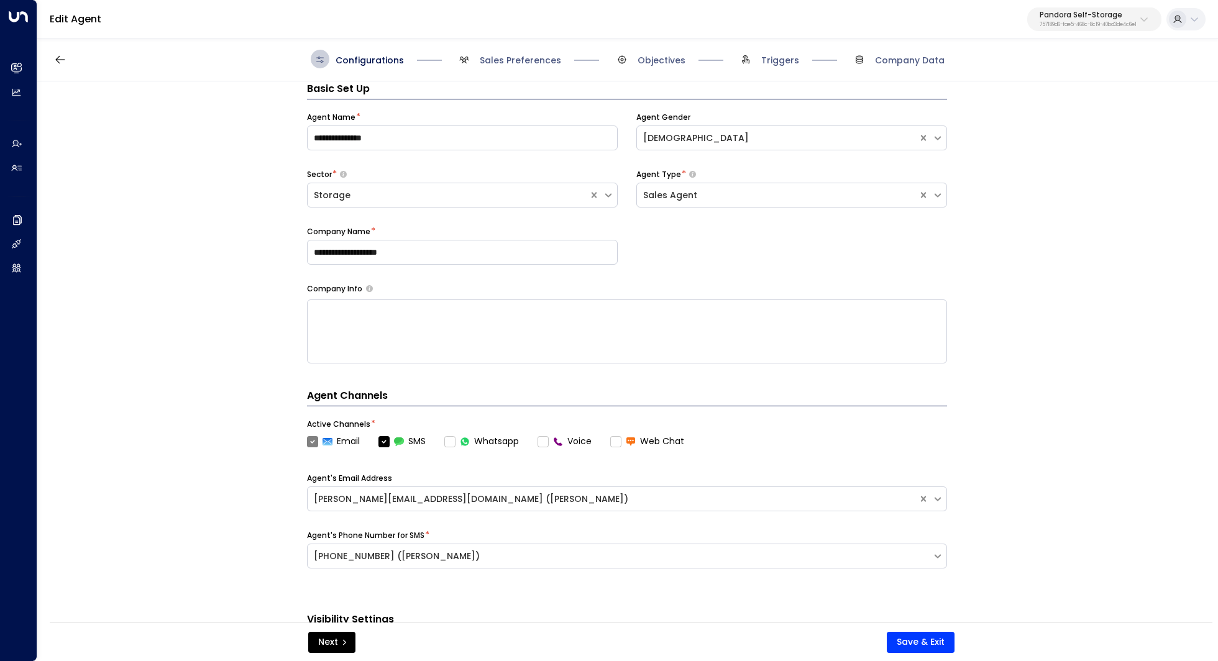
click at [544, 440] on label "Voice" at bounding box center [565, 441] width 54 height 13
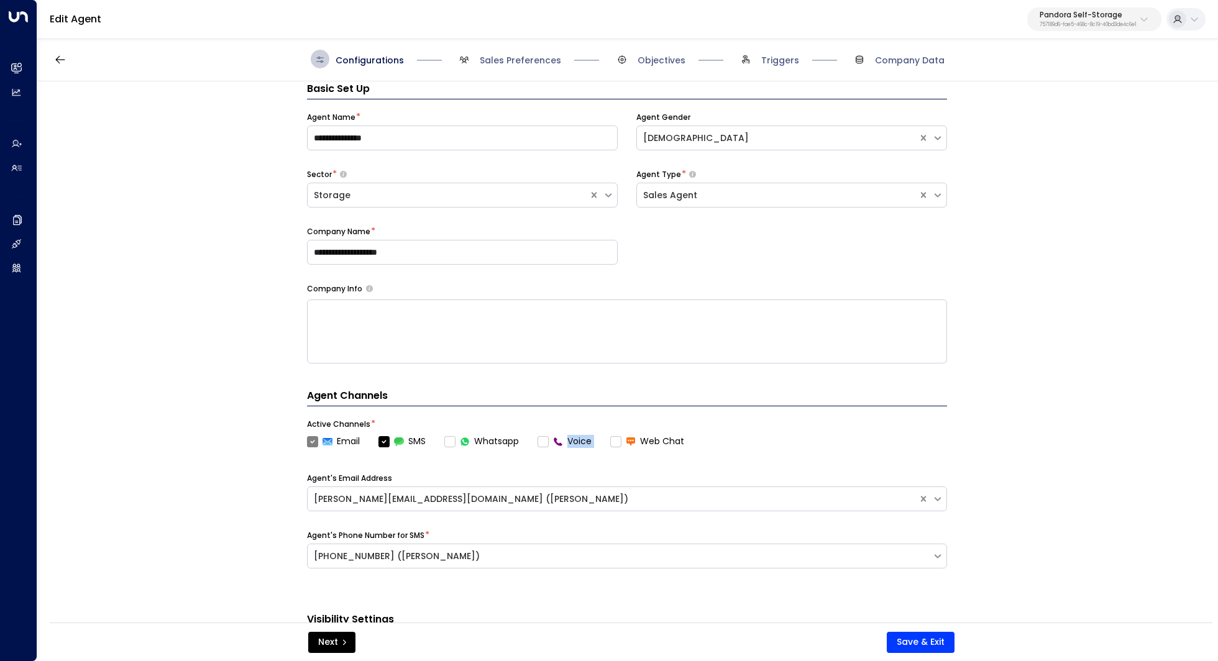
click at [544, 440] on label "Voice" at bounding box center [565, 441] width 54 height 13
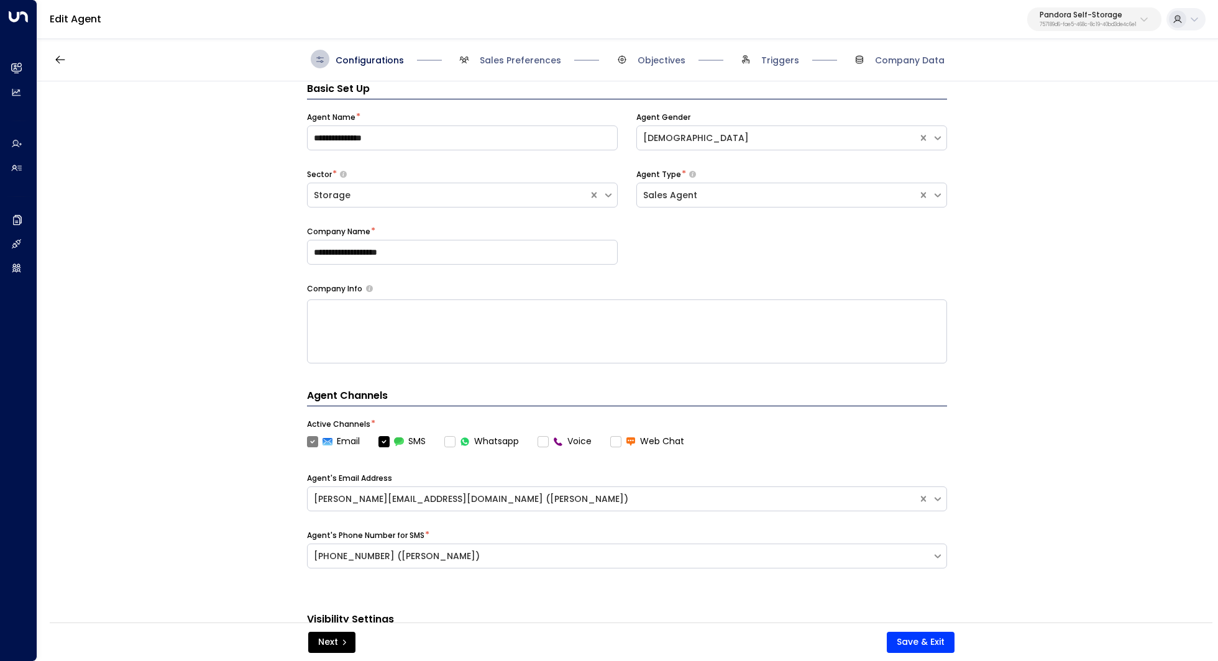
click at [550, 446] on label "Voice" at bounding box center [565, 441] width 54 height 13
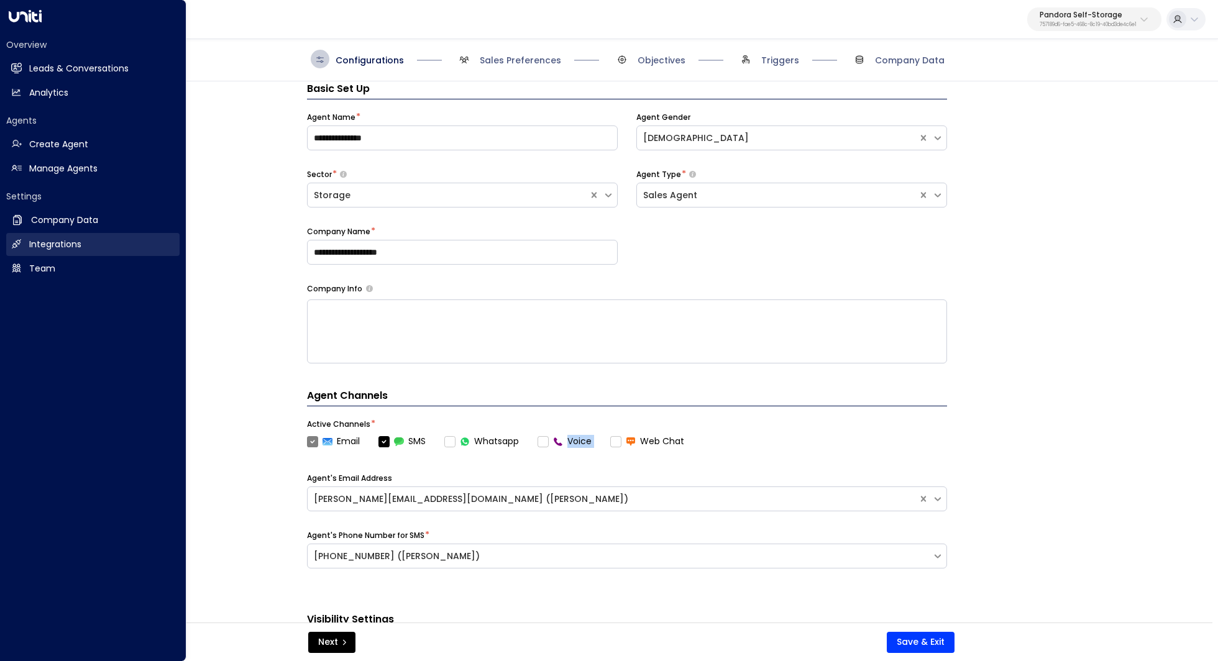
click at [60, 250] on h2 "Integrations" at bounding box center [55, 244] width 52 height 13
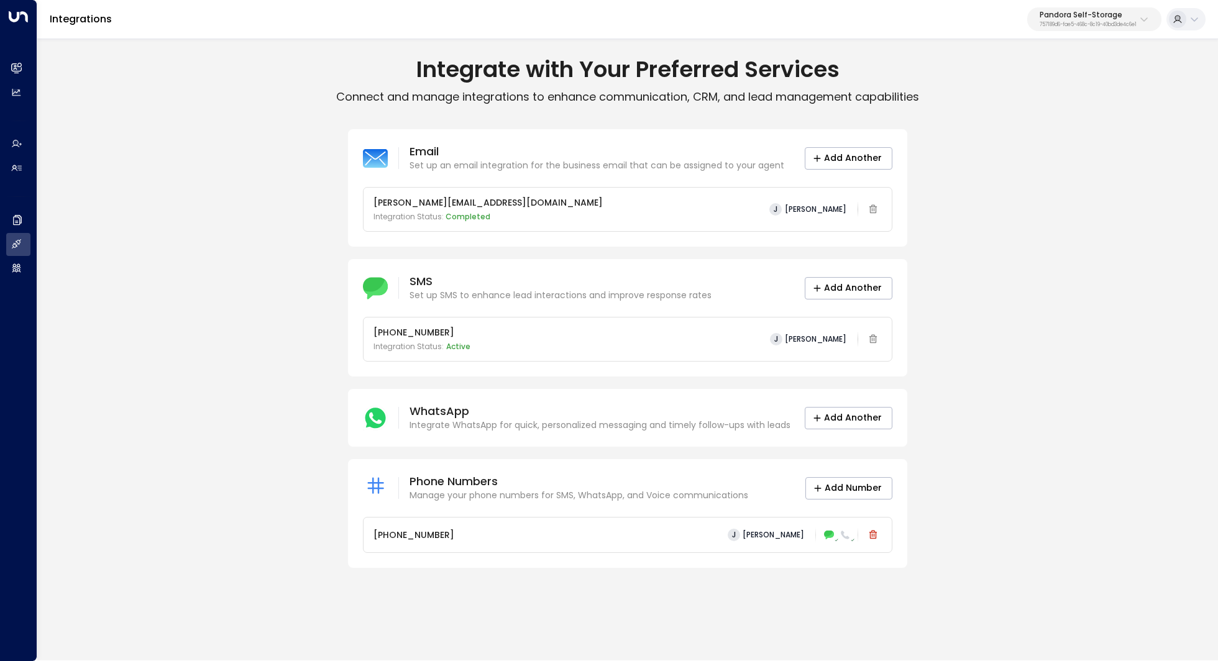
click at [712, 536] on div "+15146000297 J Julien Tremblay" at bounding box center [628, 535] width 509 height 17
click at [755, 536] on span "[PERSON_NAME]" at bounding box center [774, 535] width 62 height 9
click at [755, 536] on div at bounding box center [609, 330] width 1218 height 661
click at [714, 502] on div "+15146000297 J Julien Tremblay" at bounding box center [628, 527] width 530 height 51
click at [712, 496] on p "Manage your phone numbers for SMS, WhatsApp, and Voice communications" at bounding box center [579, 495] width 339 height 13
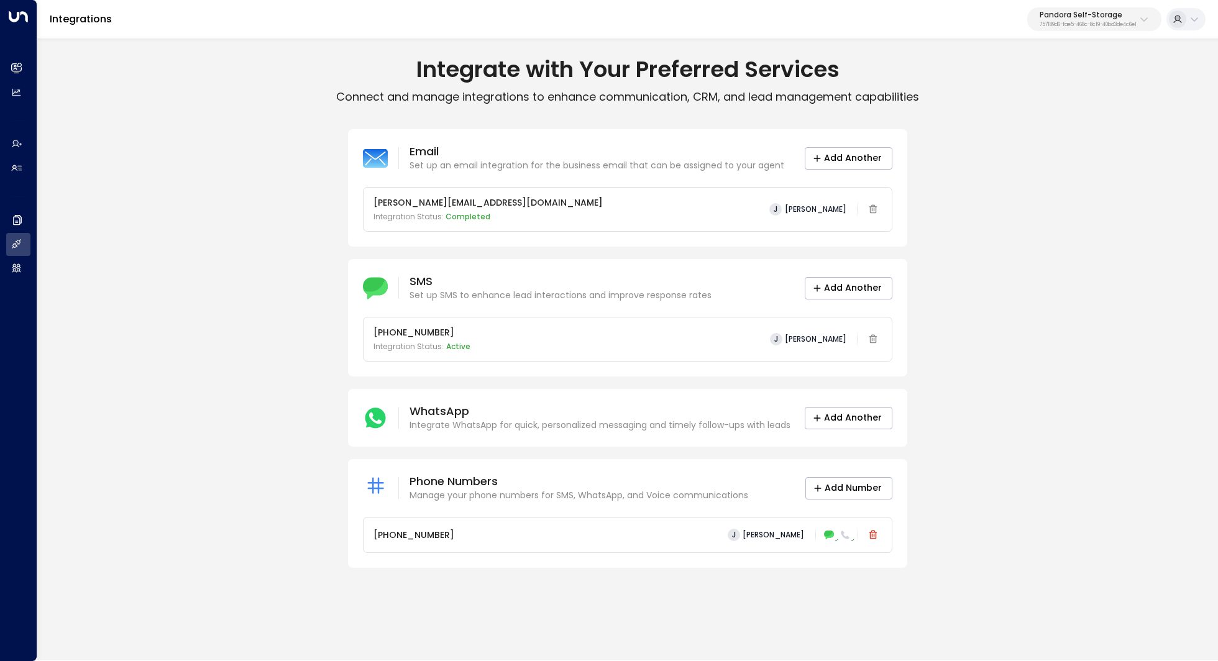
click at [757, 524] on div "+15146000297 J Julien Tremblay" at bounding box center [628, 535] width 528 height 35
click at [831, 535] on icon at bounding box center [828, 536] width 9 height 8
click at [844, 535] on icon at bounding box center [845, 535] width 9 height 9
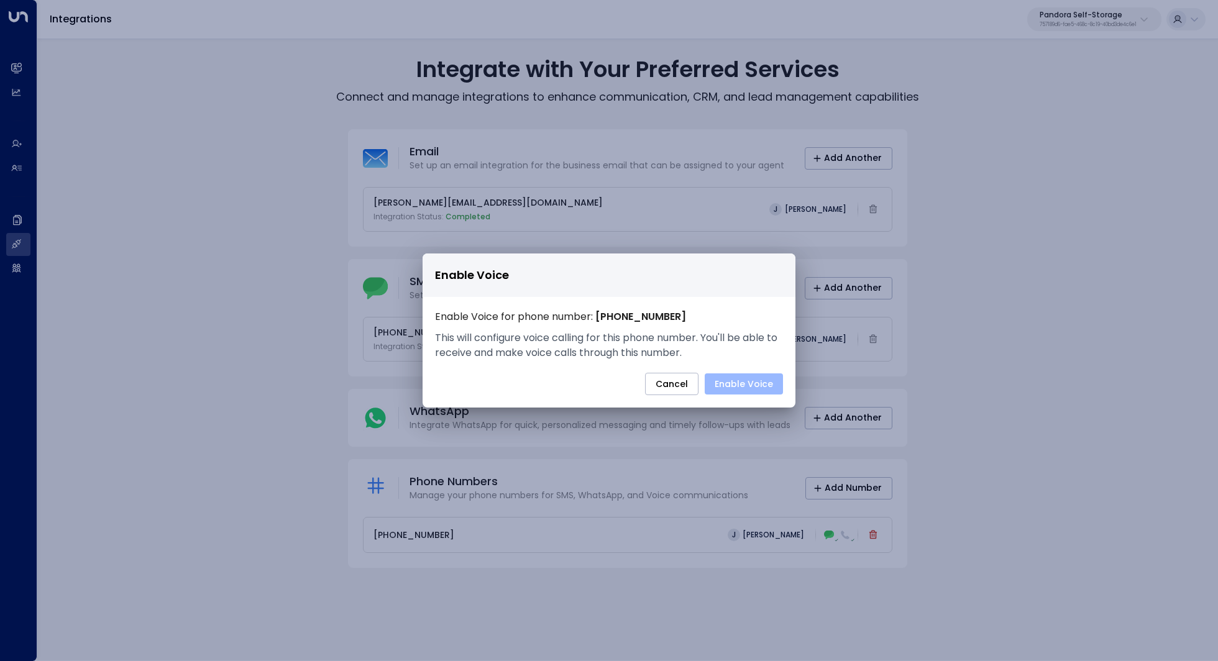
click at [745, 382] on button "Enable Voice" at bounding box center [744, 384] width 78 height 21
click at [750, 380] on button "Enable Voice" at bounding box center [744, 384] width 78 height 21
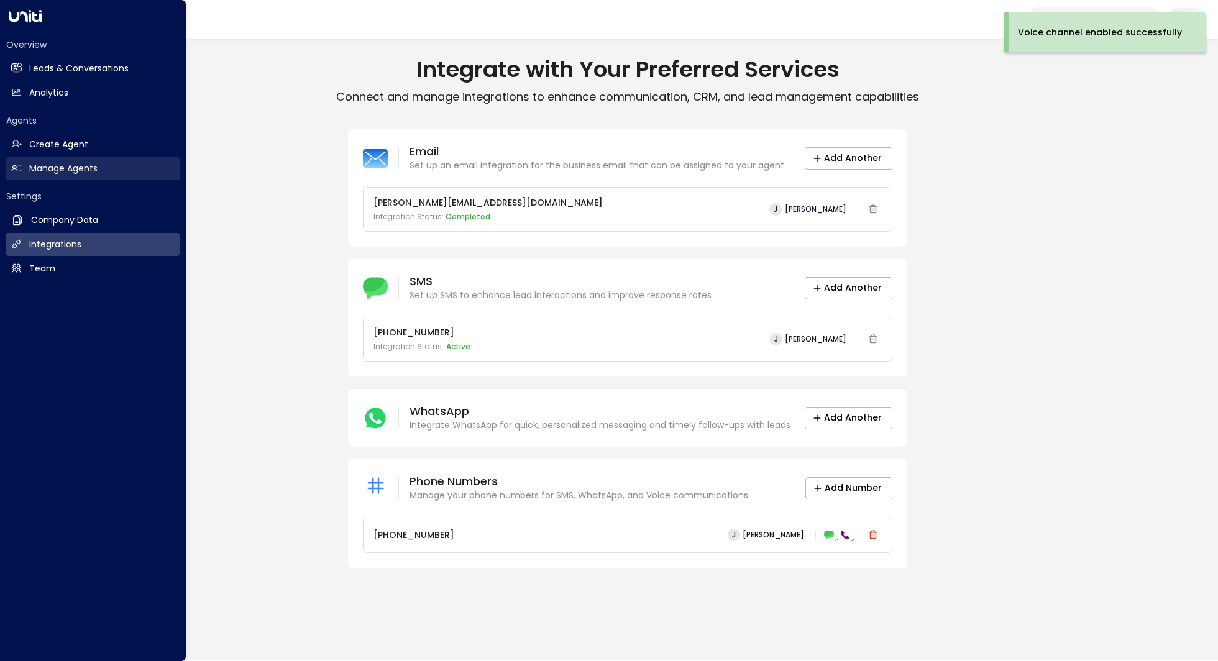
click at [87, 170] on h2 "Manage Agents" at bounding box center [63, 168] width 68 height 13
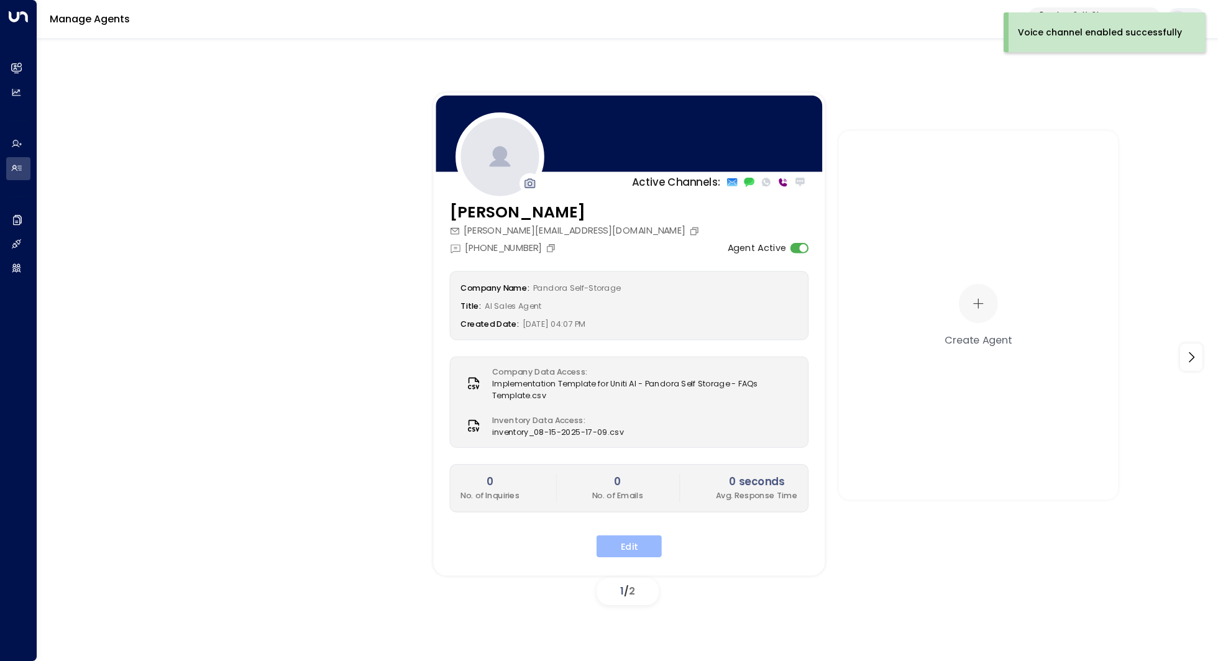
click at [612, 541] on button "Edit" at bounding box center [629, 546] width 65 height 22
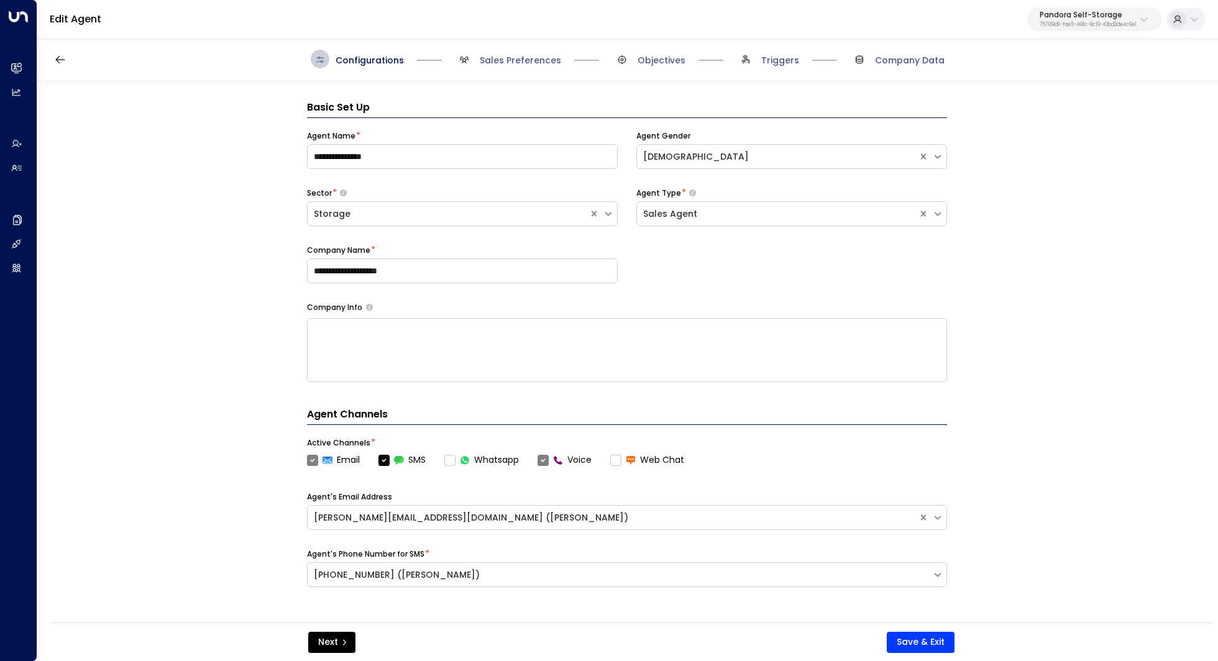
scroll to position [19, 0]
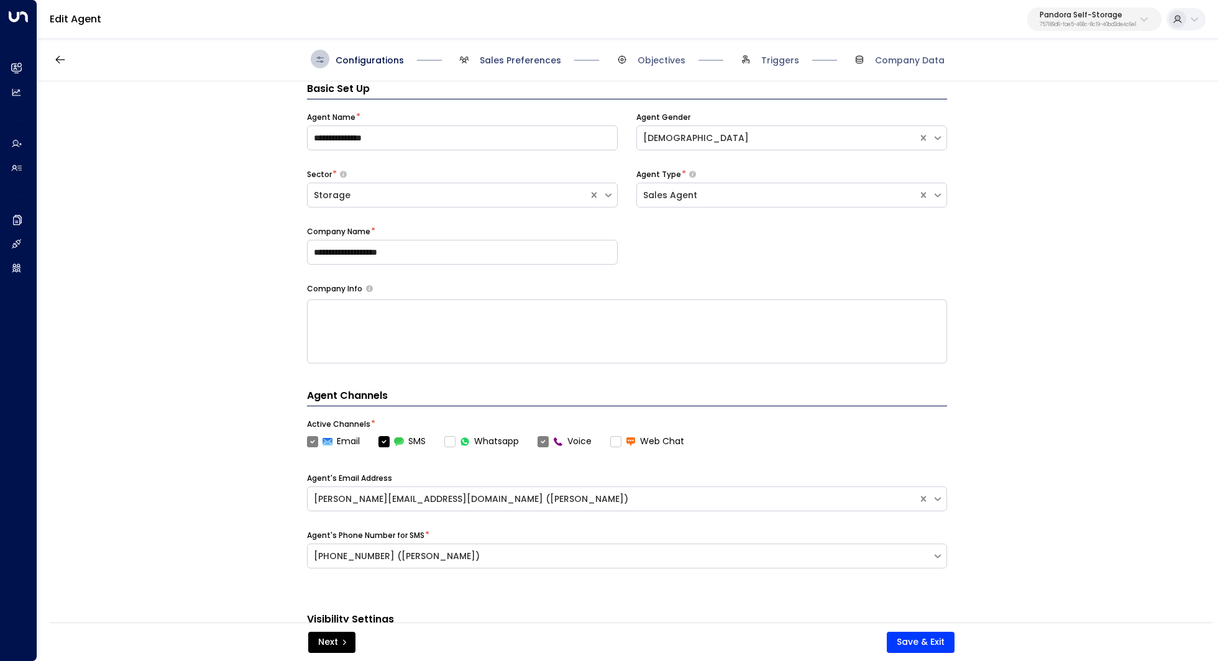
click at [506, 60] on span "Sales Preferences" at bounding box center [520, 60] width 81 height 12
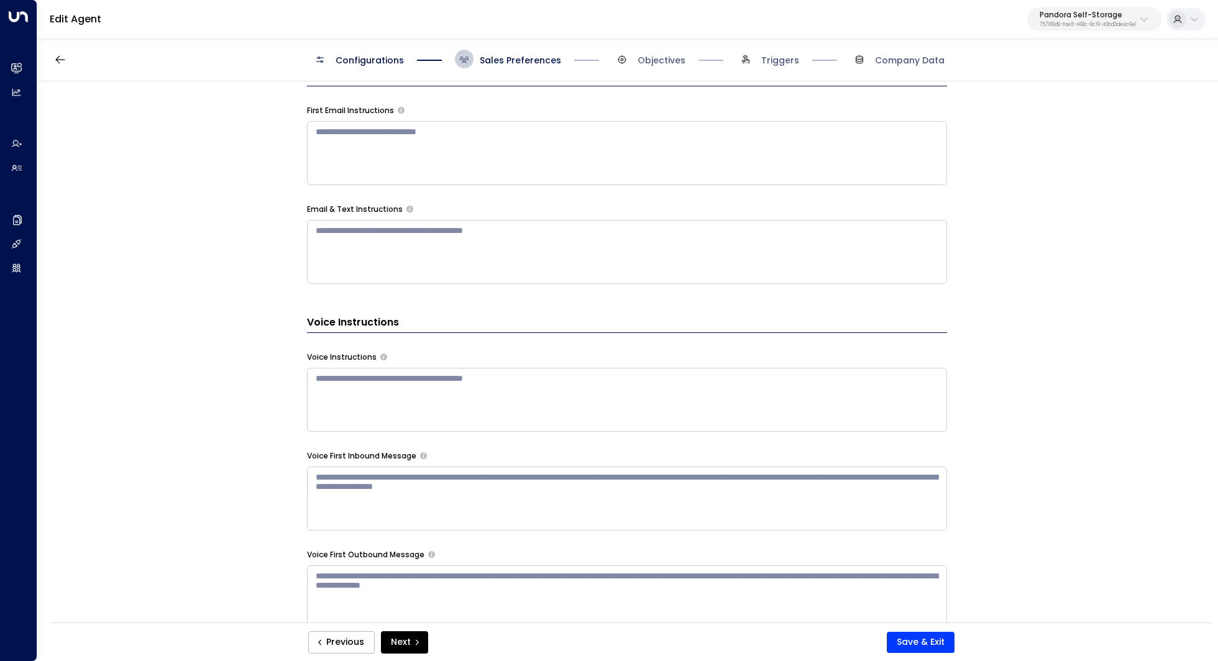
scroll to position [599, 0]
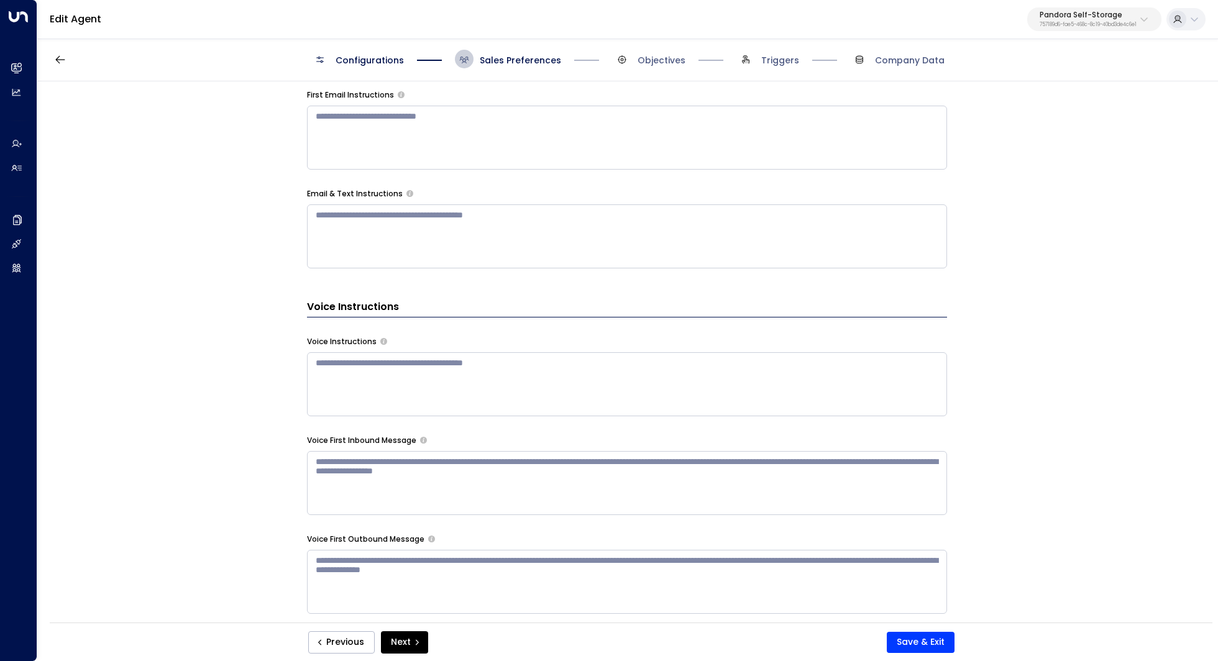
click at [466, 394] on textarea at bounding box center [627, 384] width 640 height 64
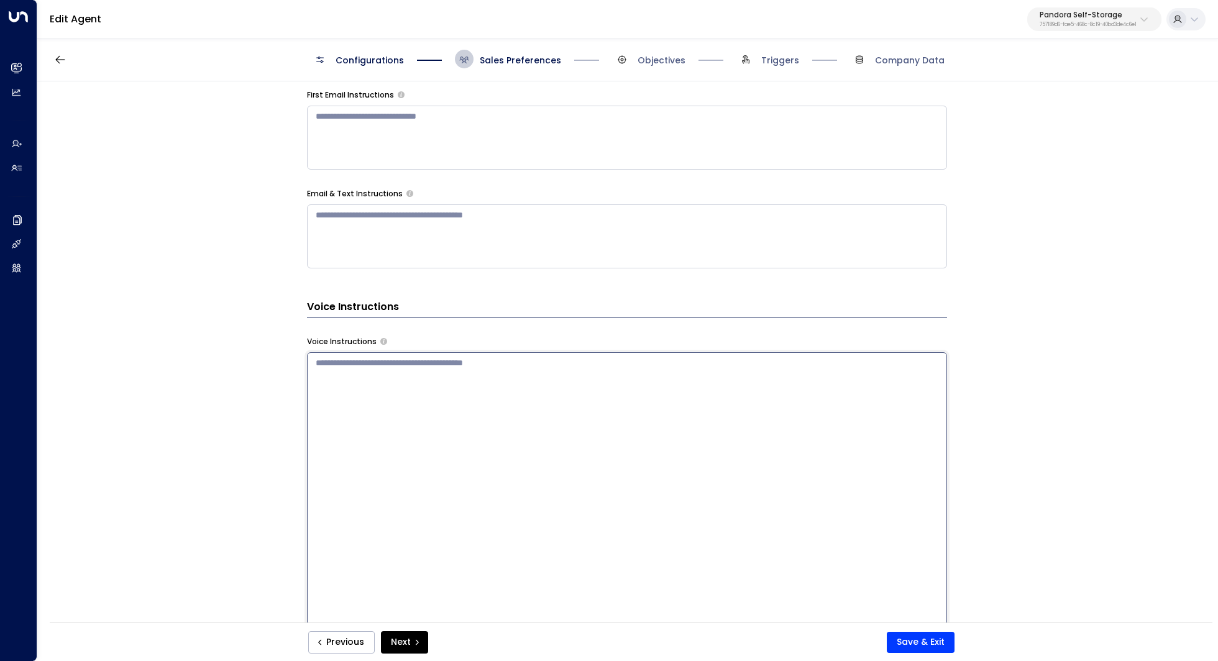
paste textarea "**********"
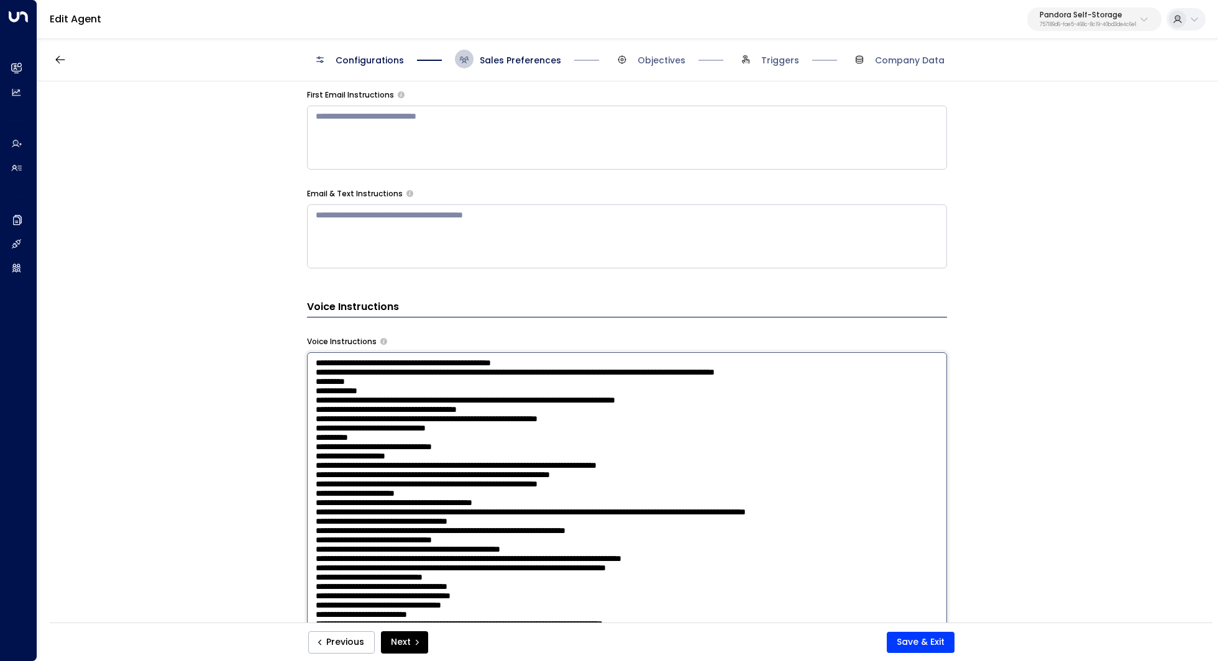
scroll to position [643, 0]
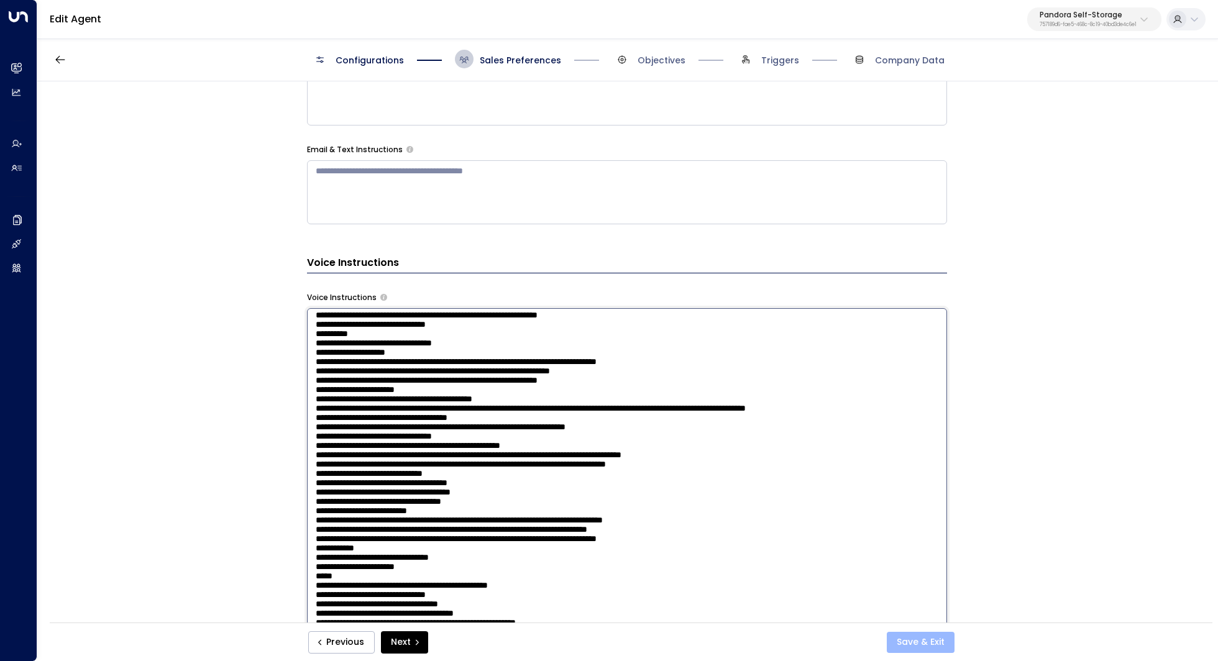
type textarea "**********"
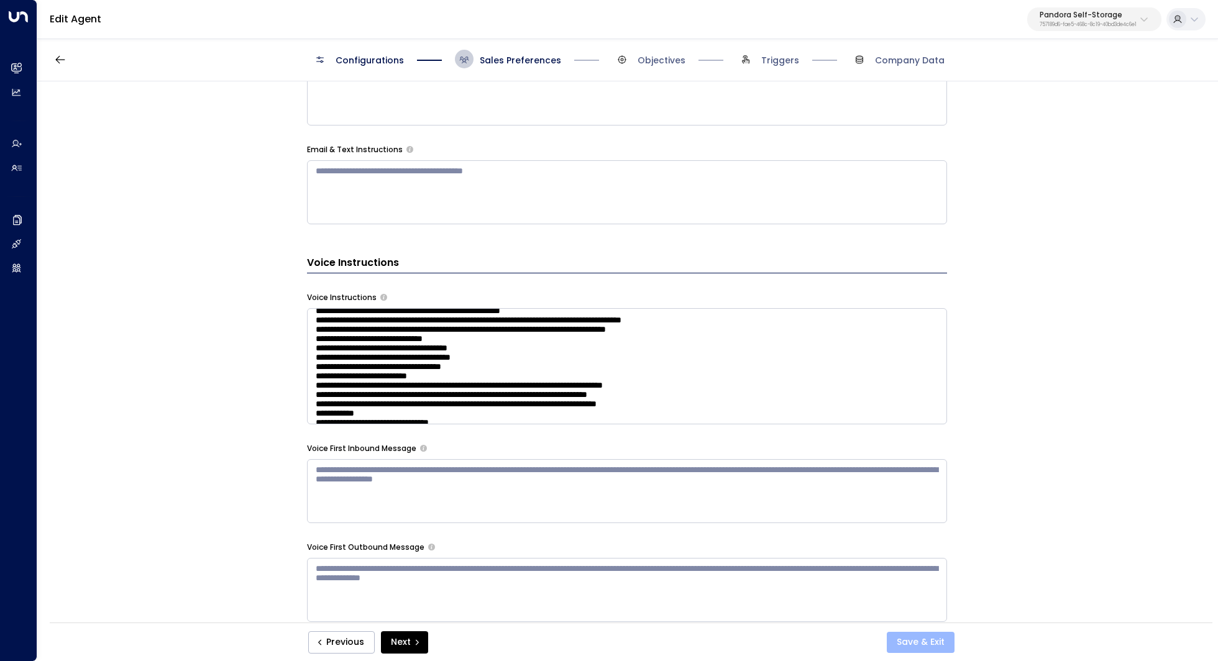
click at [919, 642] on button "Save & Exit" at bounding box center [921, 642] width 68 height 21
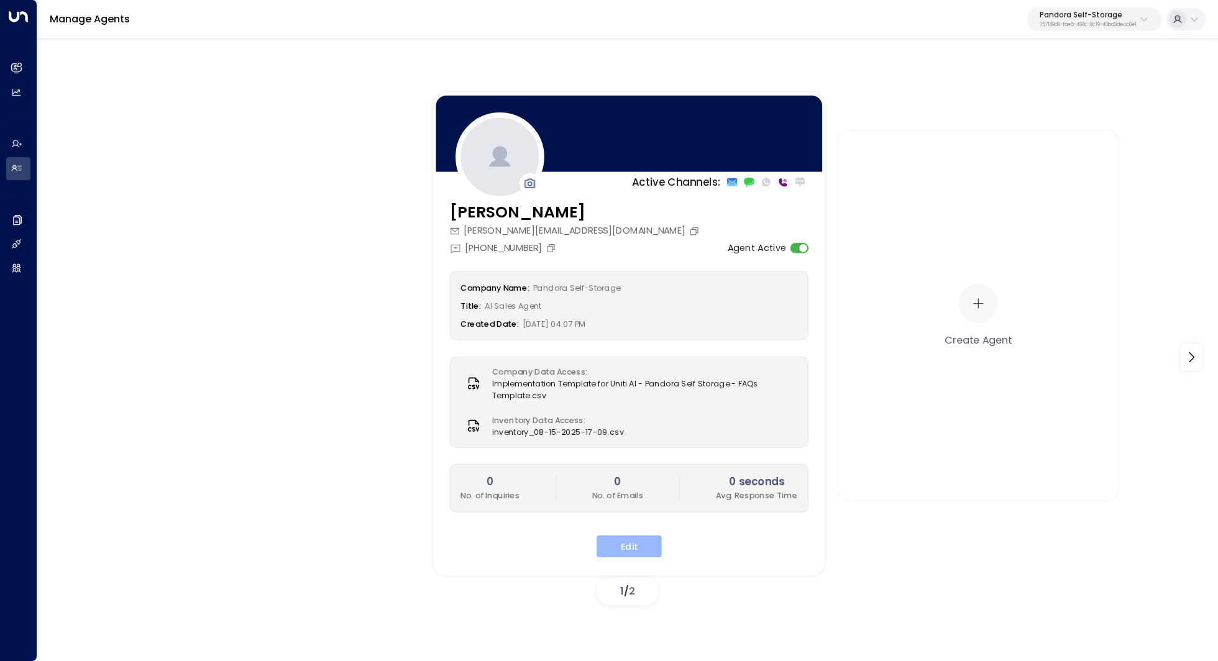
click at [644, 541] on button "Edit" at bounding box center [629, 546] width 65 height 22
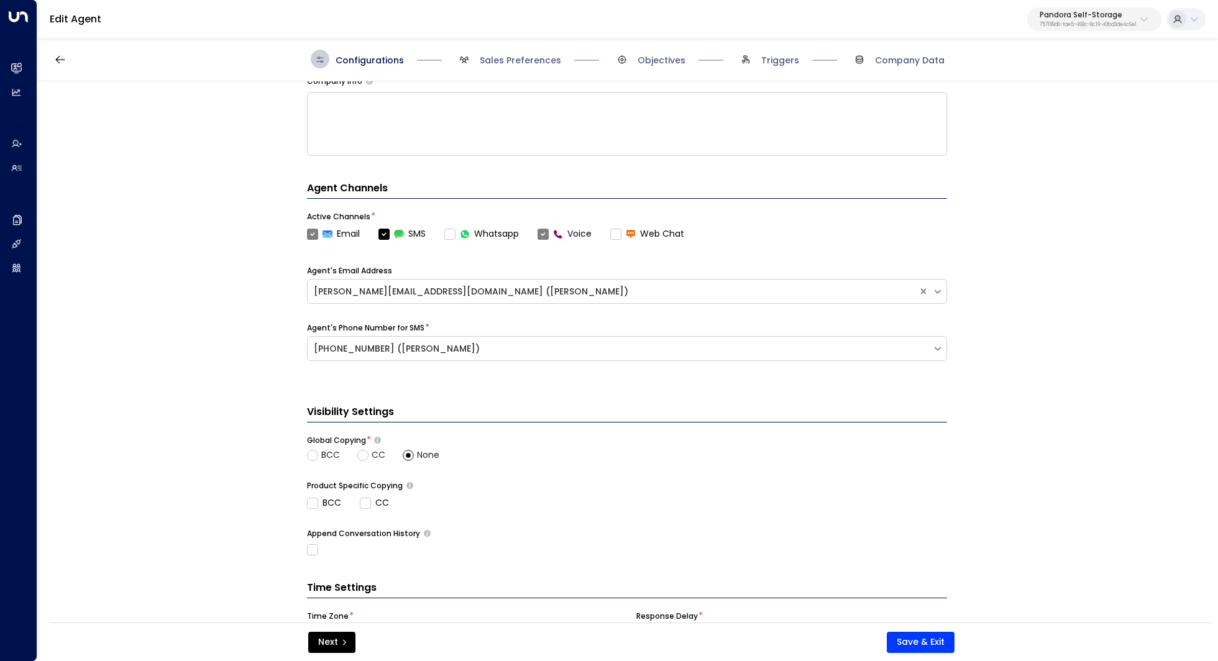
scroll to position [37, 0]
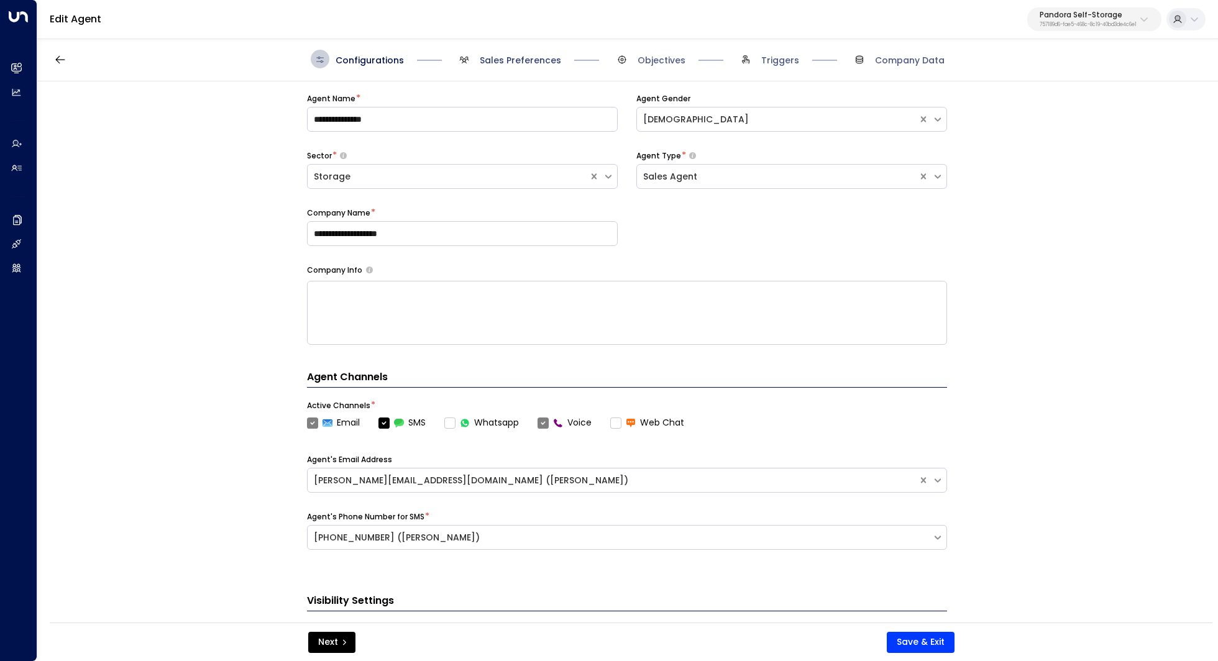
click at [500, 58] on span "Sales Preferences" at bounding box center [520, 60] width 81 height 12
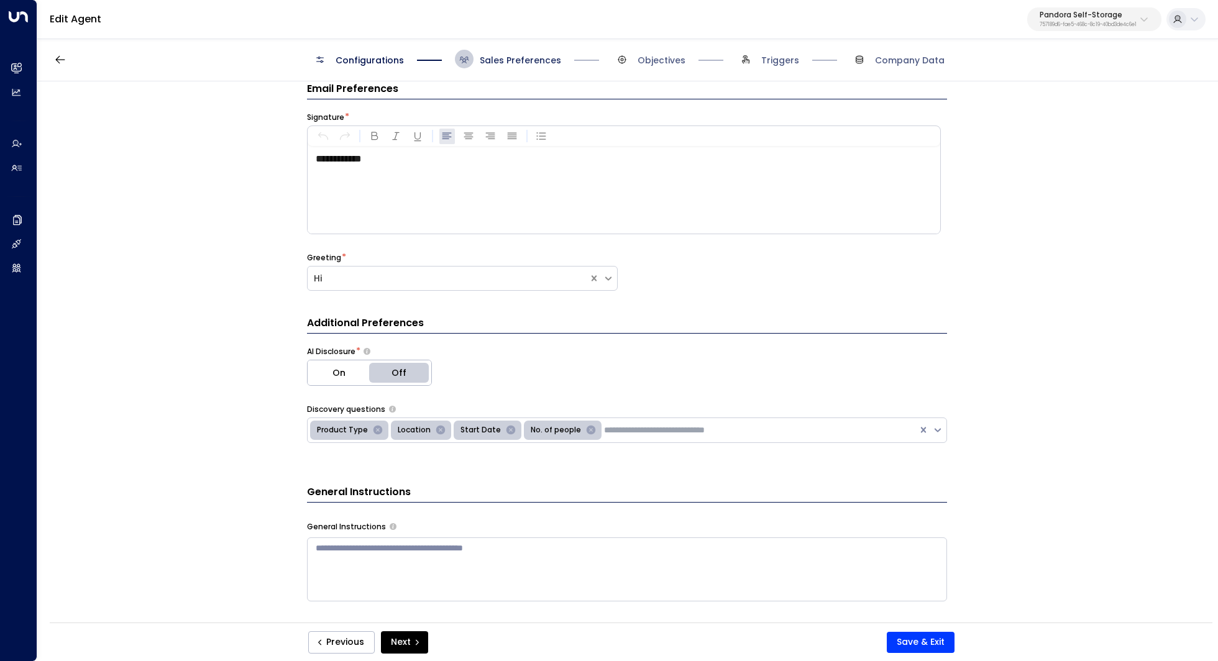
click at [500, 58] on span "Sales Preferences" at bounding box center [520, 60] width 81 height 12
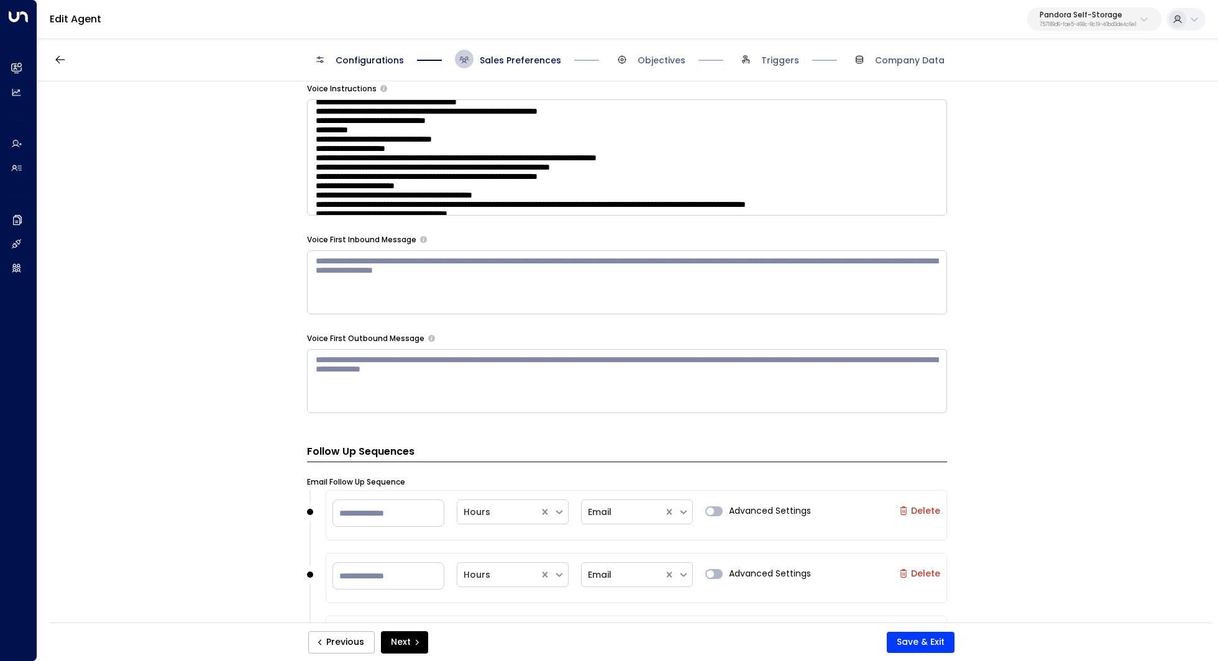
scroll to position [865, 0]
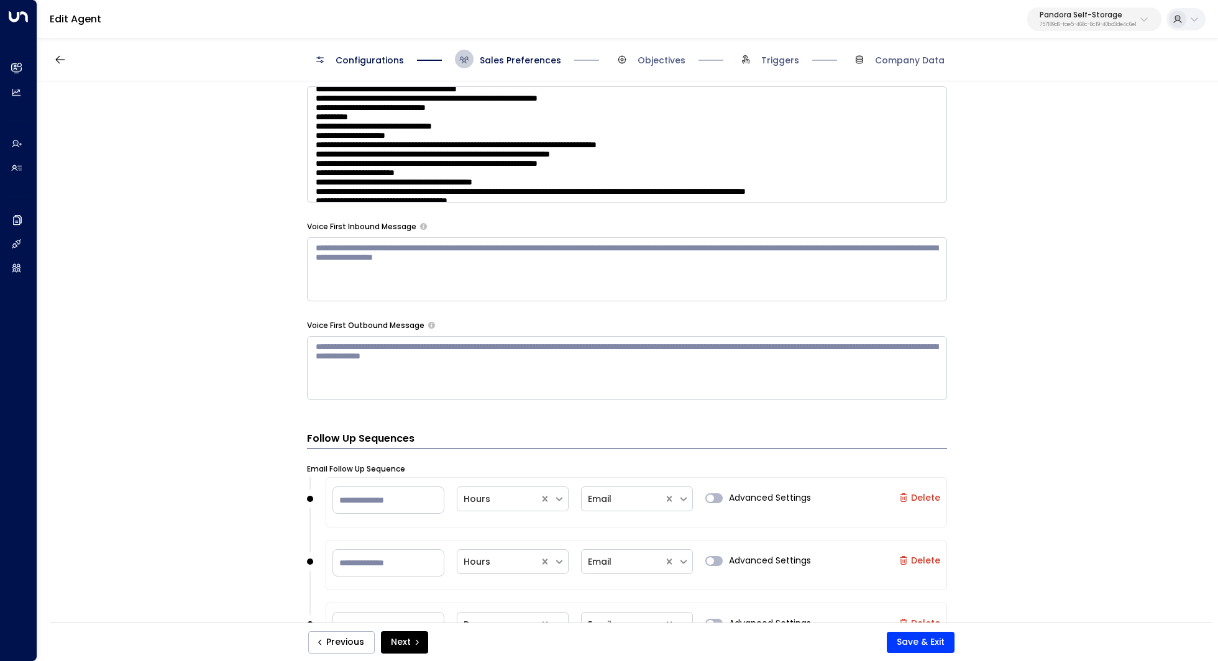
click at [768, 278] on textarea at bounding box center [627, 269] width 640 height 64
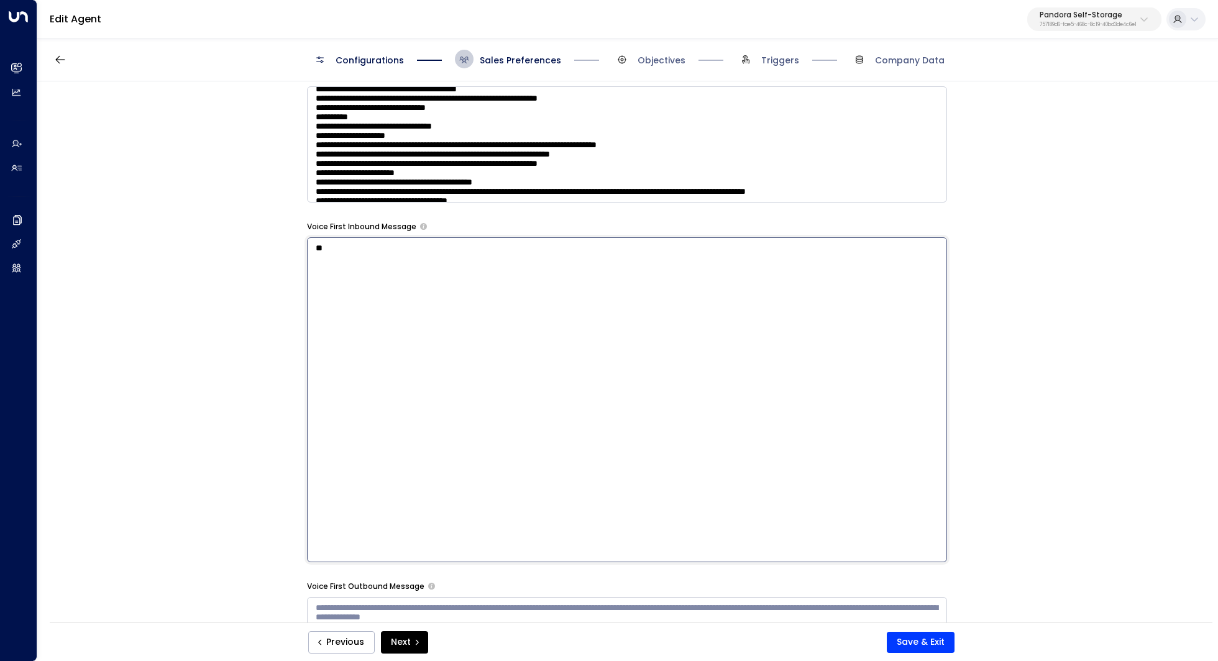
type textarea "*"
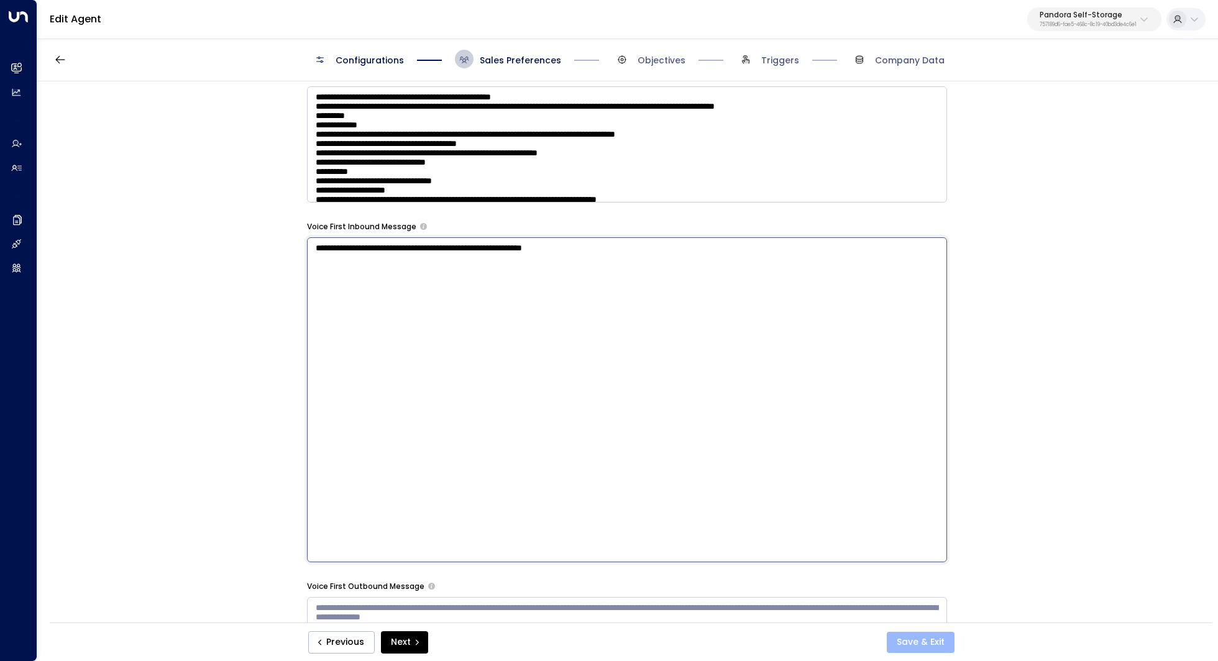
type textarea "**********"
click at [915, 642] on button "Save & Exit" at bounding box center [921, 642] width 68 height 21
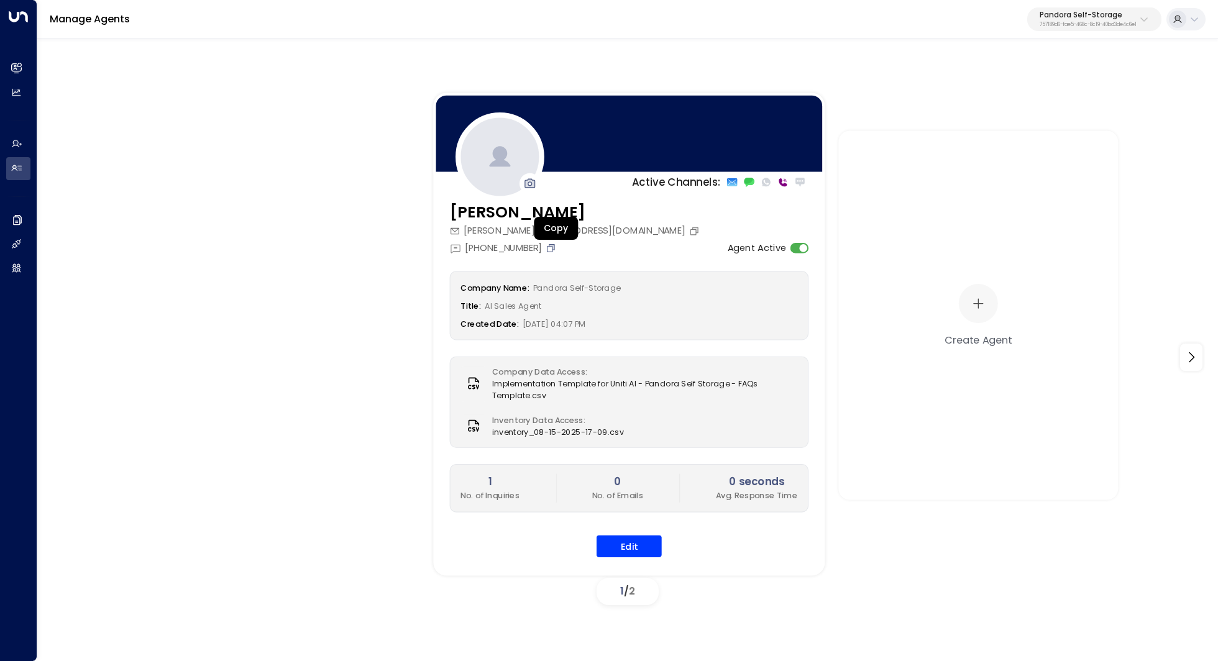
click at [553, 246] on icon "Copy" at bounding box center [551, 247] width 11 height 11
click at [631, 537] on button "Edit" at bounding box center [629, 546] width 65 height 22
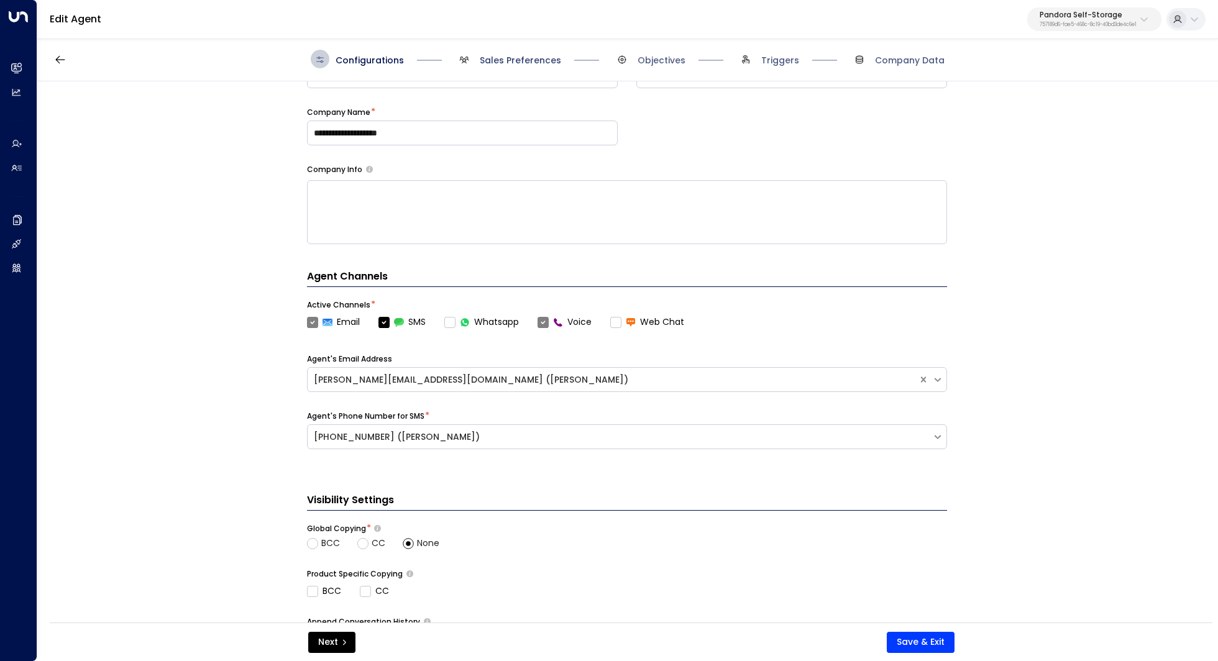
click at [520, 57] on span "Sales Preferences" at bounding box center [520, 60] width 81 height 12
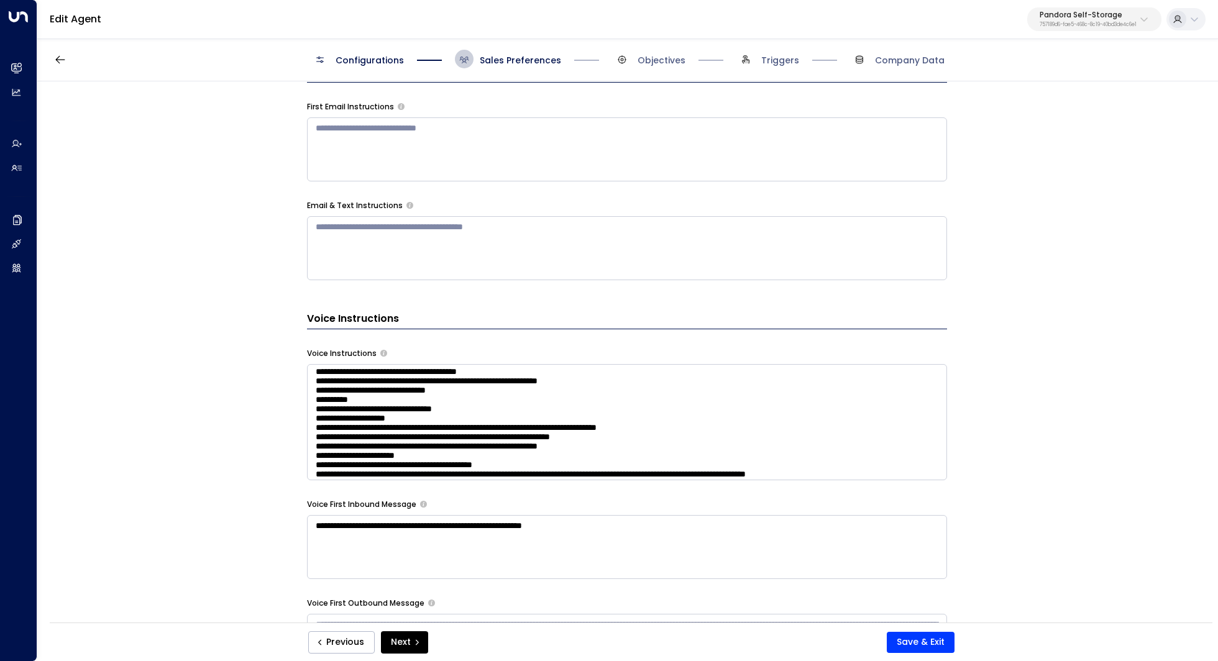
scroll to position [638, 0]
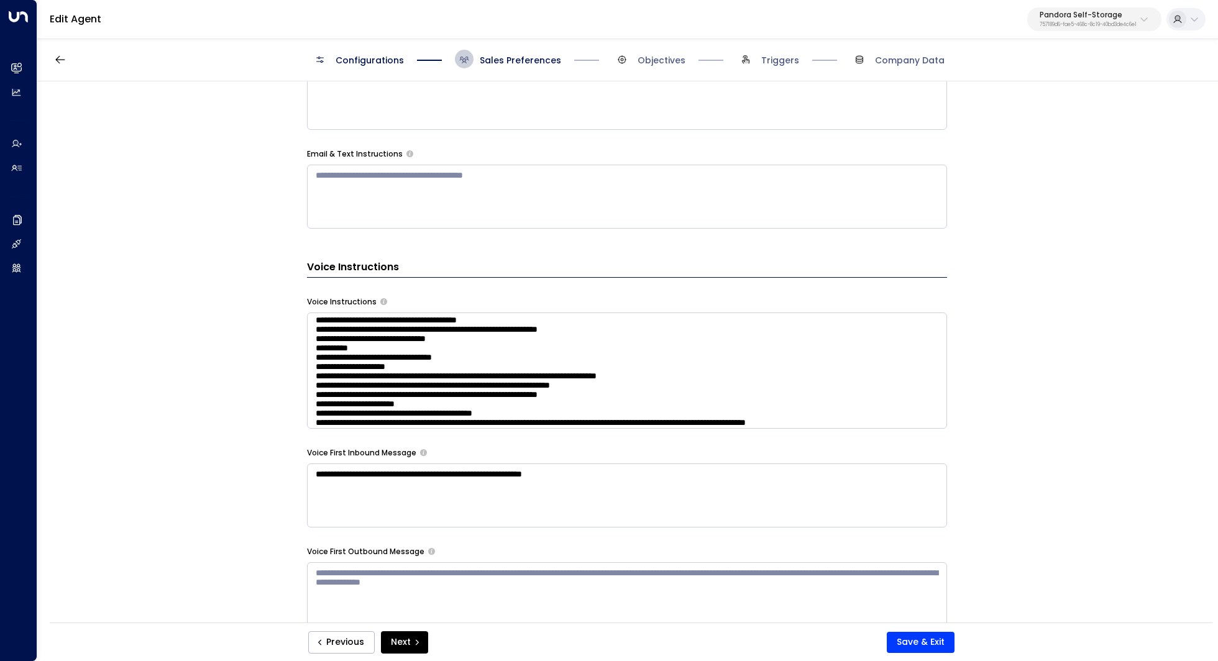
click at [409, 478] on textarea "**********" at bounding box center [627, 496] width 640 height 64
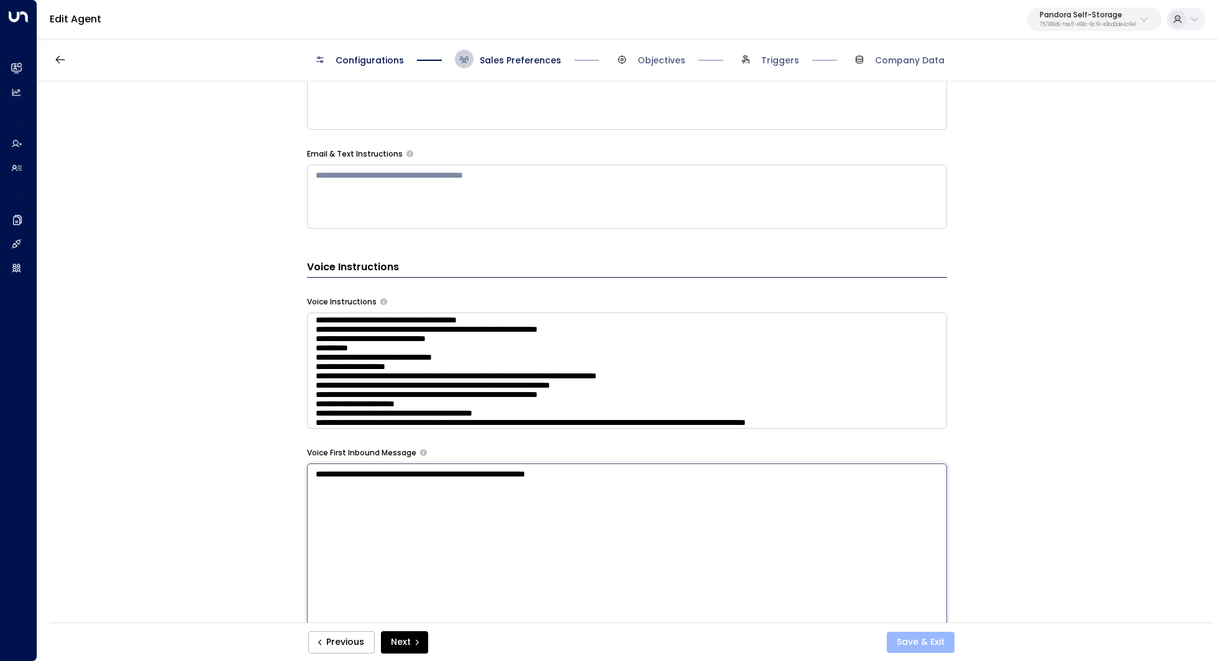
type textarea "**********"
click at [933, 646] on button "Save & Exit" at bounding box center [921, 642] width 68 height 21
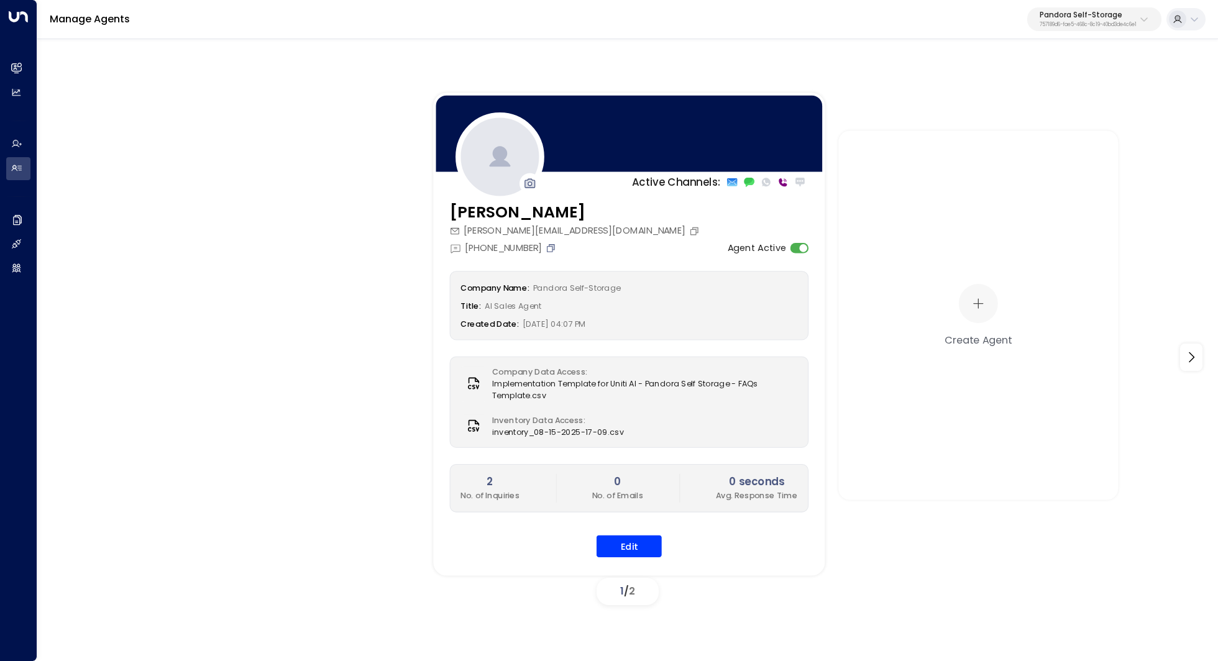
click at [553, 246] on icon "Copy" at bounding box center [552, 246] width 5 height 5
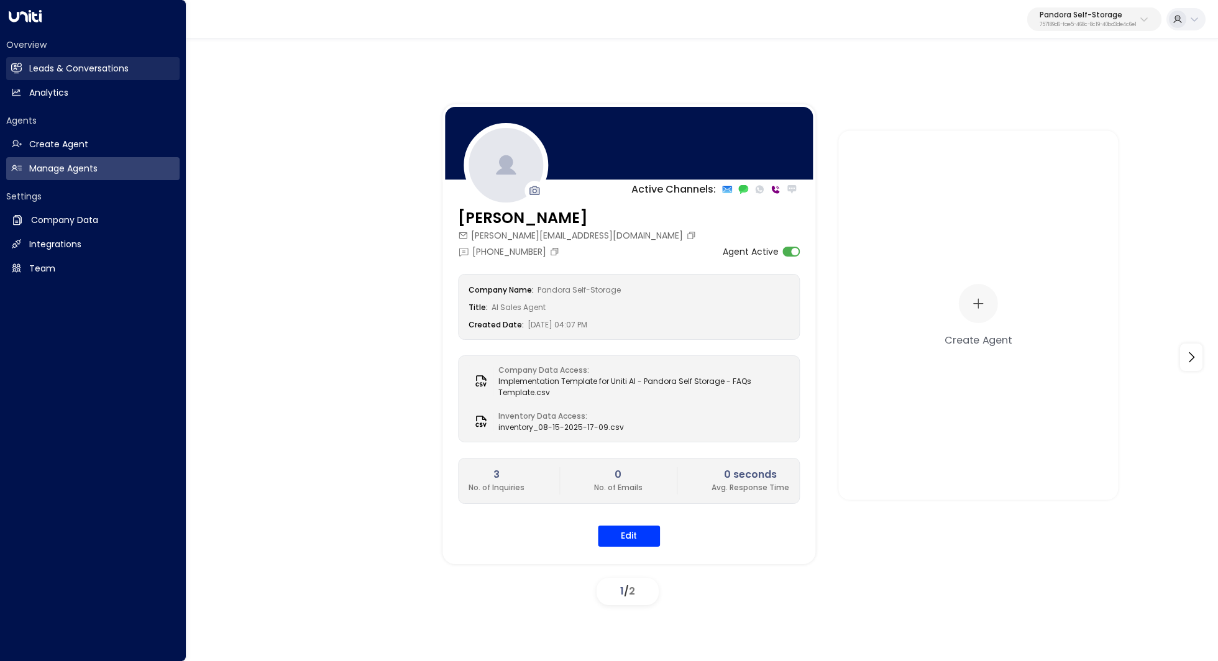
click at [53, 61] on link "Leads & Conversations Leads & Conversations" at bounding box center [92, 68] width 173 height 23
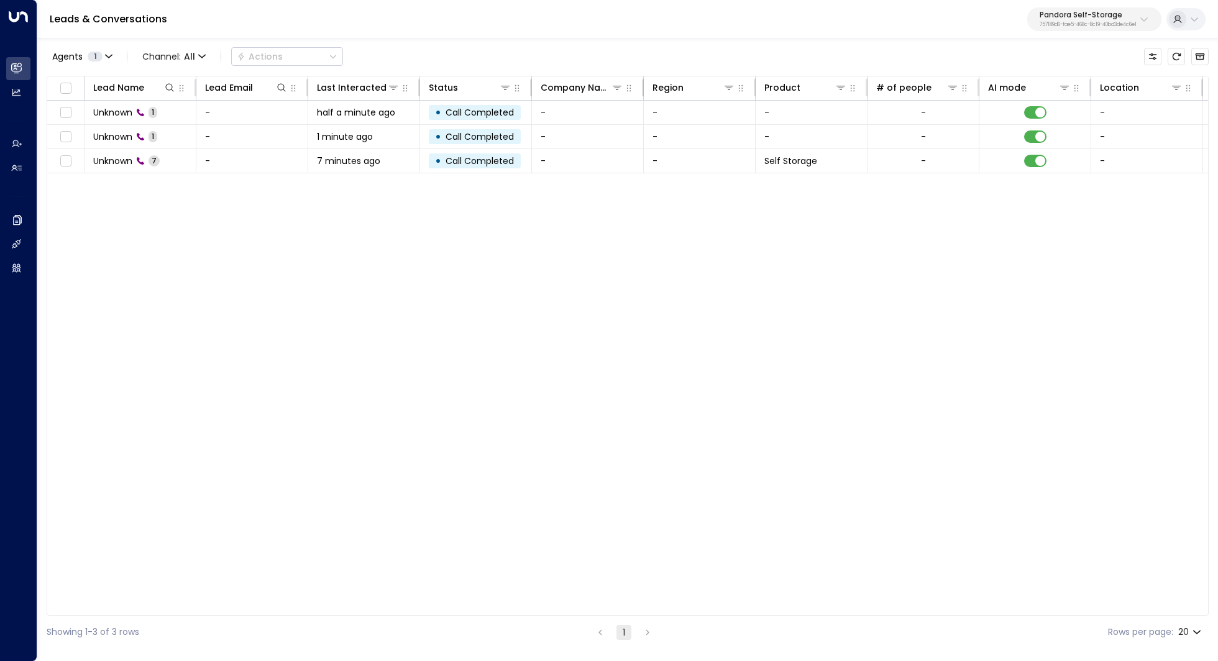
click at [1121, 22] on p "757189d6-fae5-468c-8c19-40bd3de4c6e1" at bounding box center [1088, 24] width 97 height 5
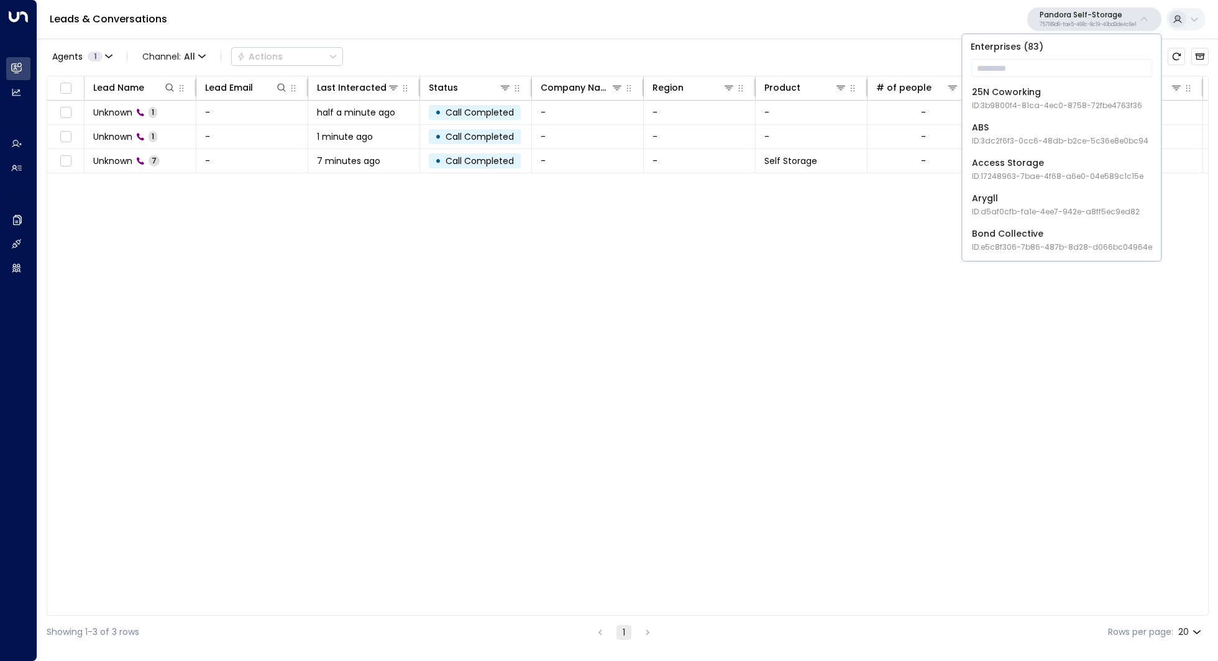
click at [805, 452] on div "Lead Name Lead Email Last Interacted Status Company Name Region Product # of pe…" at bounding box center [628, 346] width 1162 height 540
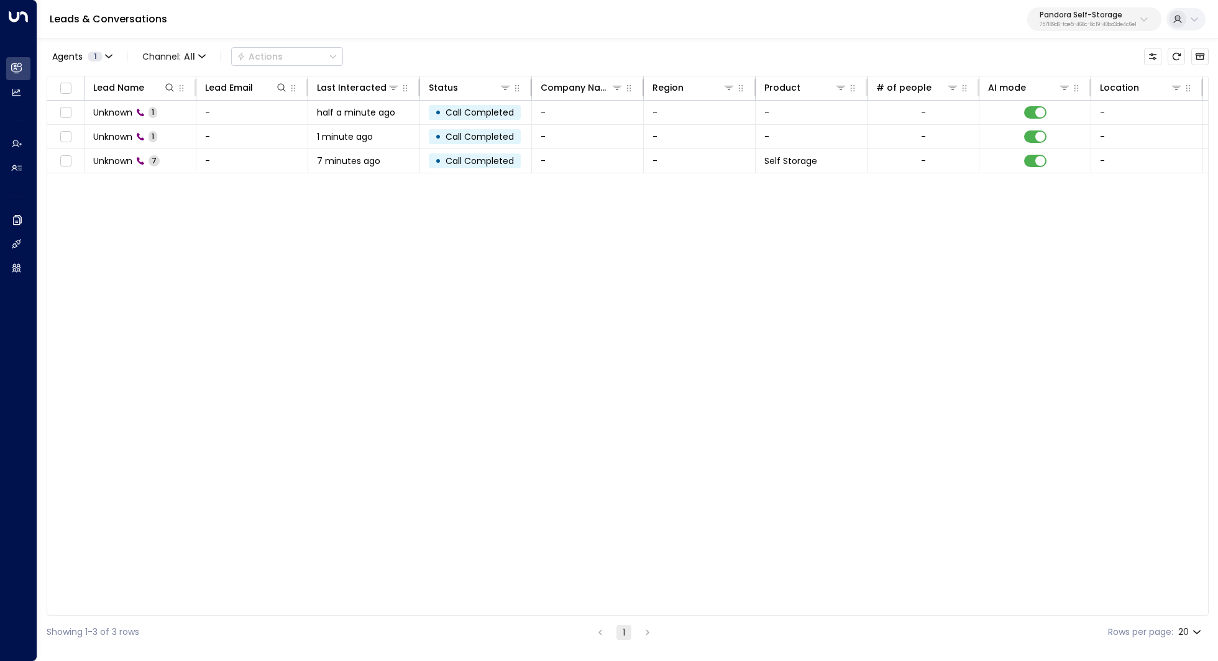
click at [295, 208] on div "Lead Name Lead Email Last Interacted Status Company Name Region Product # of pe…" at bounding box center [628, 346] width 1162 height 540
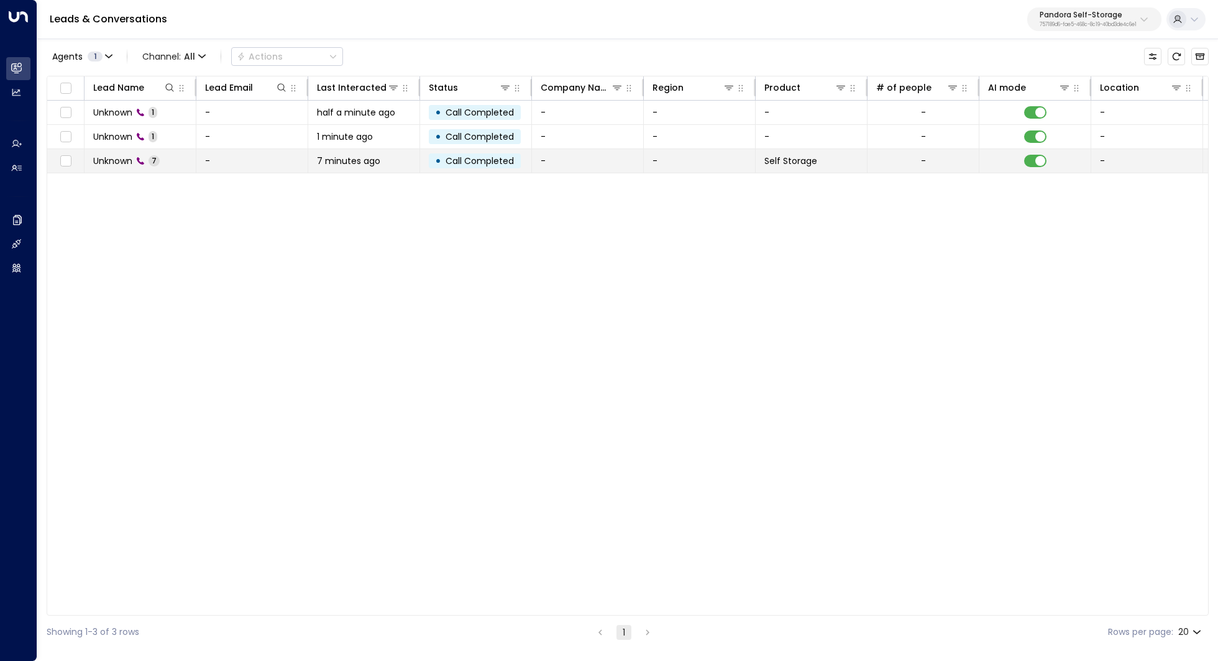
click at [131, 161] on span "Unknown" at bounding box center [112, 161] width 39 height 12
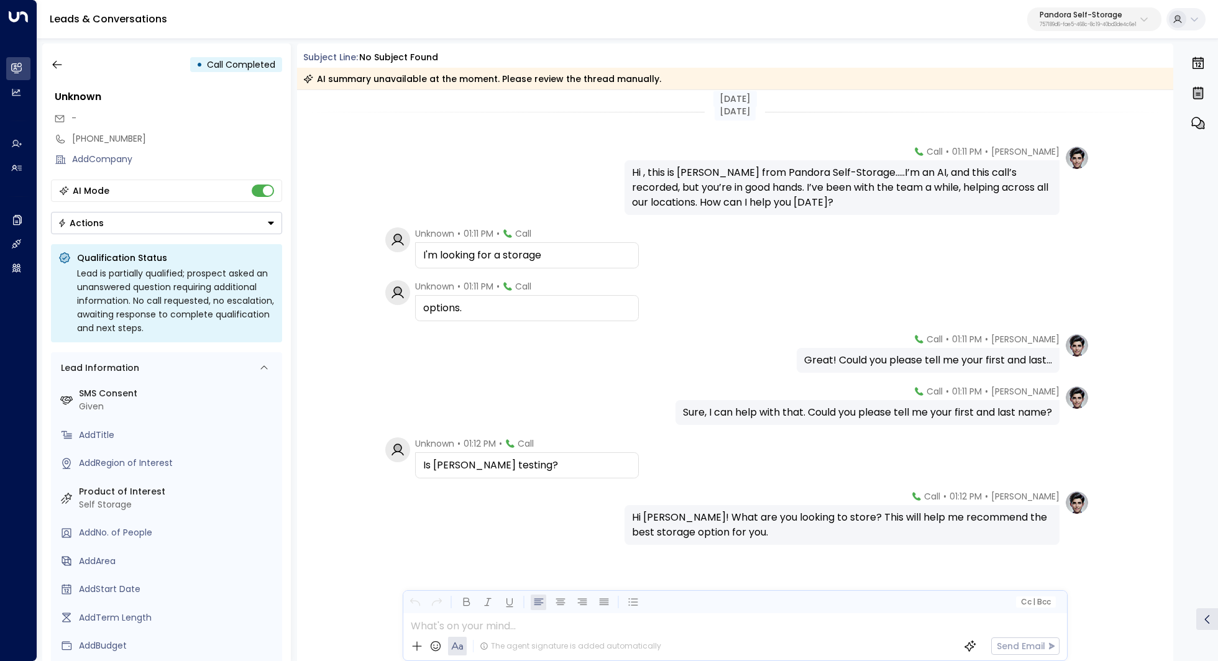
scroll to position [7, 0]
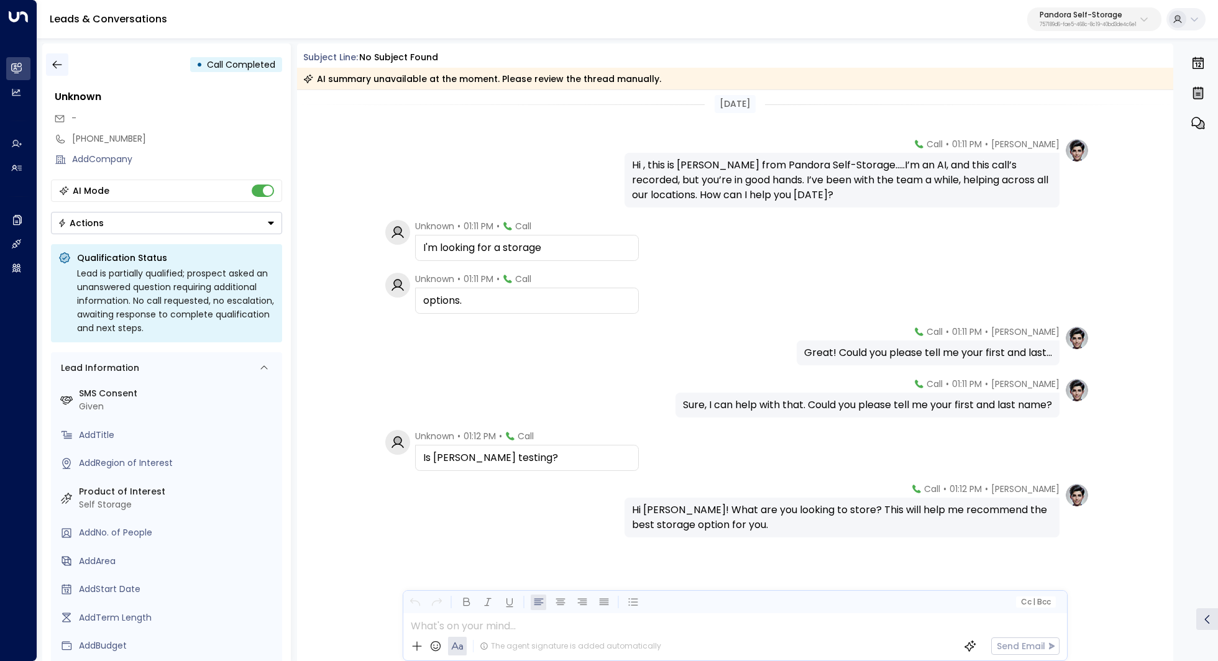
click at [48, 57] on button "button" at bounding box center [57, 64] width 22 height 22
